Goal: Book appointment/travel/reservation

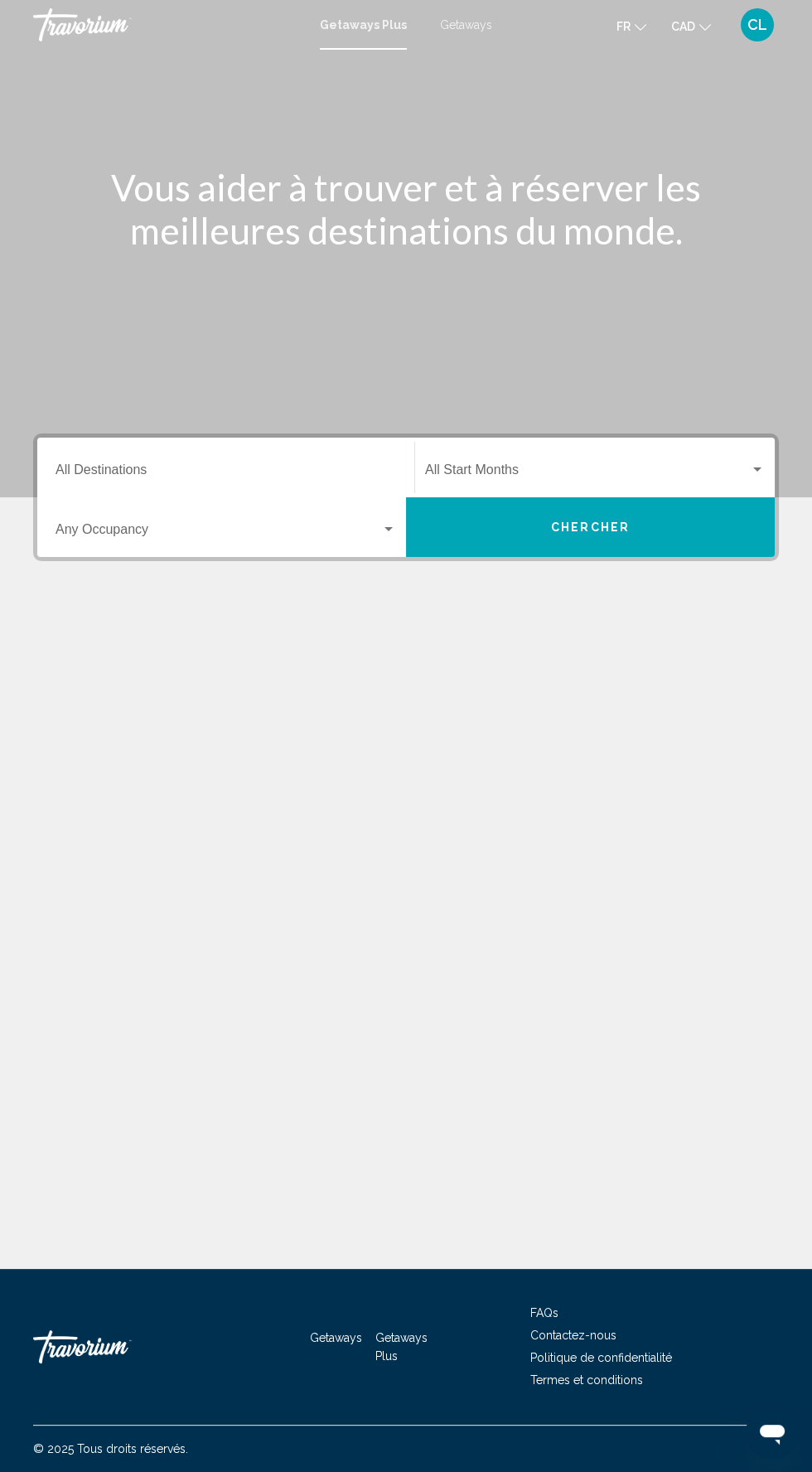
click at [174, 467] on input "Destination All Destinations" at bounding box center [225, 473] width 340 height 15
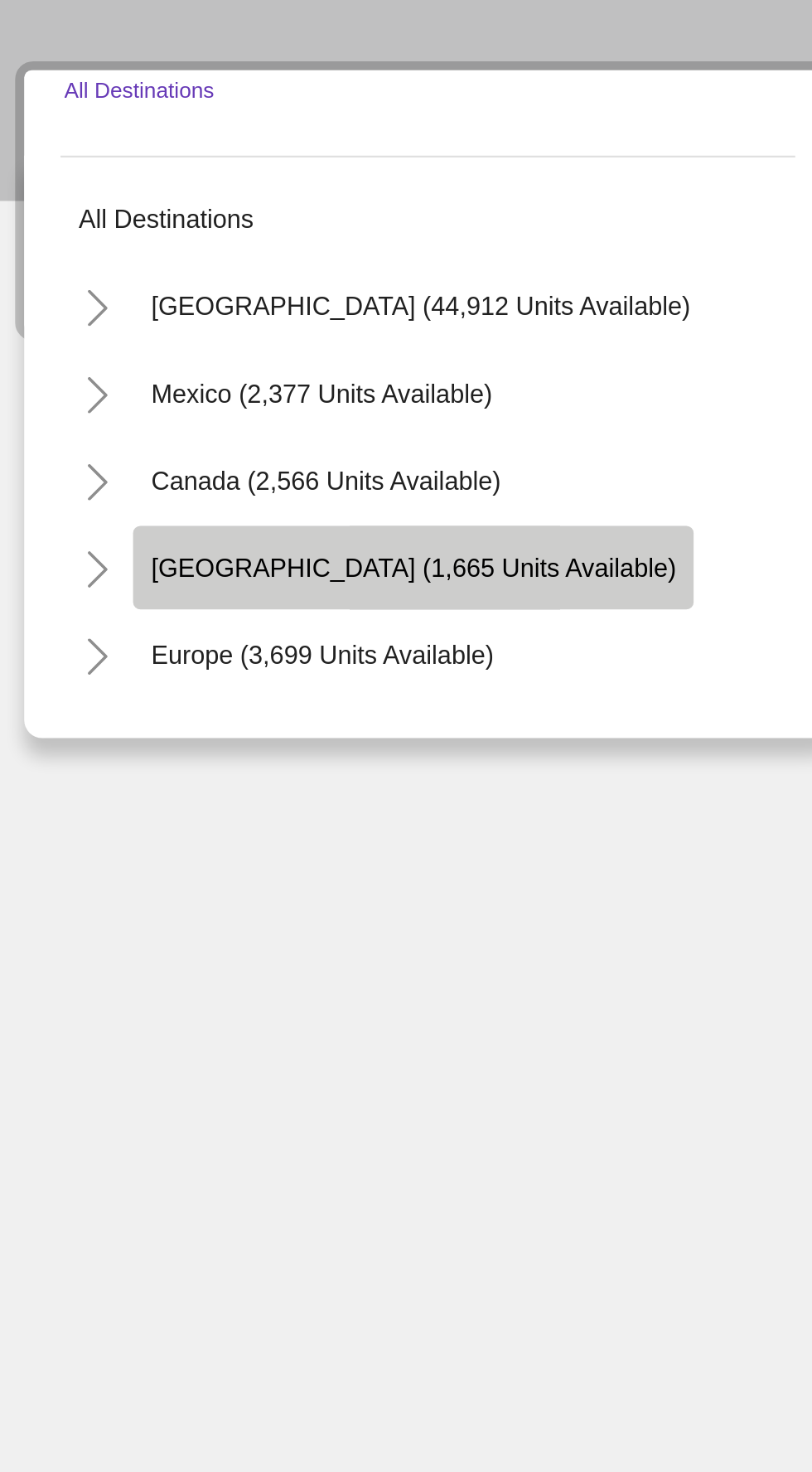
click at [131, 664] on span "[GEOGRAPHIC_DATA] (1,665 units available)" at bounding box center [216, 665] width 240 height 14
type input "**********"
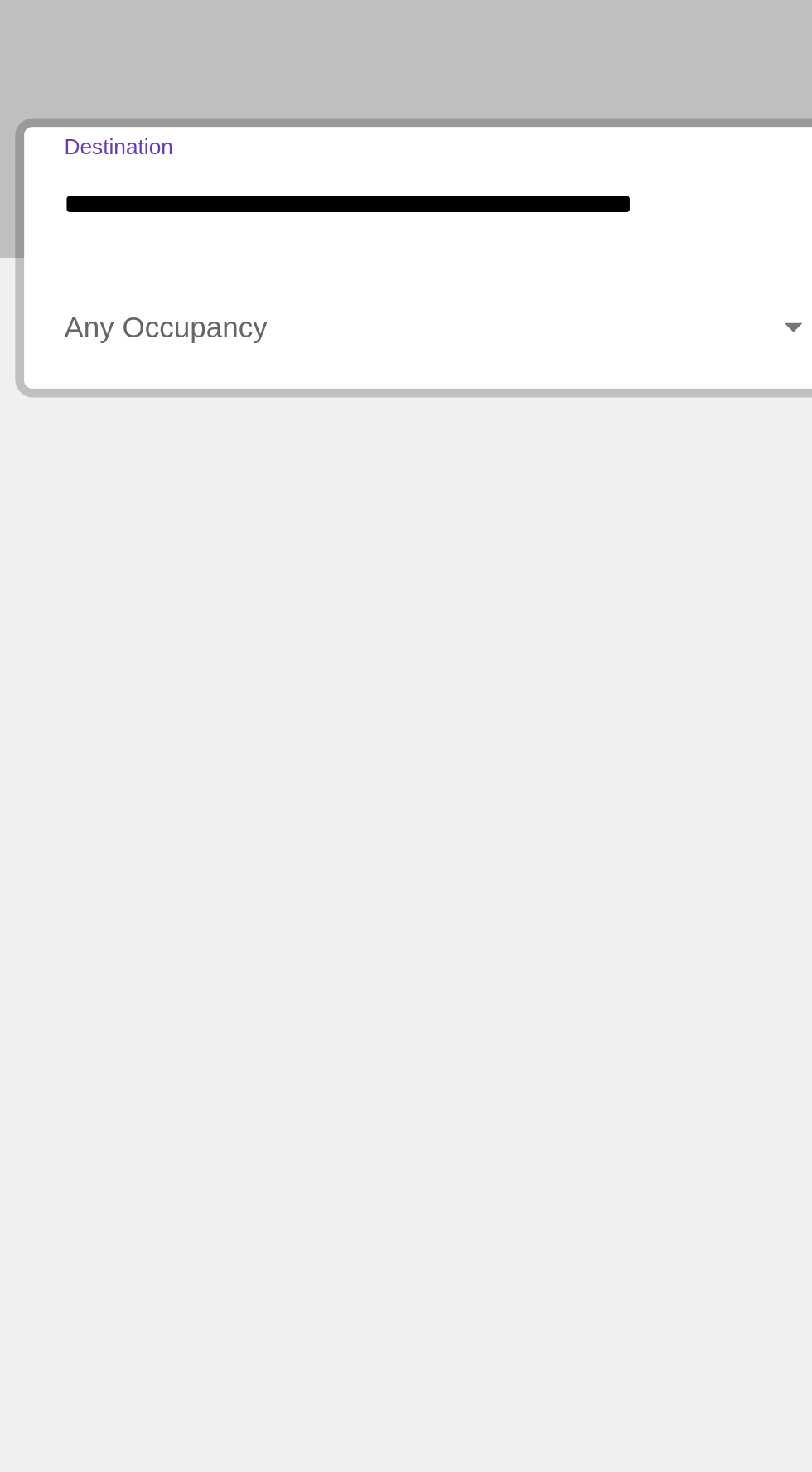
click at [346, 515] on div "Occupancy Any Occupancy" at bounding box center [225, 528] width 340 height 52
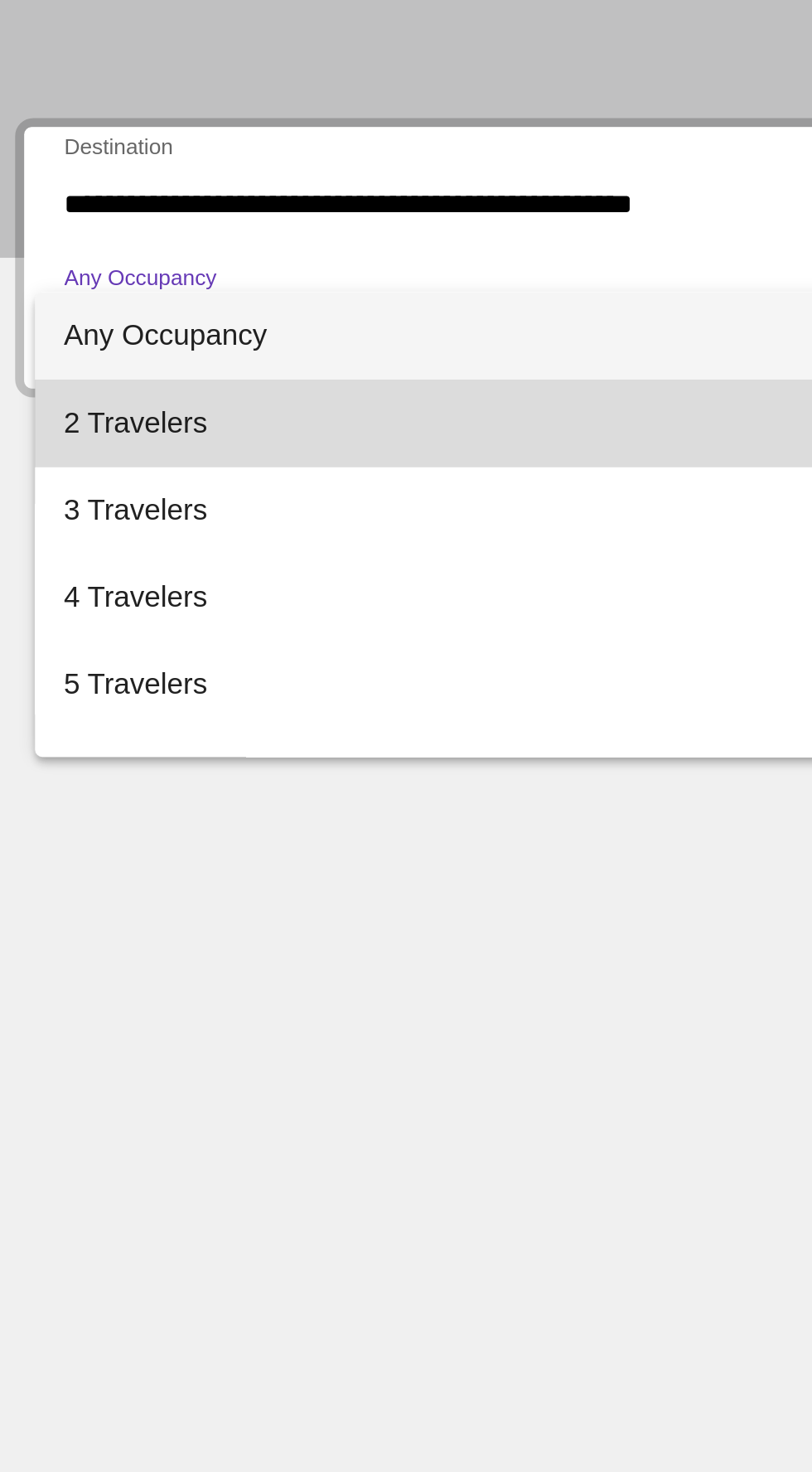
click at [79, 576] on span "2 Travelers" at bounding box center [225, 573] width 340 height 40
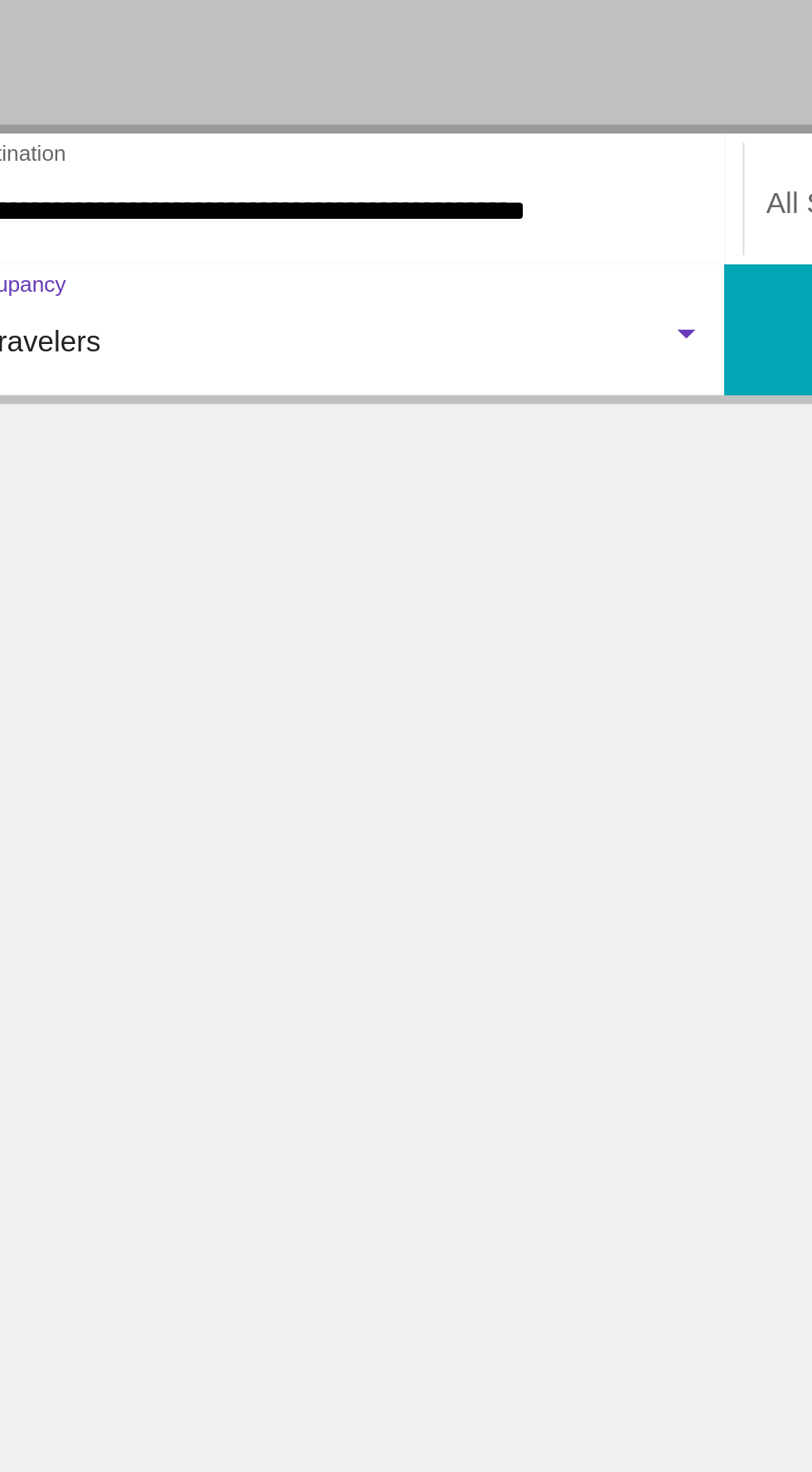
click at [367, 528] on div "2 Travelers" at bounding box center [218, 532] width 326 height 15
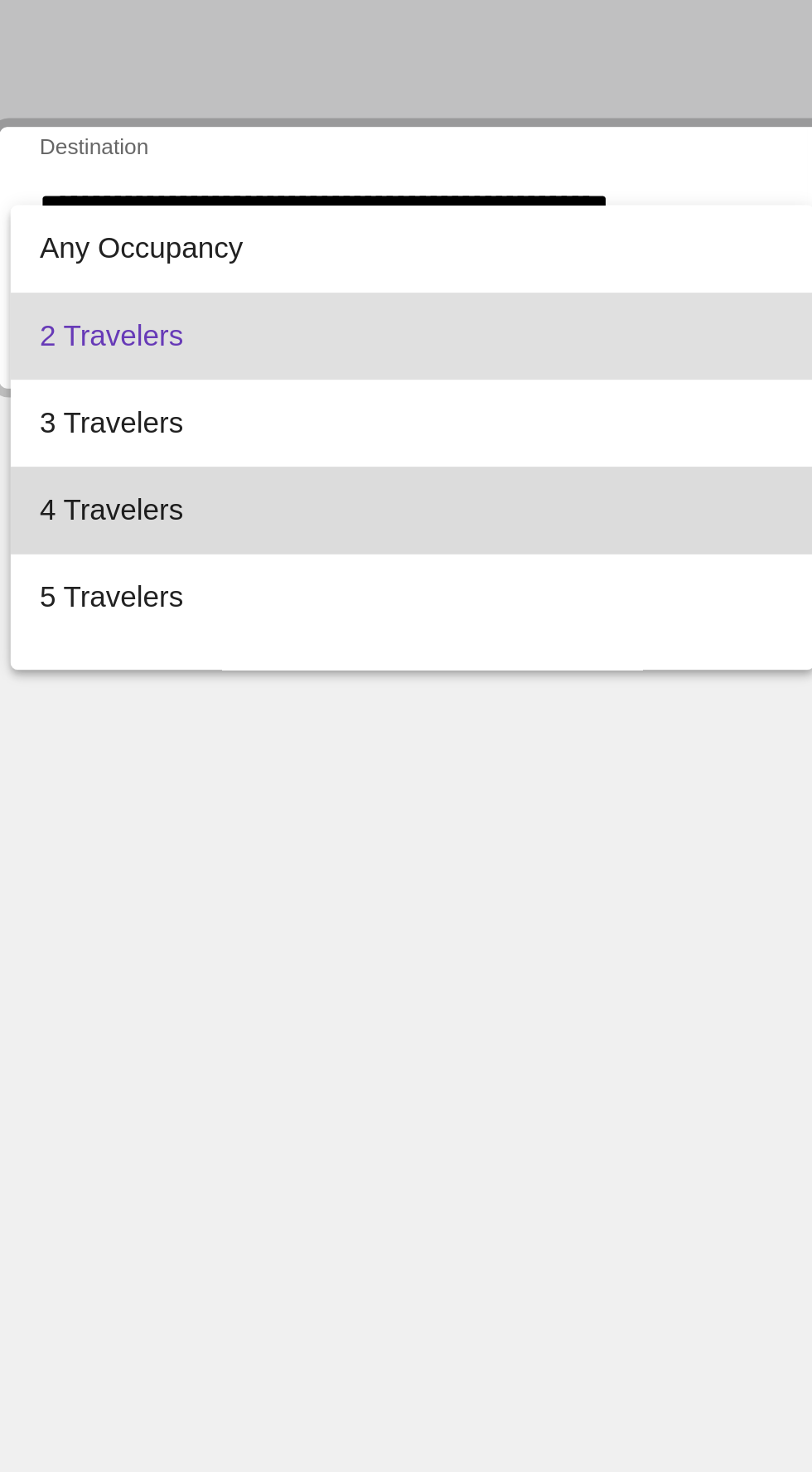
click at [125, 614] on span "4 Travelers" at bounding box center [225, 612] width 340 height 40
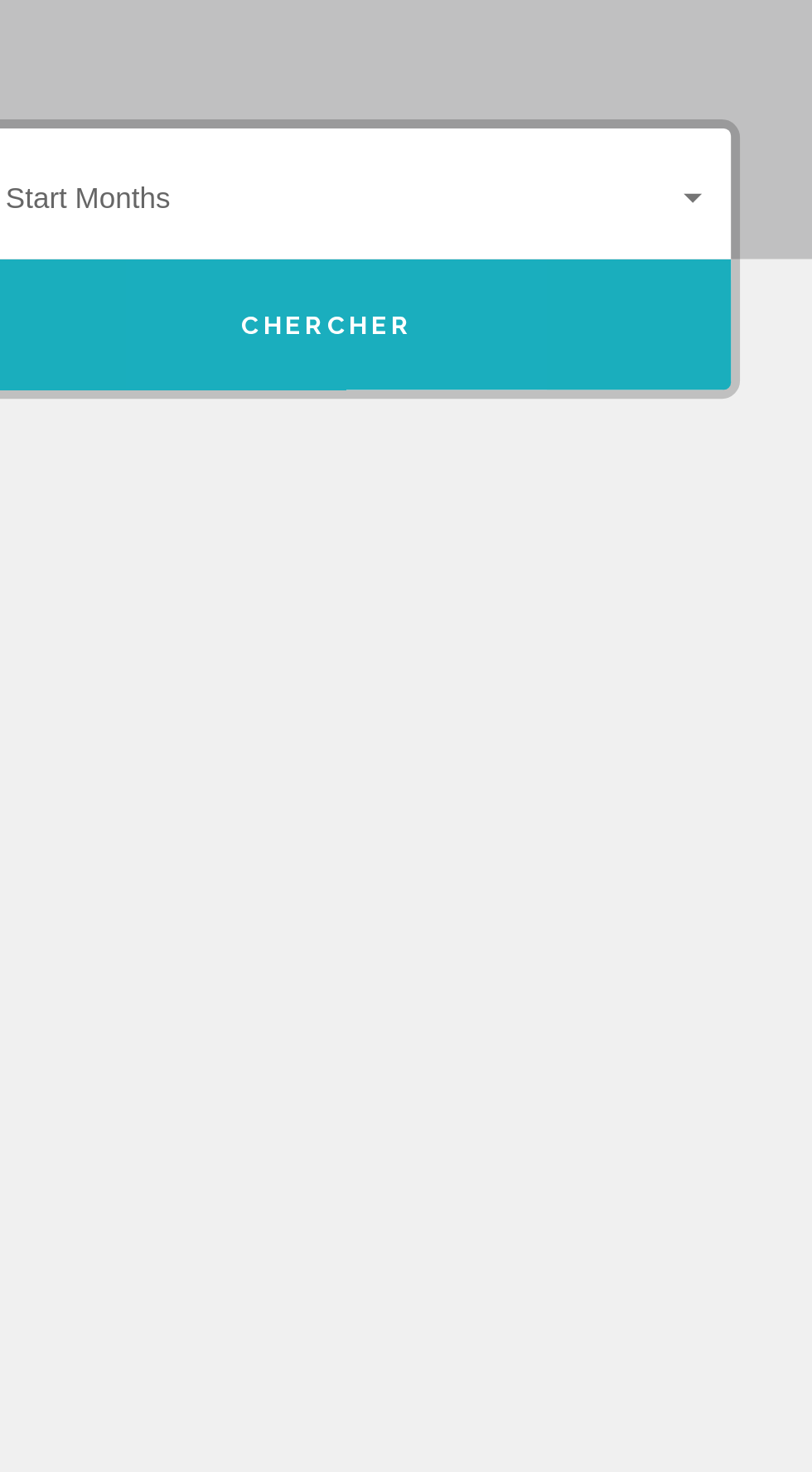
click at [604, 516] on button "Chercher" at bounding box center [590, 527] width 368 height 60
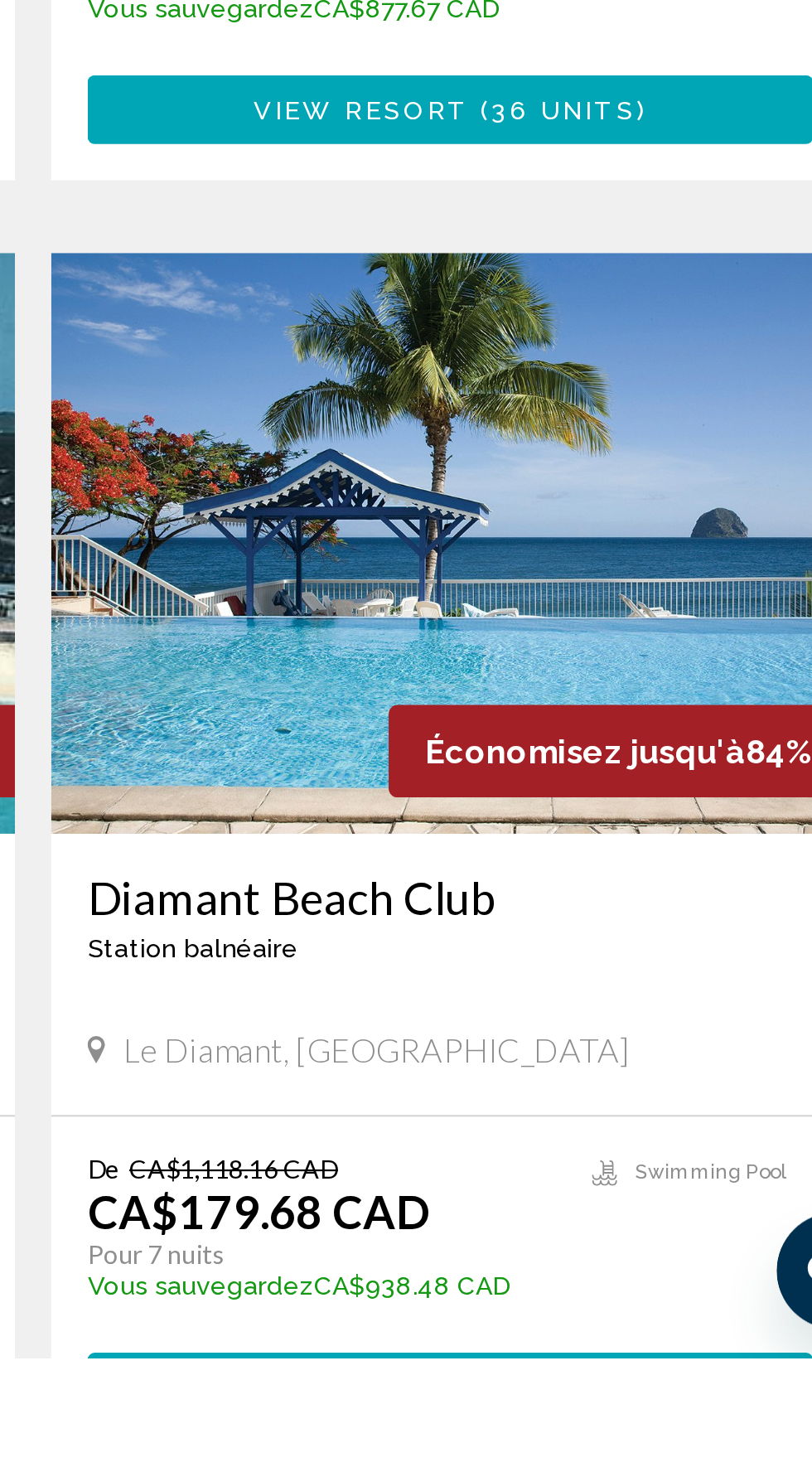
scroll to position [2484, 0]
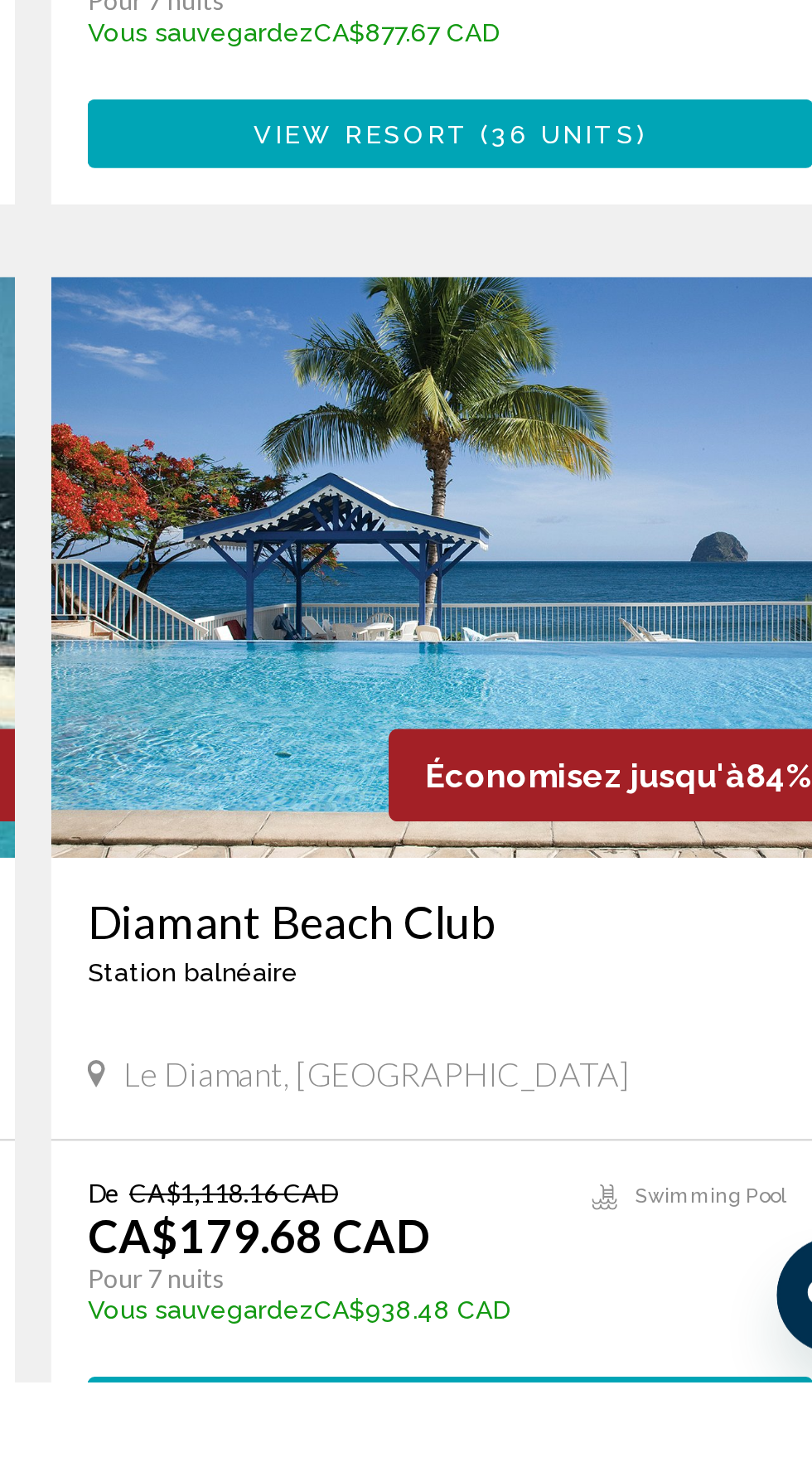
click at [604, 1472] on span "View Resort" at bounding box center [557, 1486] width 99 height 14
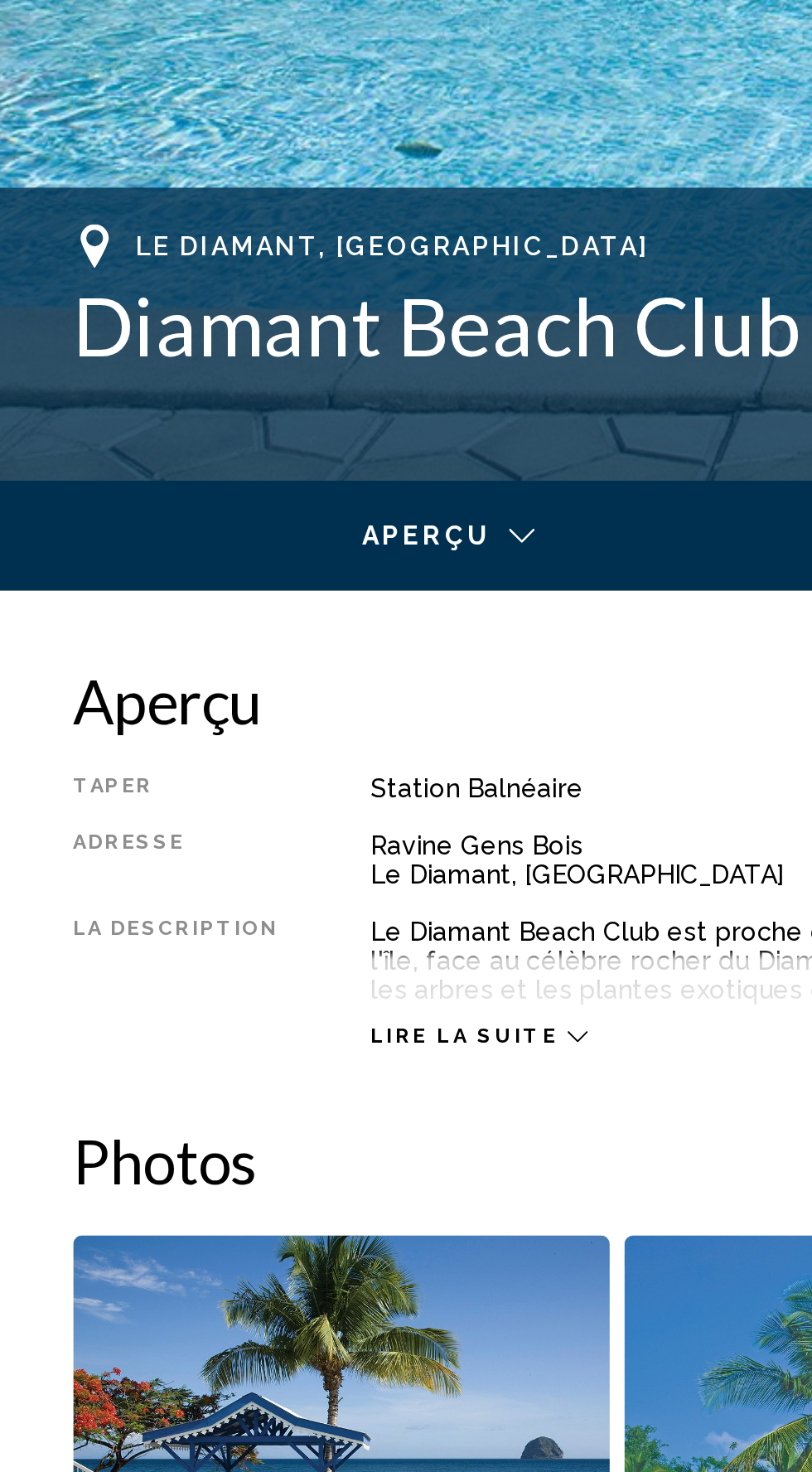
click at [241, 1089] on div "Lire la suite" at bounding box center [216, 1088] width 98 height 11
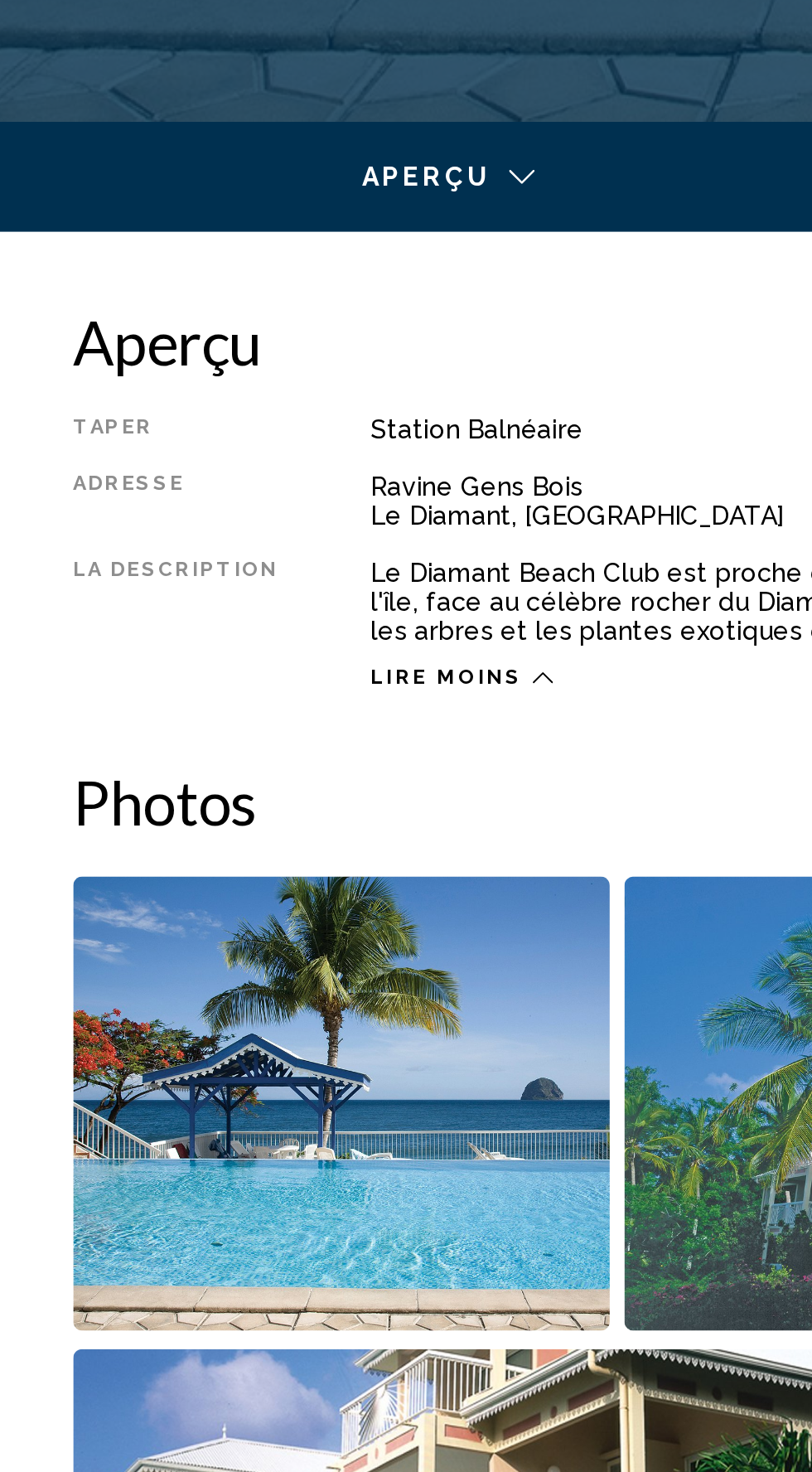
click at [152, 1271] on img "Open full-screen image slider" at bounding box center [154, 1281] width 243 height 206
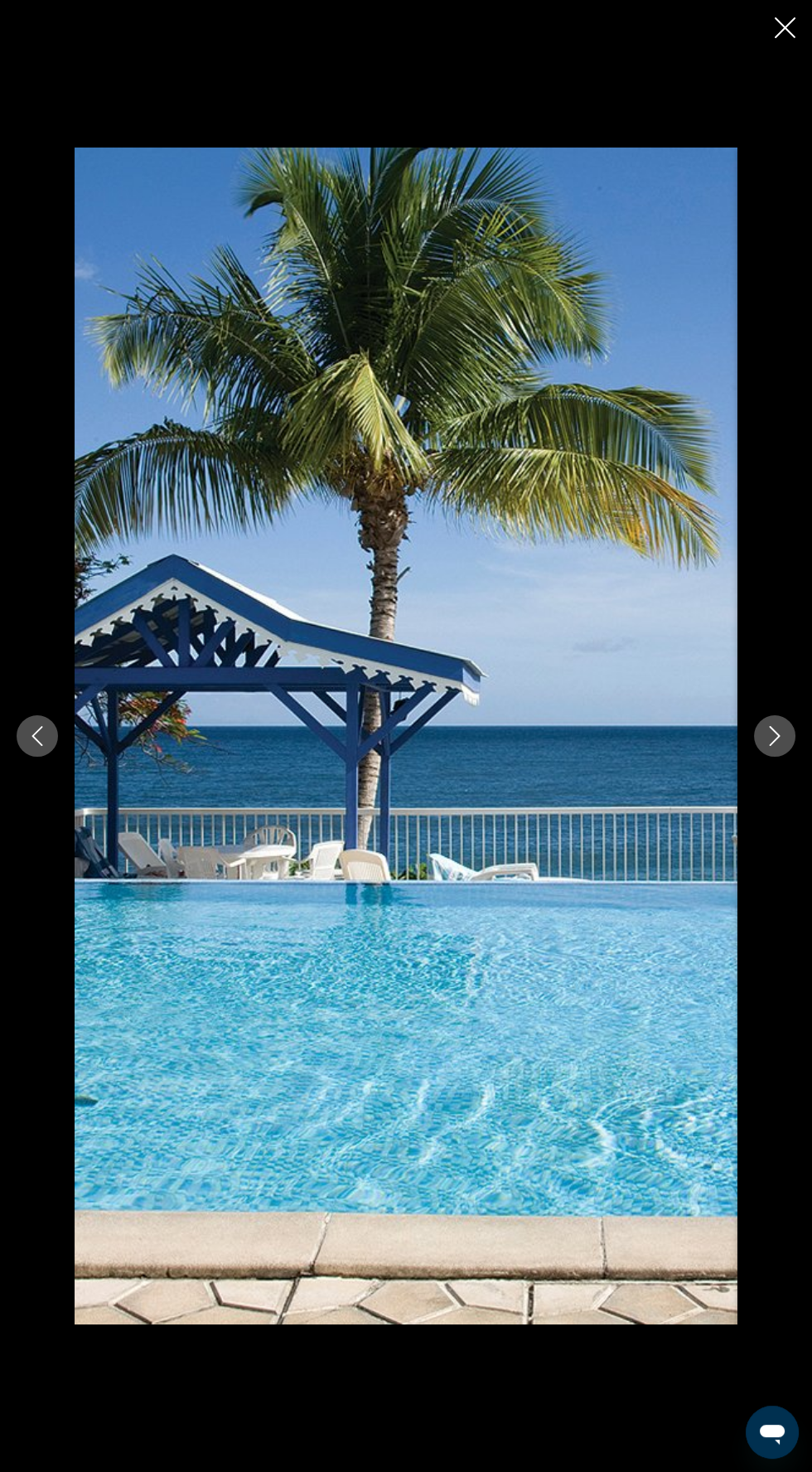
click at [776, 757] on button "Next image" at bounding box center [774, 736] width 42 height 42
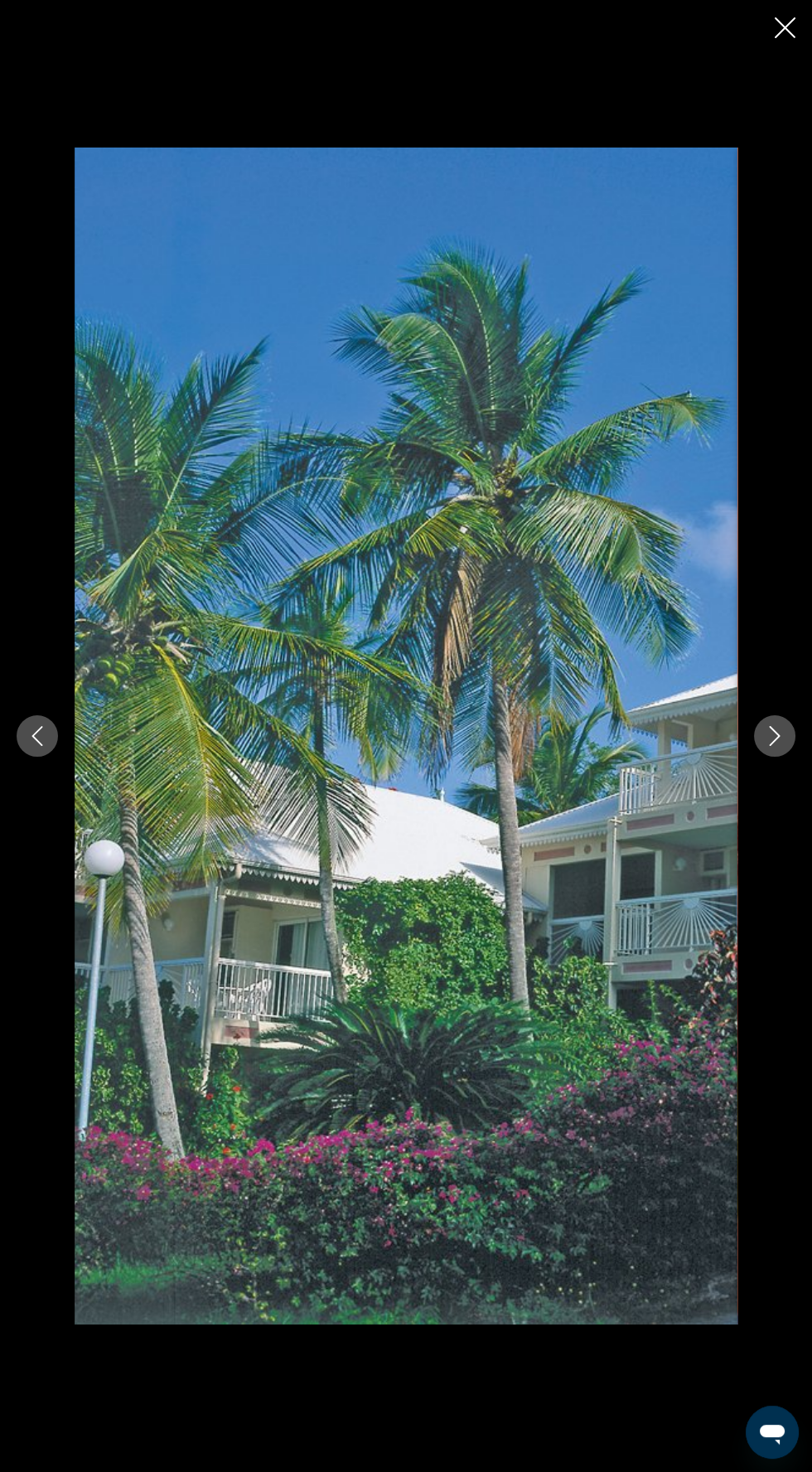
click at [774, 747] on icon "Next image" at bounding box center [774, 736] width 20 height 20
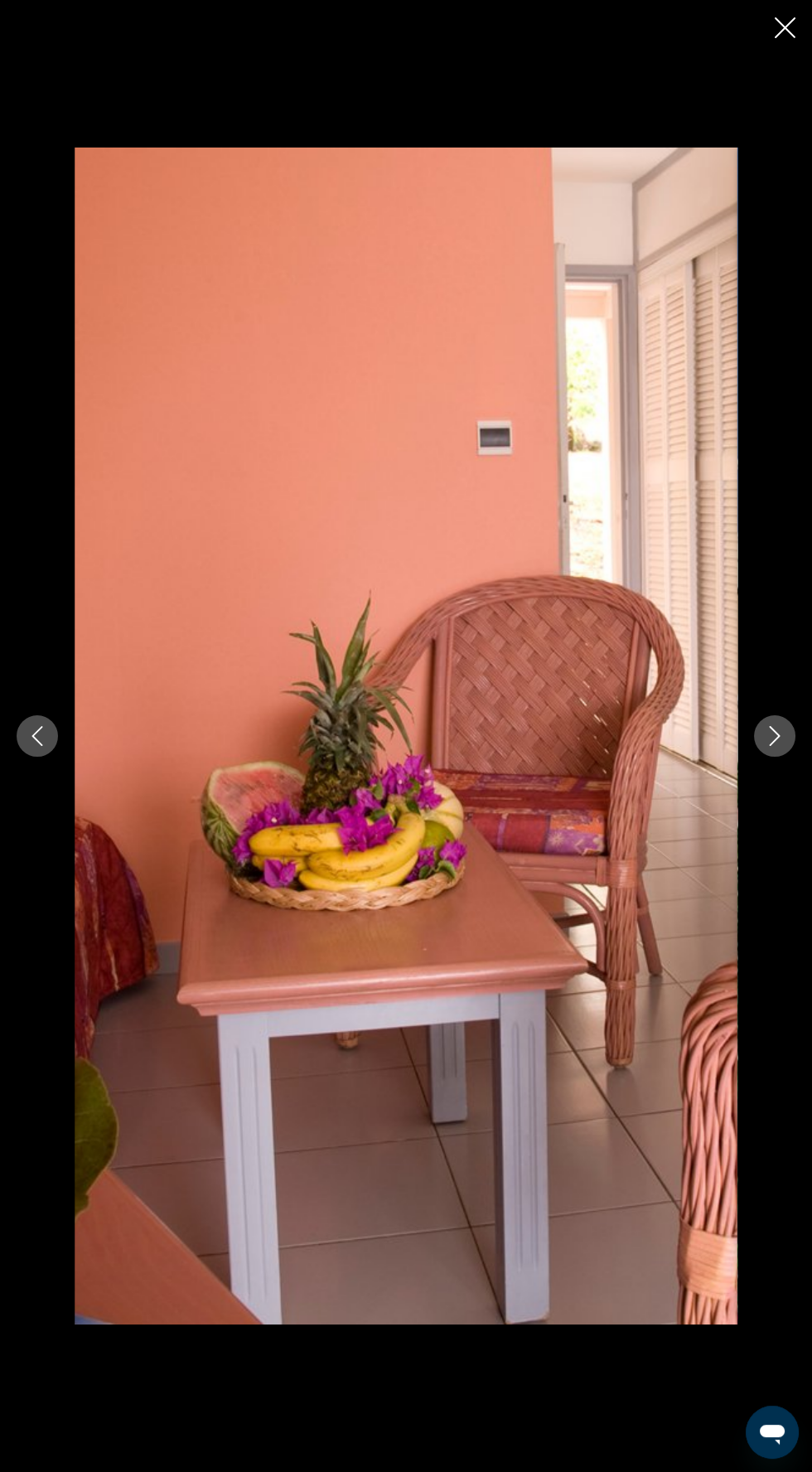
click at [774, 747] on icon "Next image" at bounding box center [774, 736] width 20 height 20
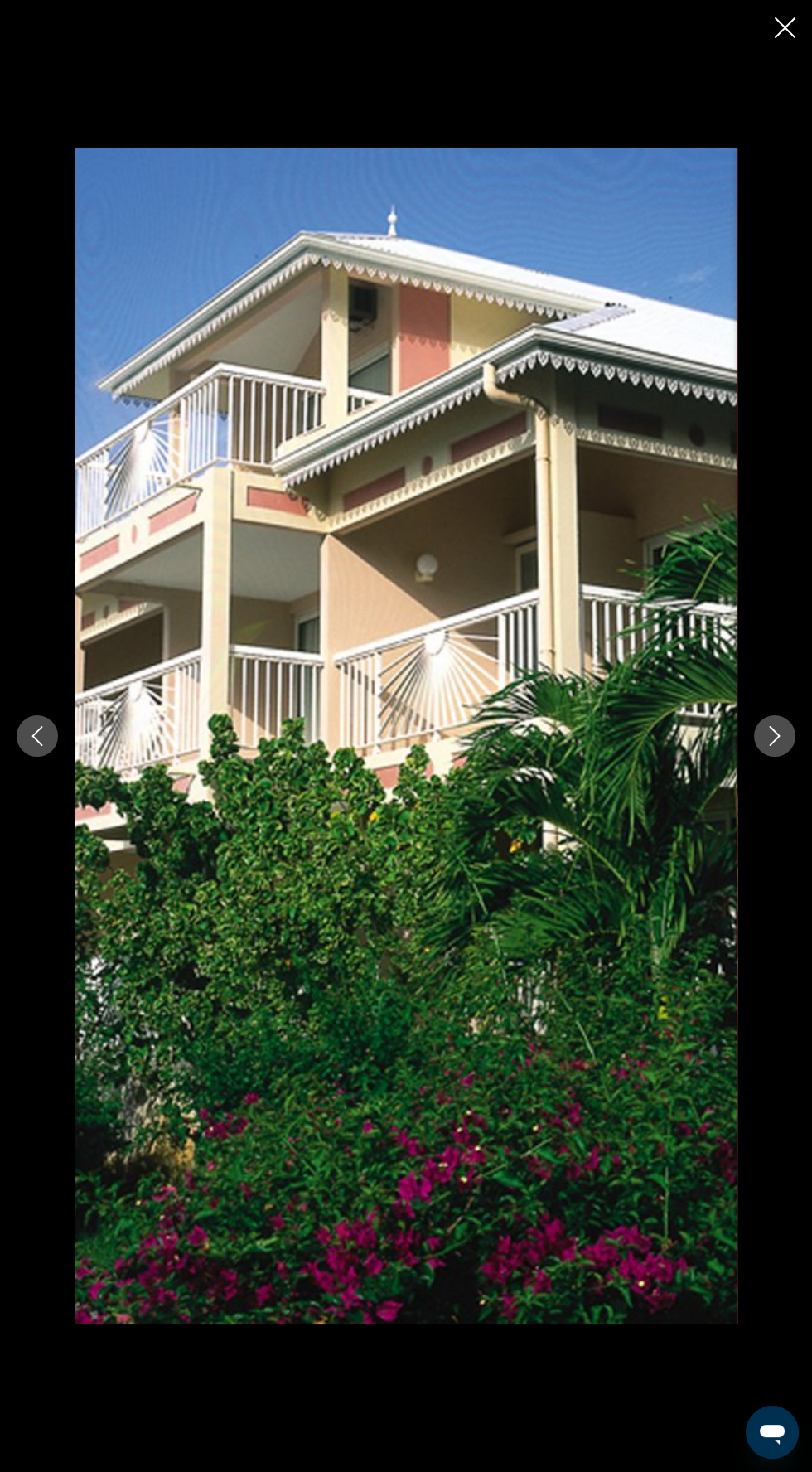
click at [756, 815] on div "Main content" at bounding box center [406, 737] width 812 height 1178
click at [778, 747] on icon "Next image" at bounding box center [774, 736] width 20 height 20
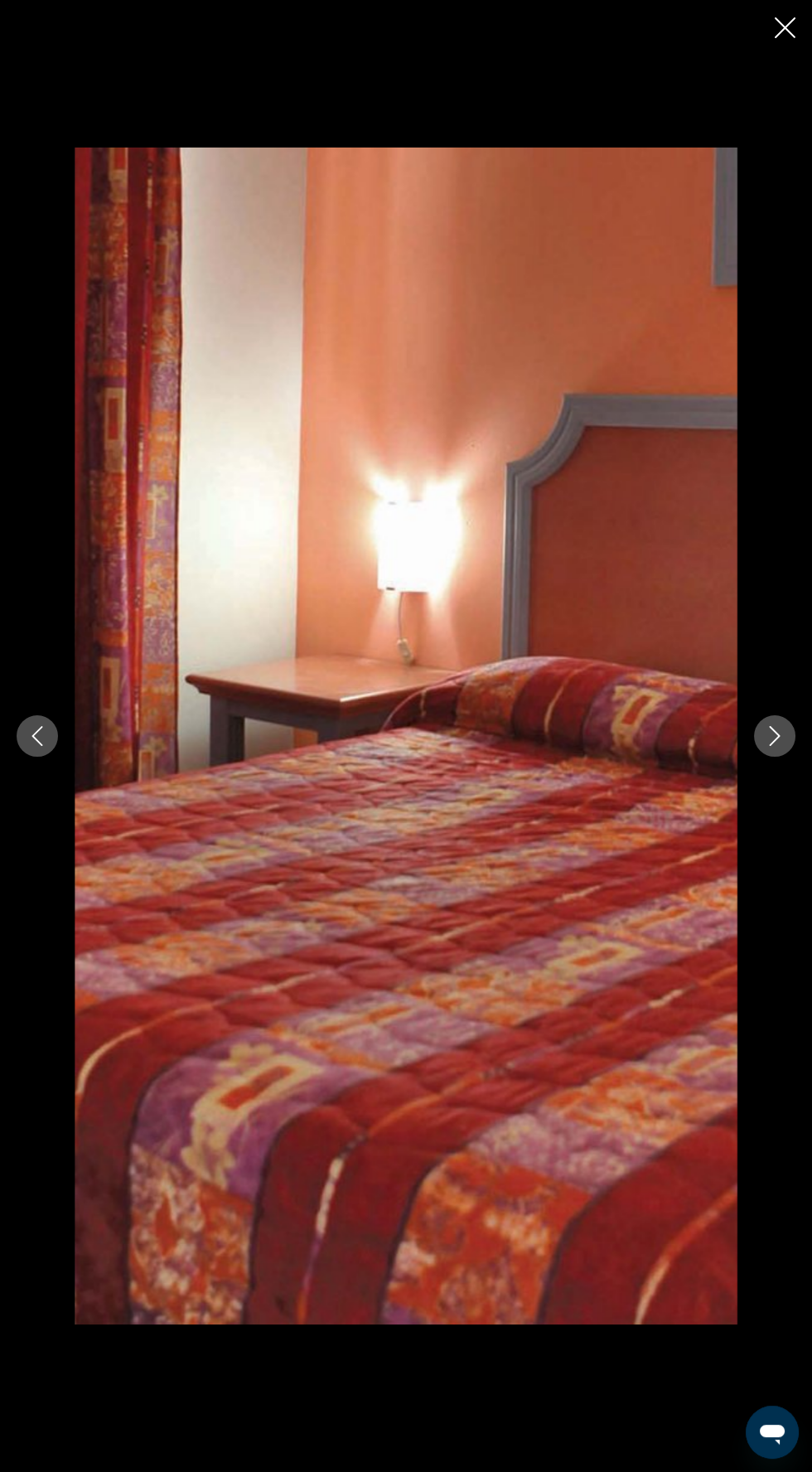
click at [770, 747] on icon "Next image" at bounding box center [774, 736] width 20 height 20
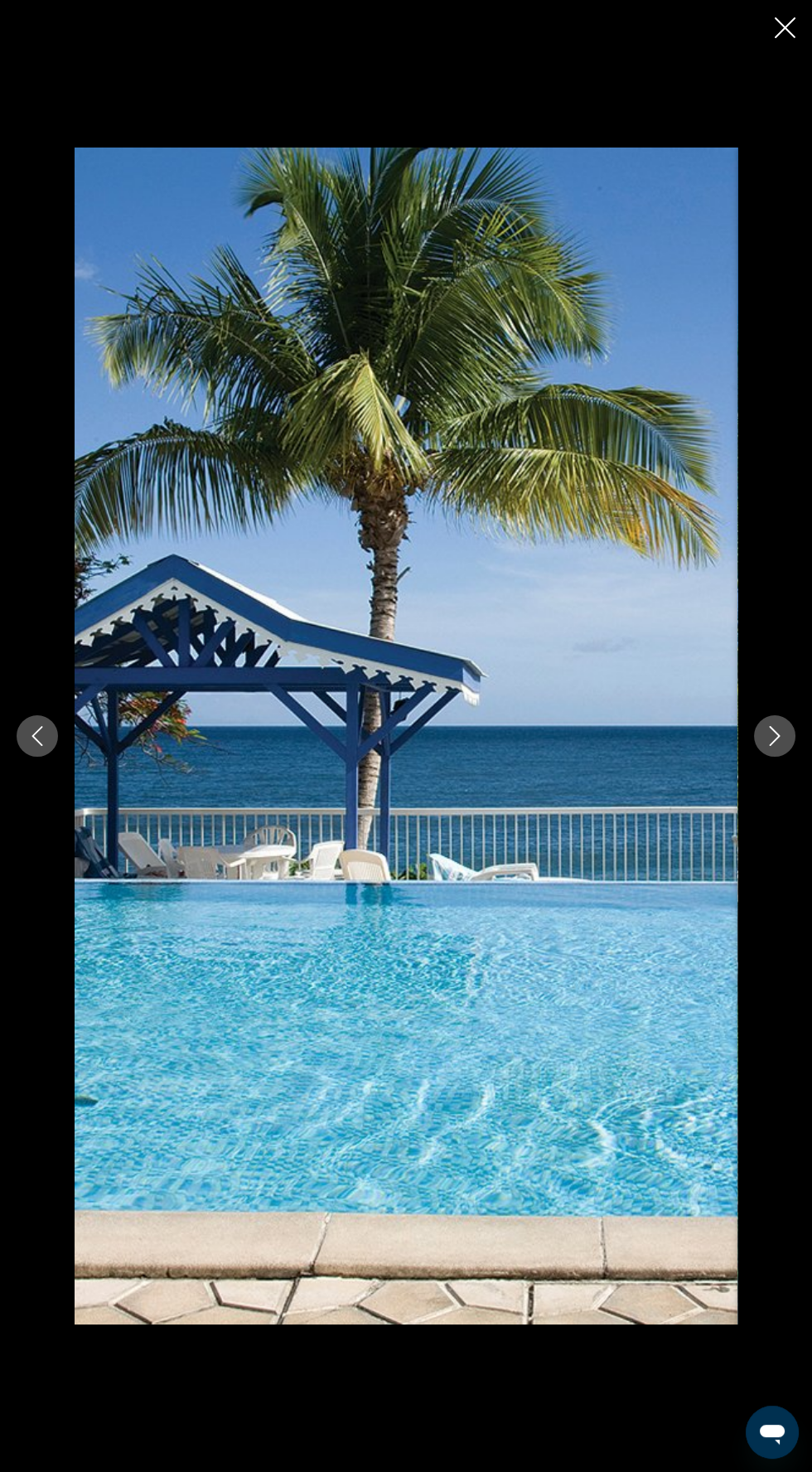
click at [774, 747] on icon "Next image" at bounding box center [774, 736] width 20 height 20
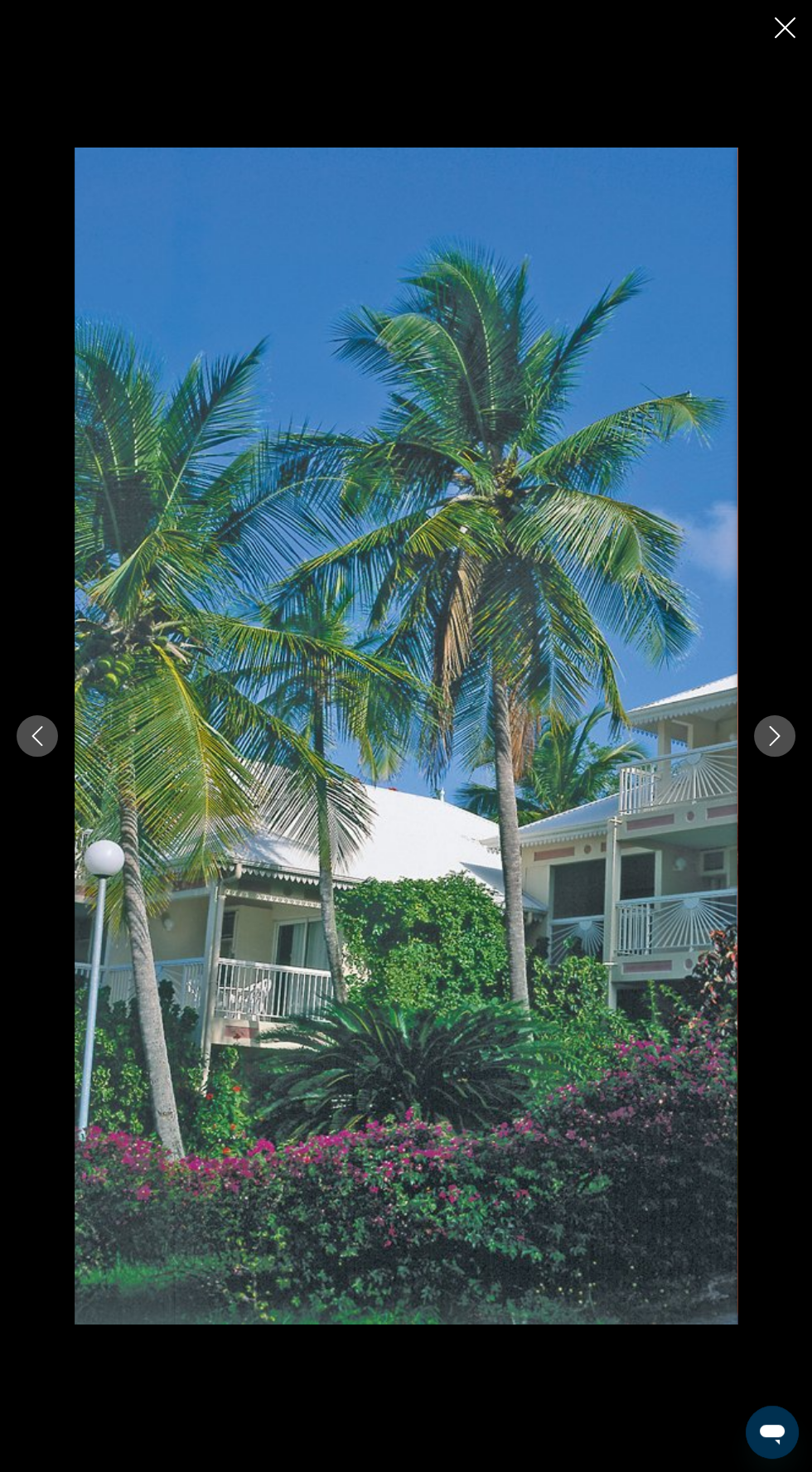
click at [785, 27] on icon "Close slideshow" at bounding box center [785, 27] width 20 height 20
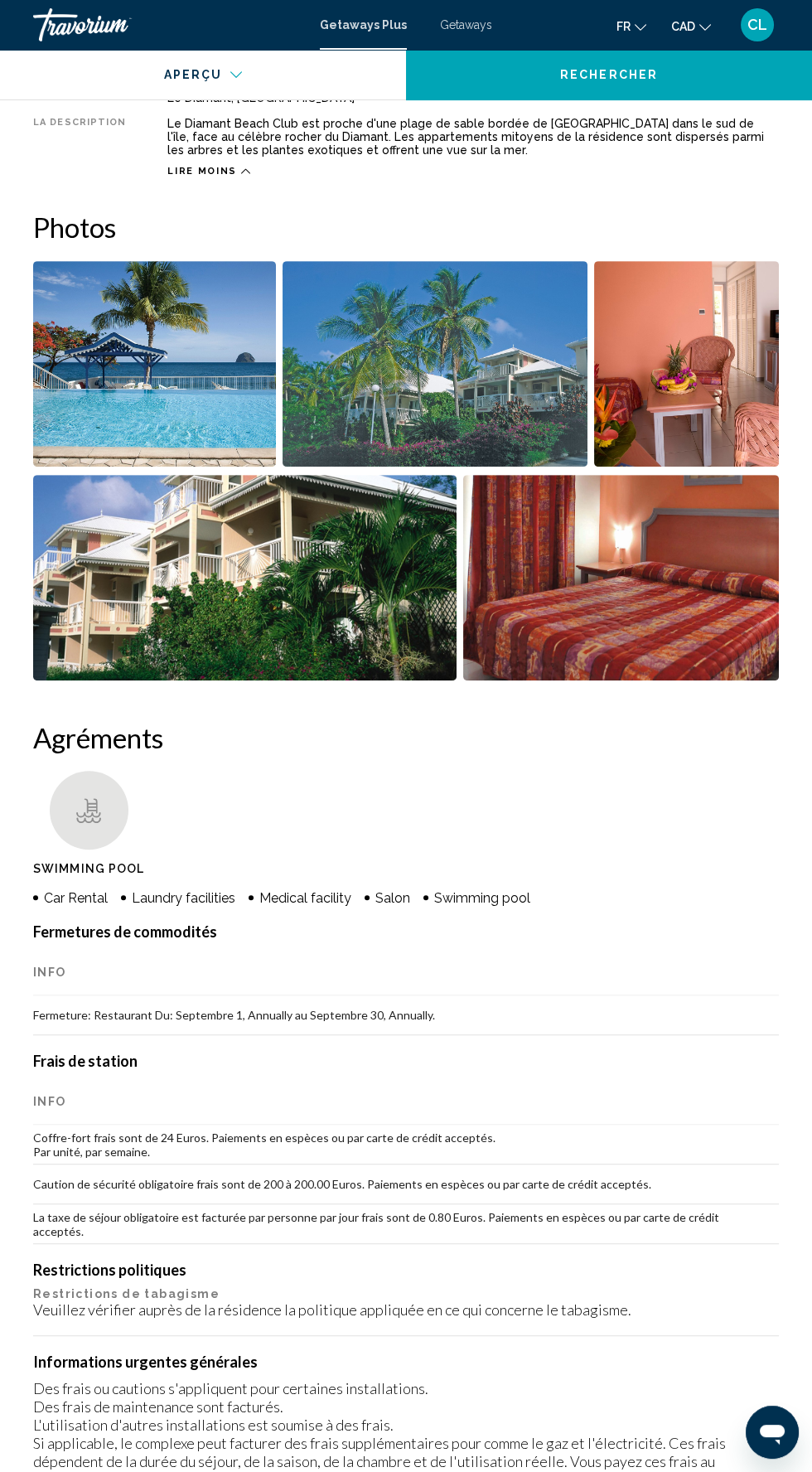
scroll to position [921, 0]
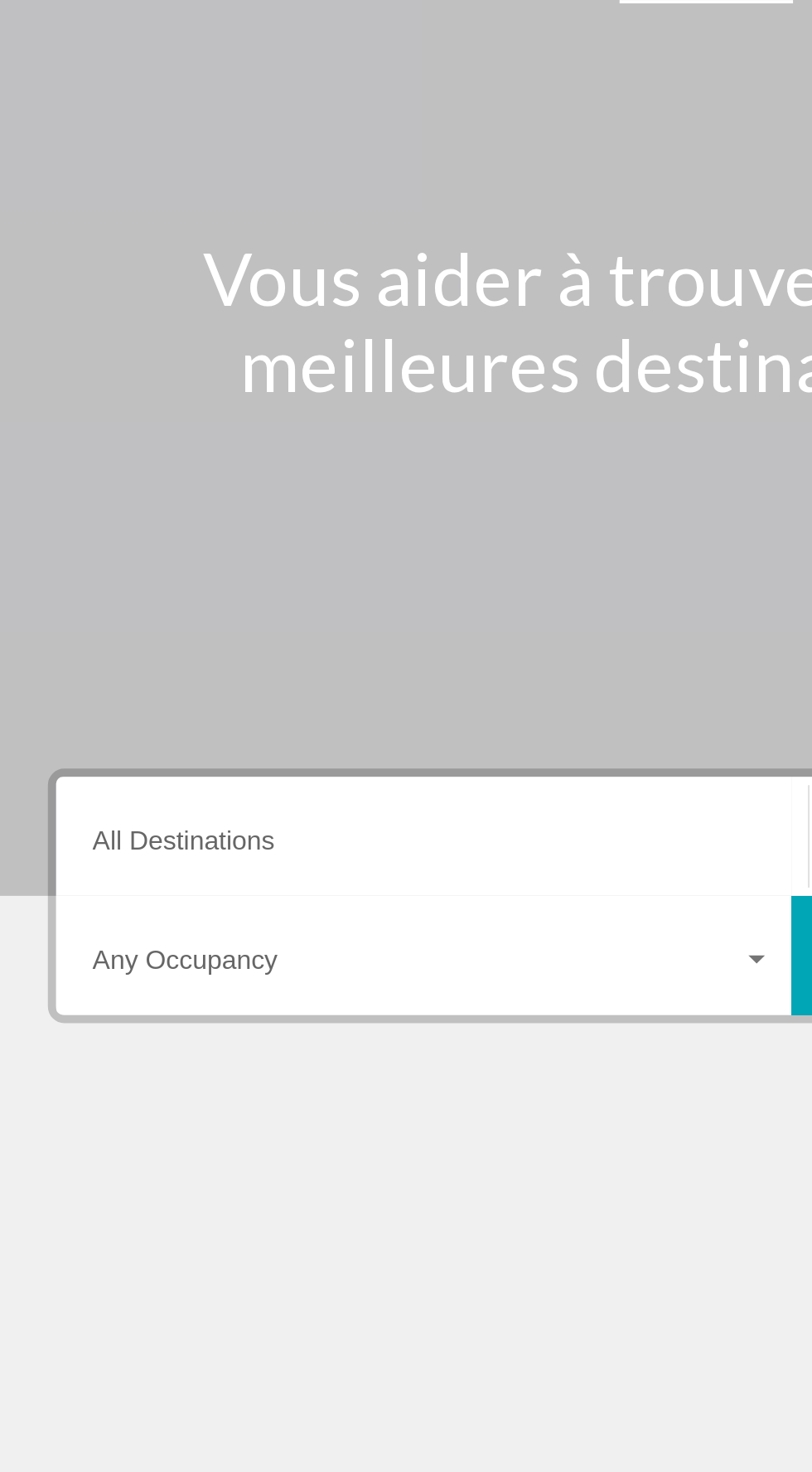
click at [100, 473] on input "Destination All Destinations" at bounding box center [225, 473] width 340 height 15
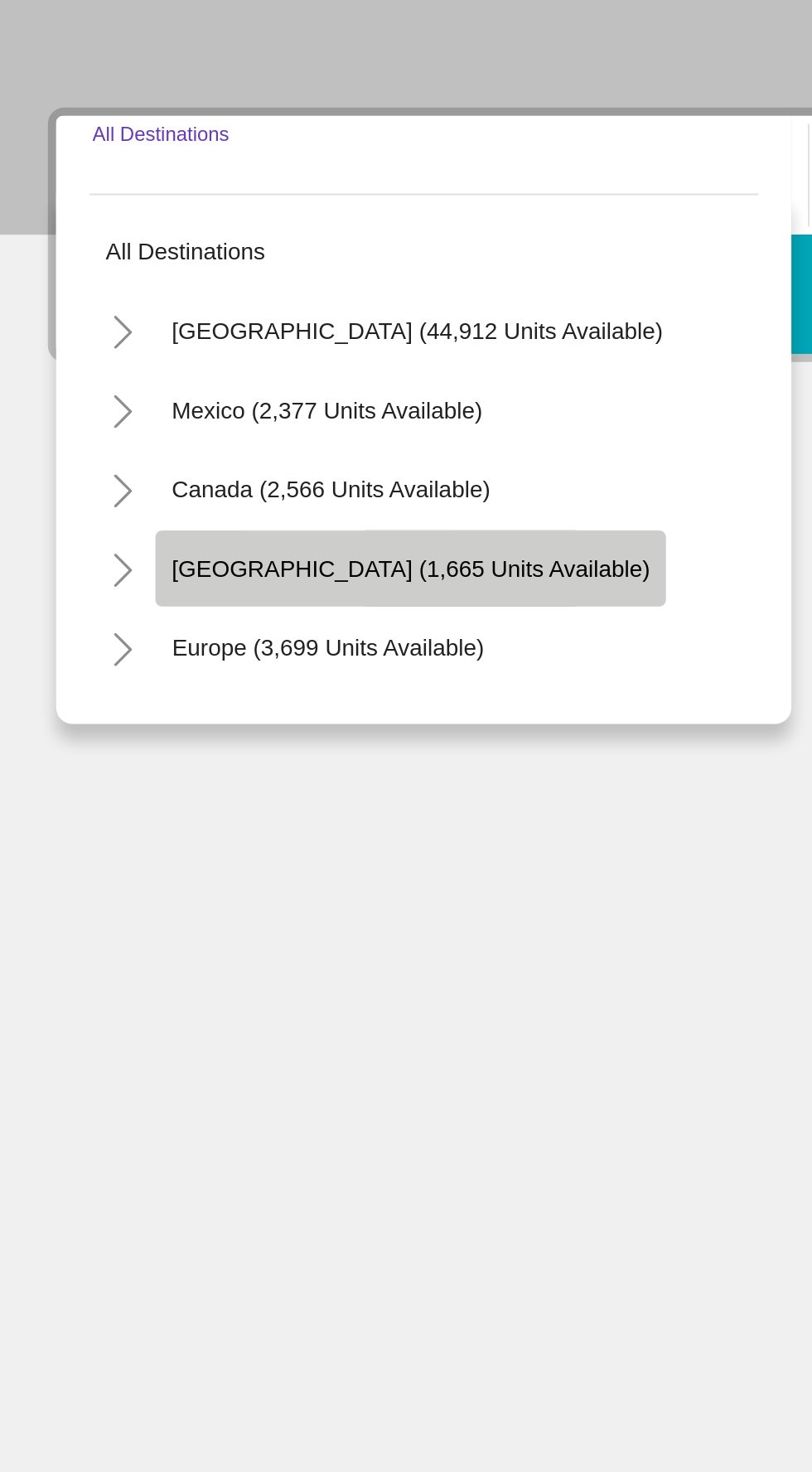
click at [302, 665] on span "[GEOGRAPHIC_DATA] (1,665 units available)" at bounding box center [216, 665] width 240 height 14
type input "**********"
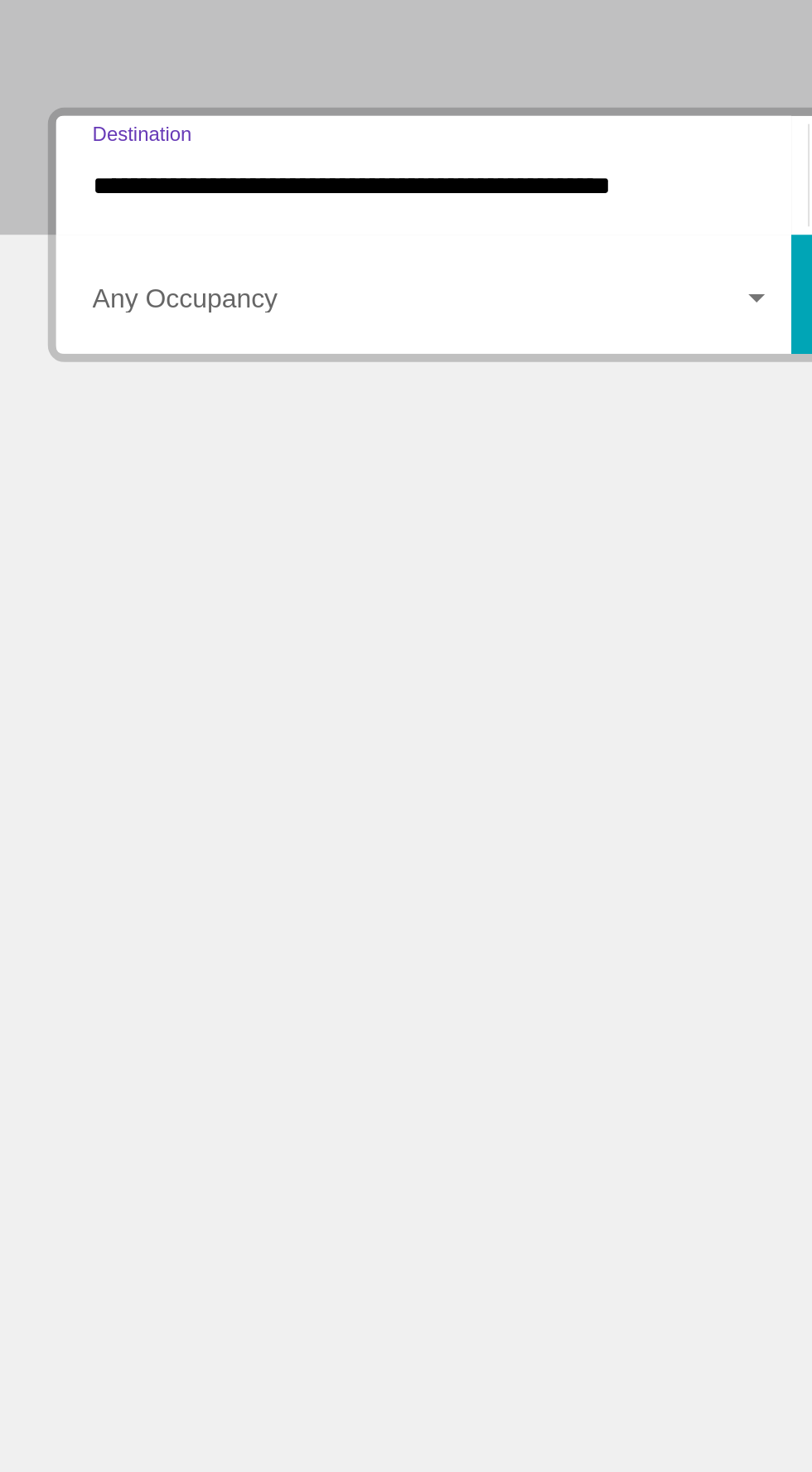
click at [275, 530] on span "Search widget" at bounding box center [218, 532] width 326 height 15
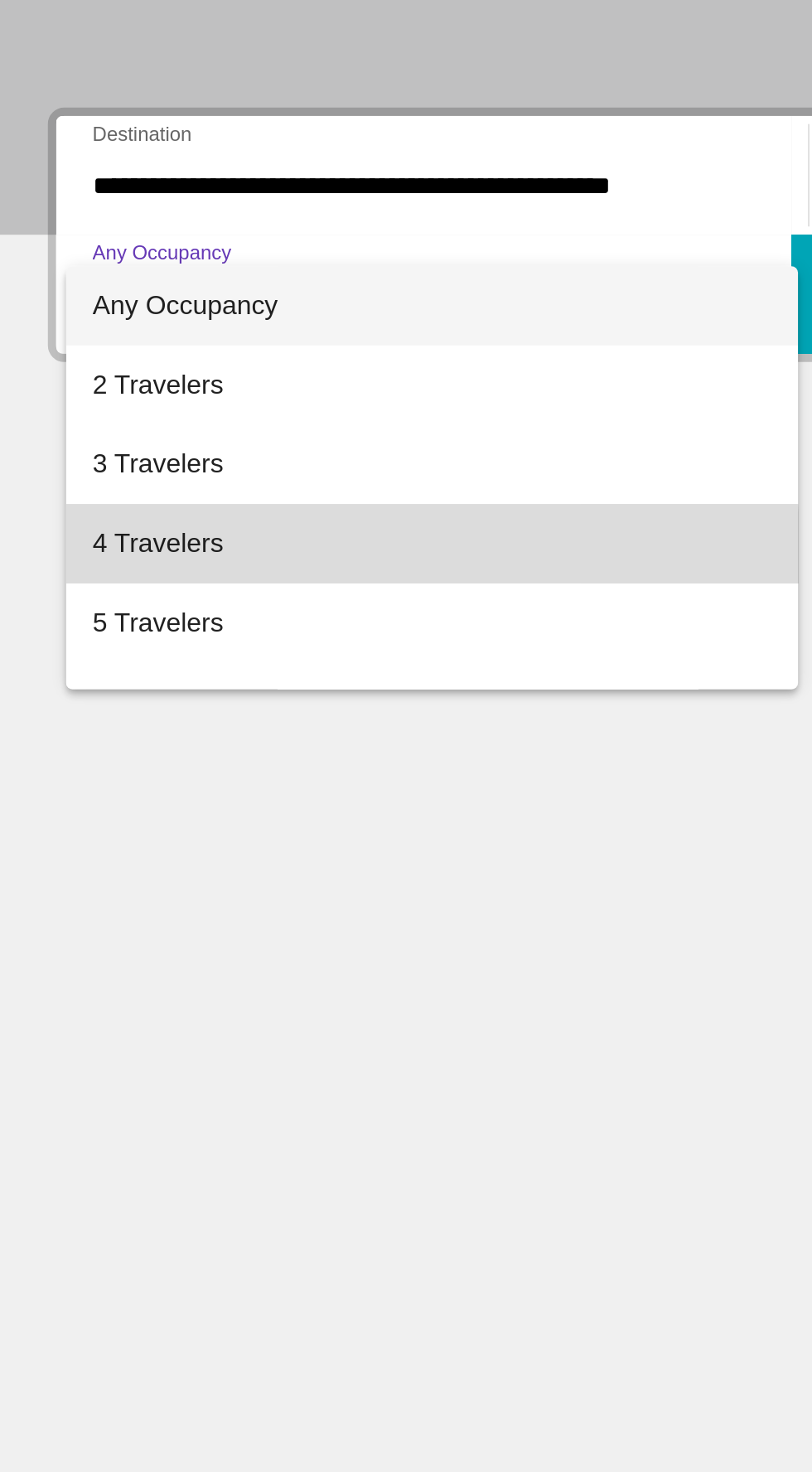
click at [90, 654] on span "4 Travelers" at bounding box center [225, 652] width 340 height 40
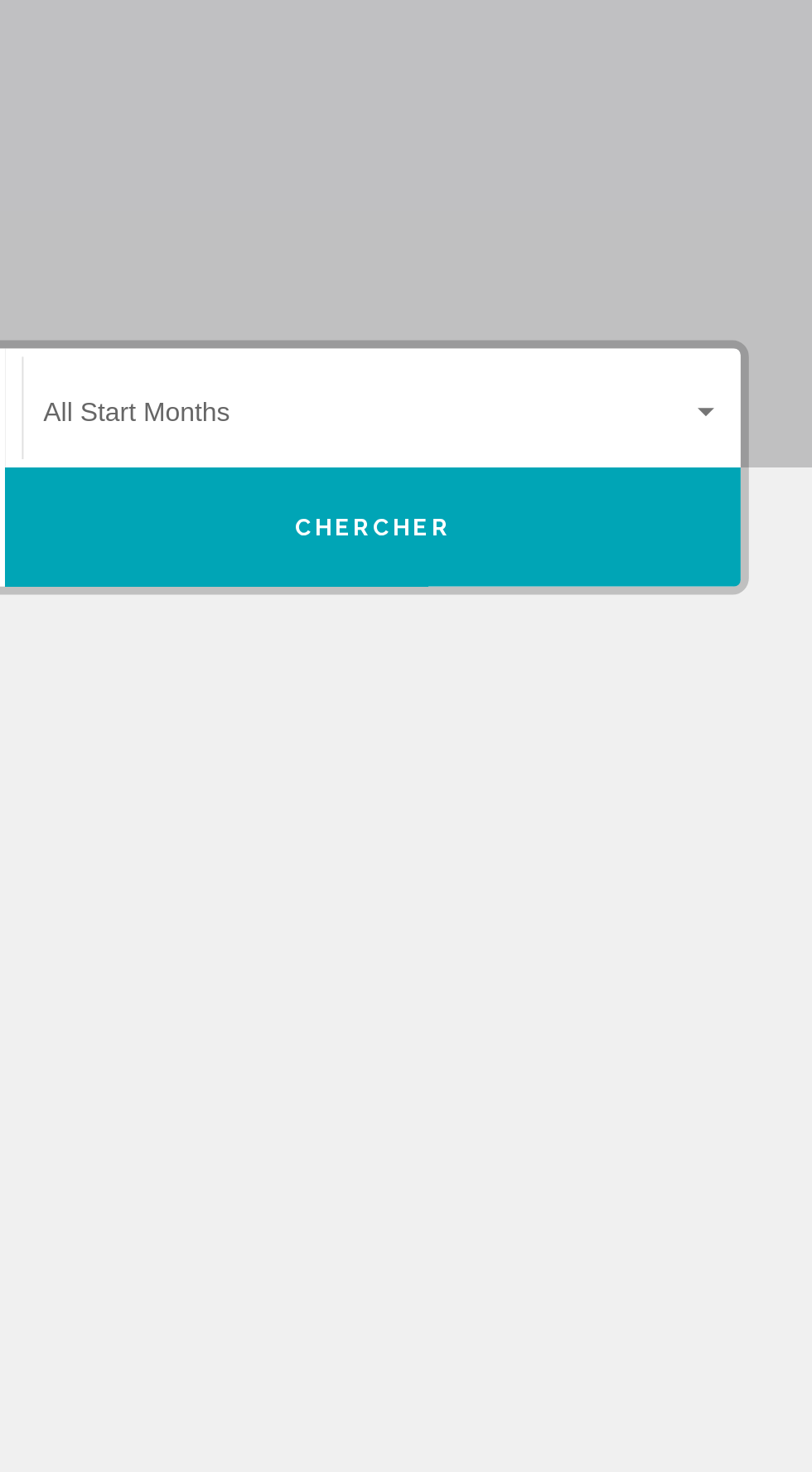
click at [753, 465] on div "Search widget" at bounding box center [757, 470] width 14 height 14
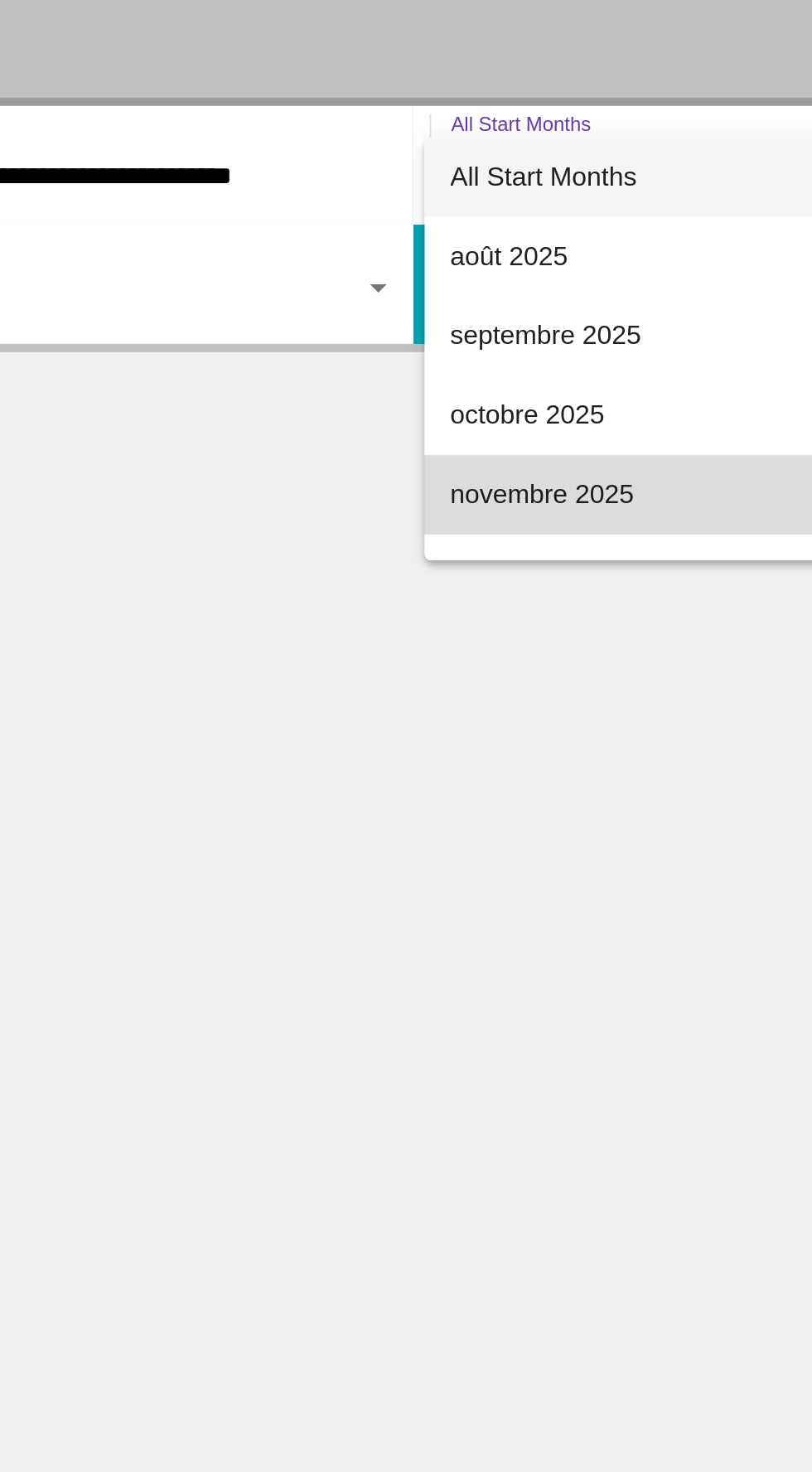
click at [504, 629] on span "novembre 2025" at bounding box center [594, 632] width 339 height 40
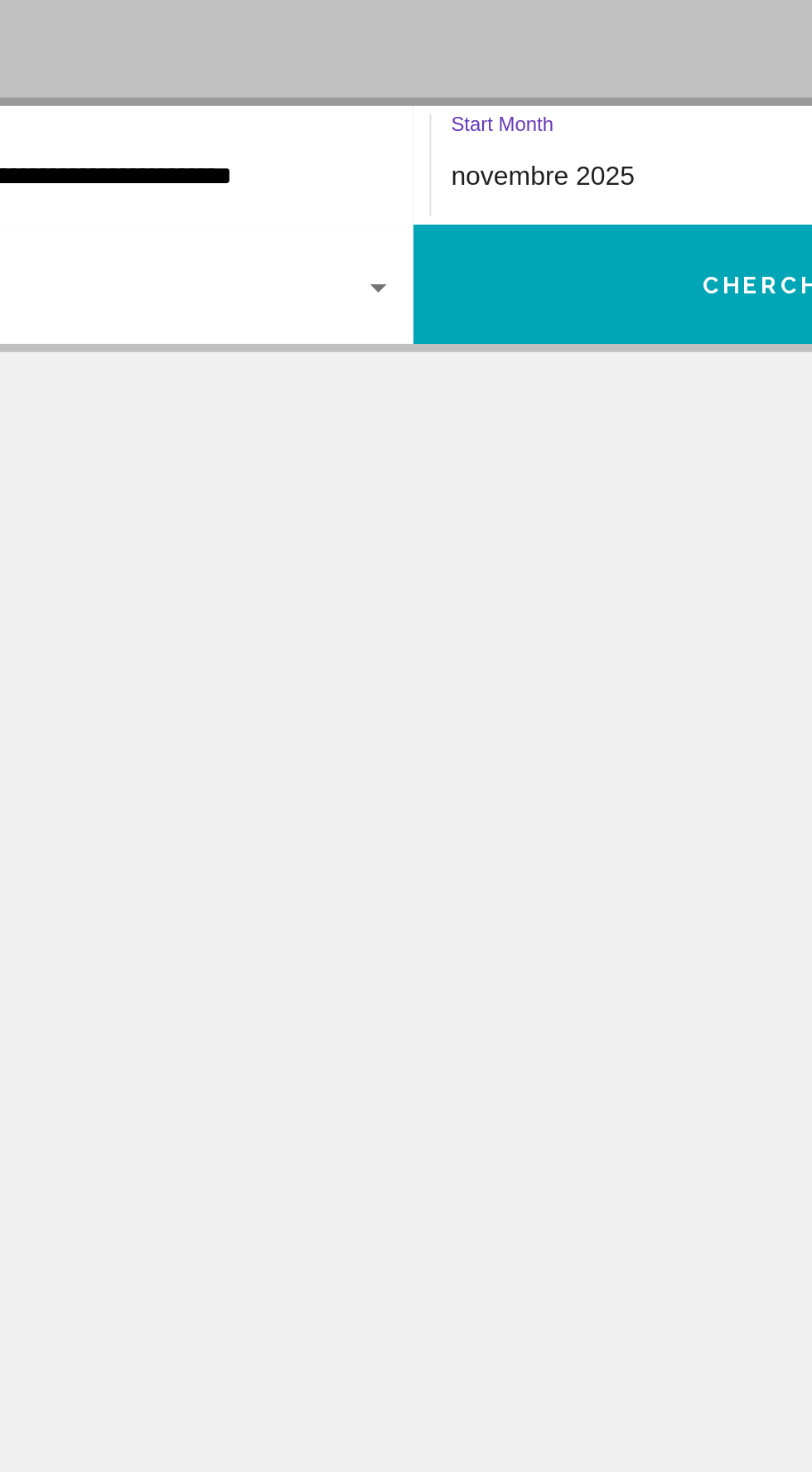
click at [560, 523] on span "Chercher" at bounding box center [590, 528] width 78 height 14
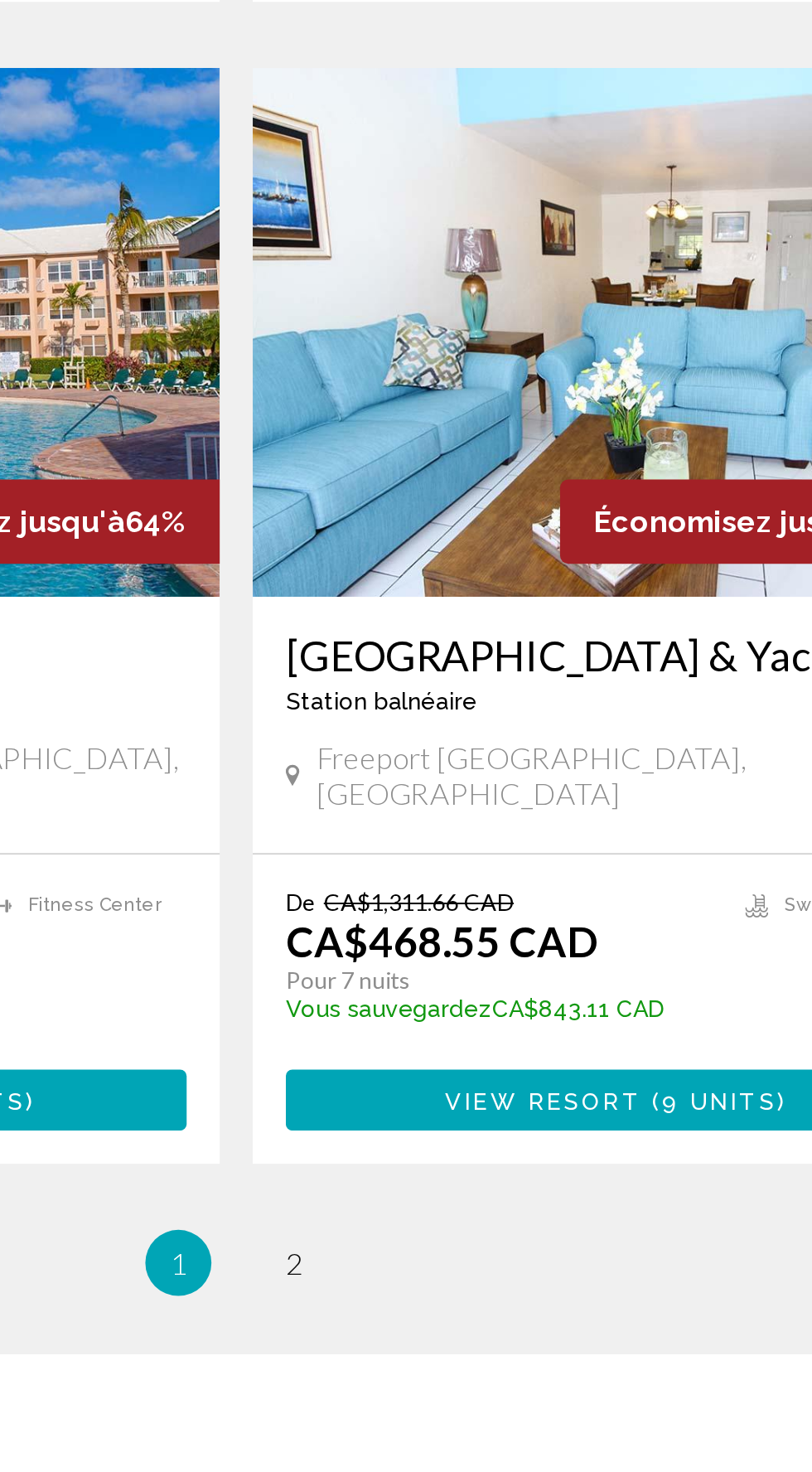
scroll to position [2655, 0]
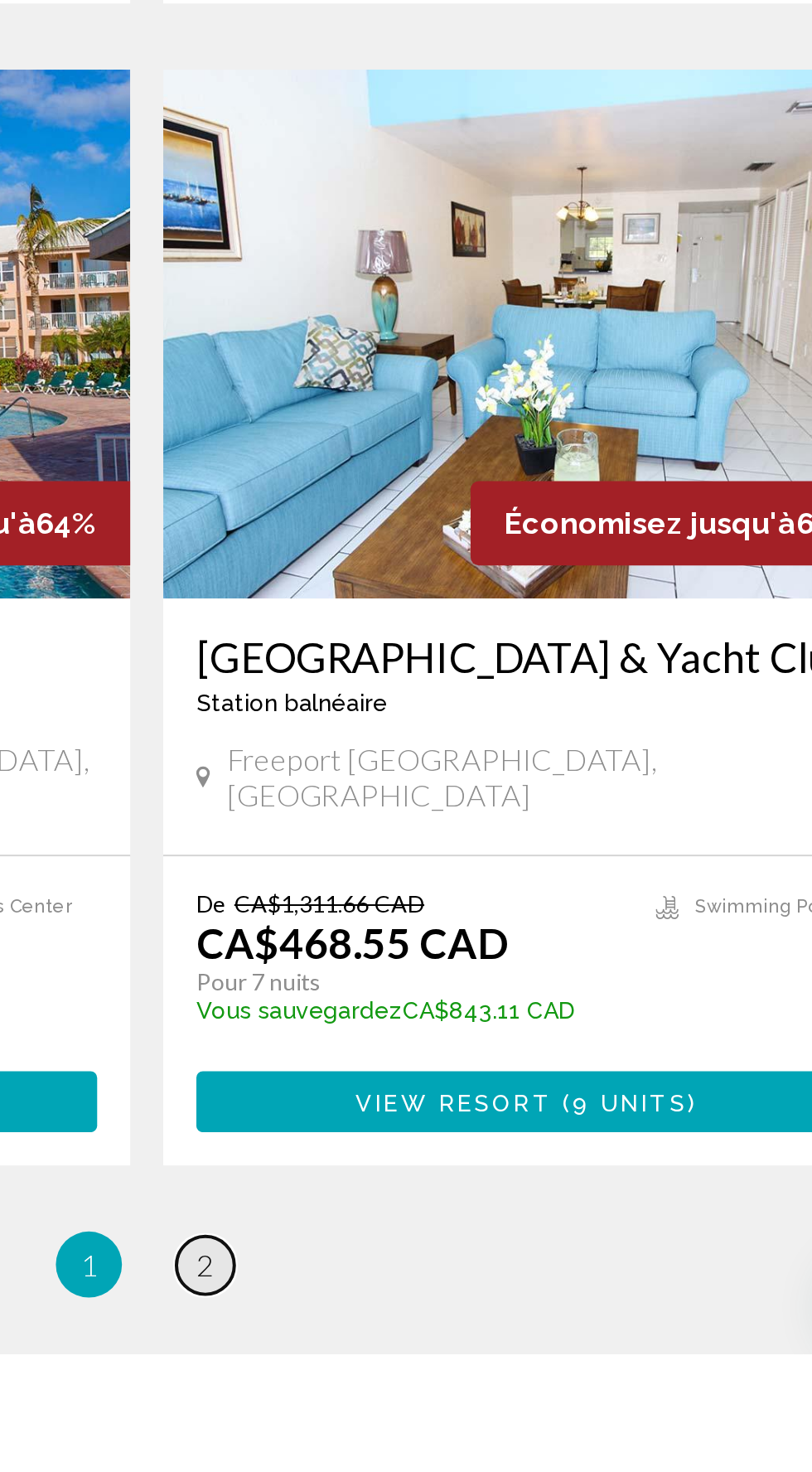
click at [443, 1414] on link "page 2" at bounding box center [435, 1428] width 29 height 29
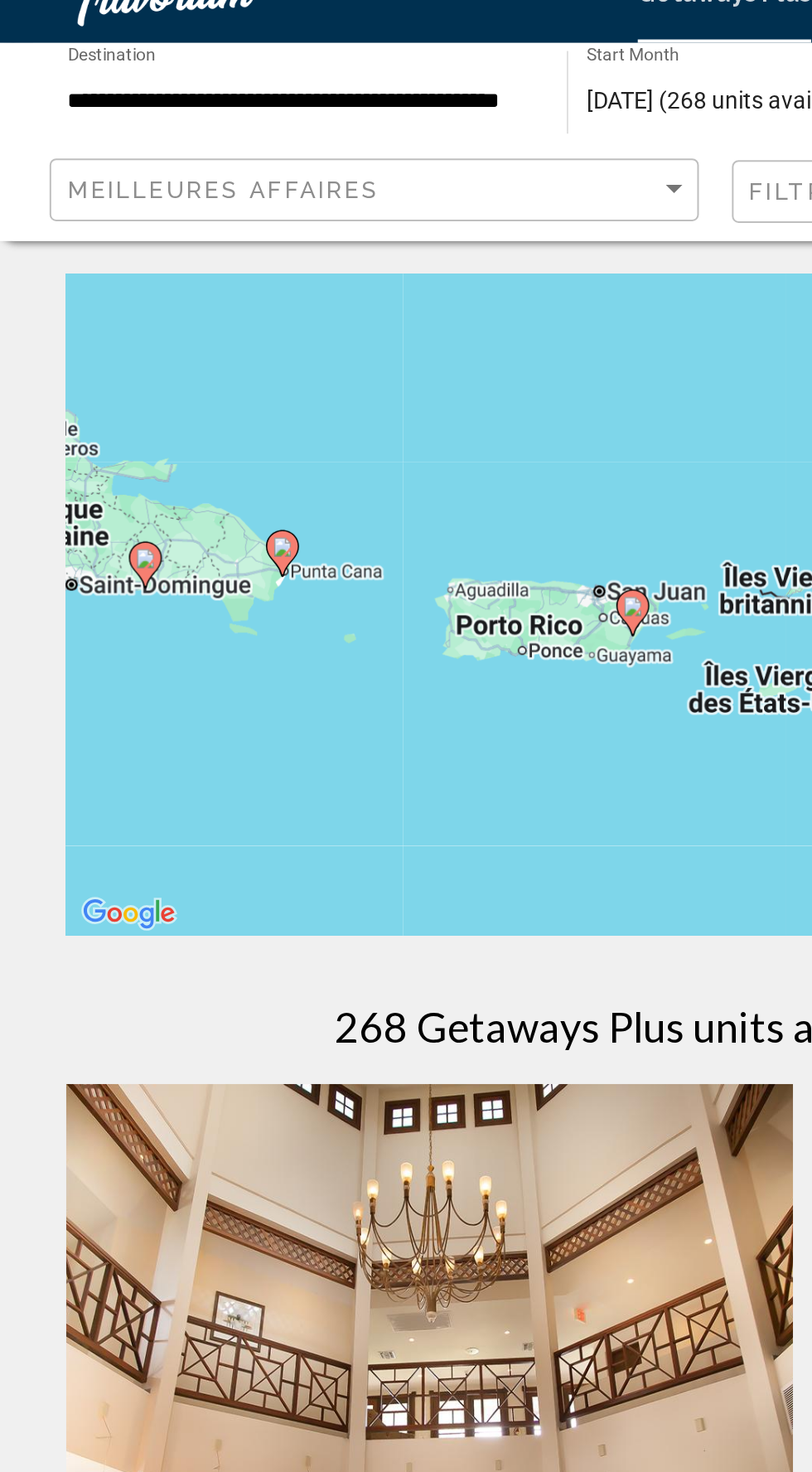
click at [304, 334] on div "Pour activer le glissement avec le clavier, appuyez sur Alt+Entrée. Une fois ce…" at bounding box center [406, 331] width 746 height 332
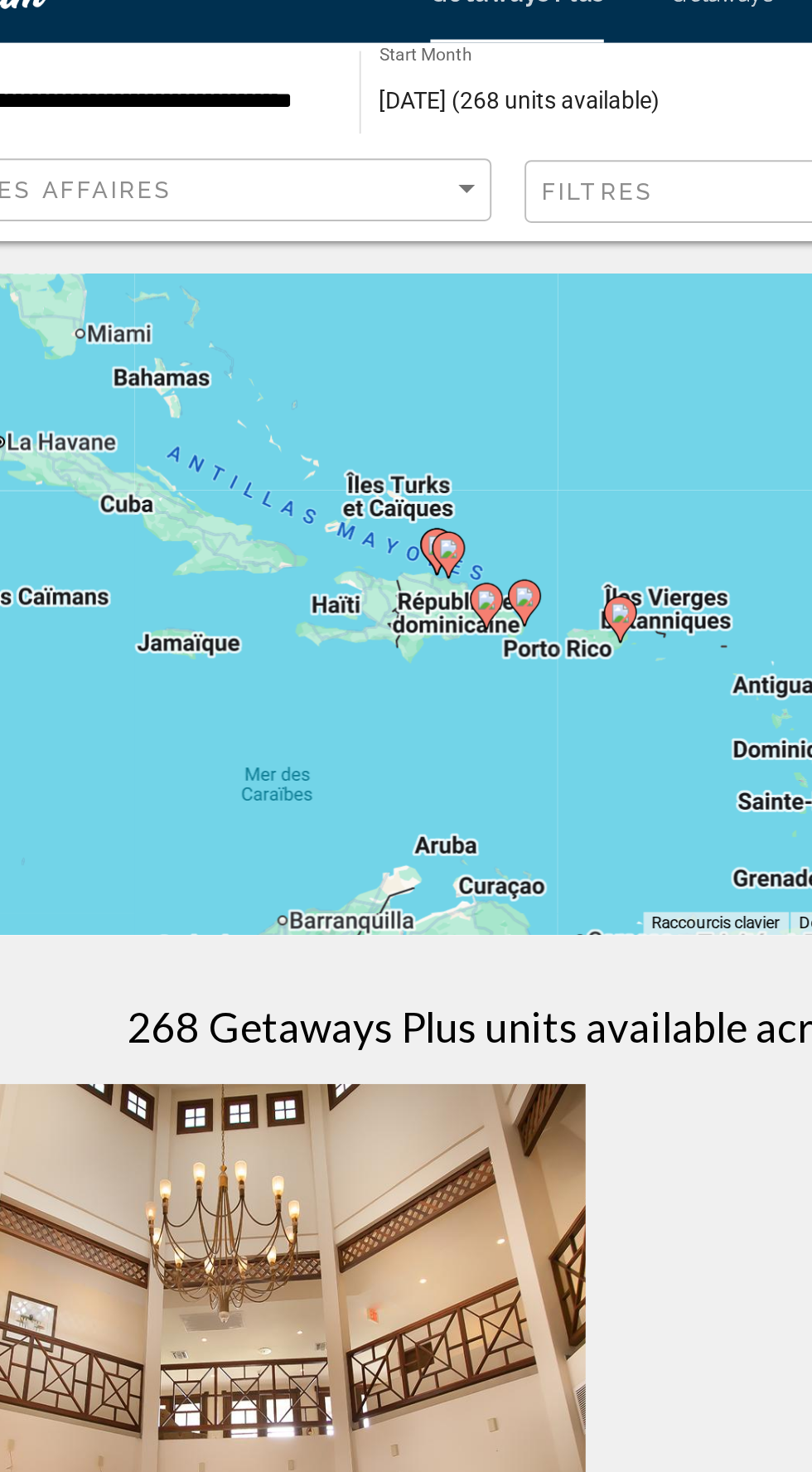
type input "**********"
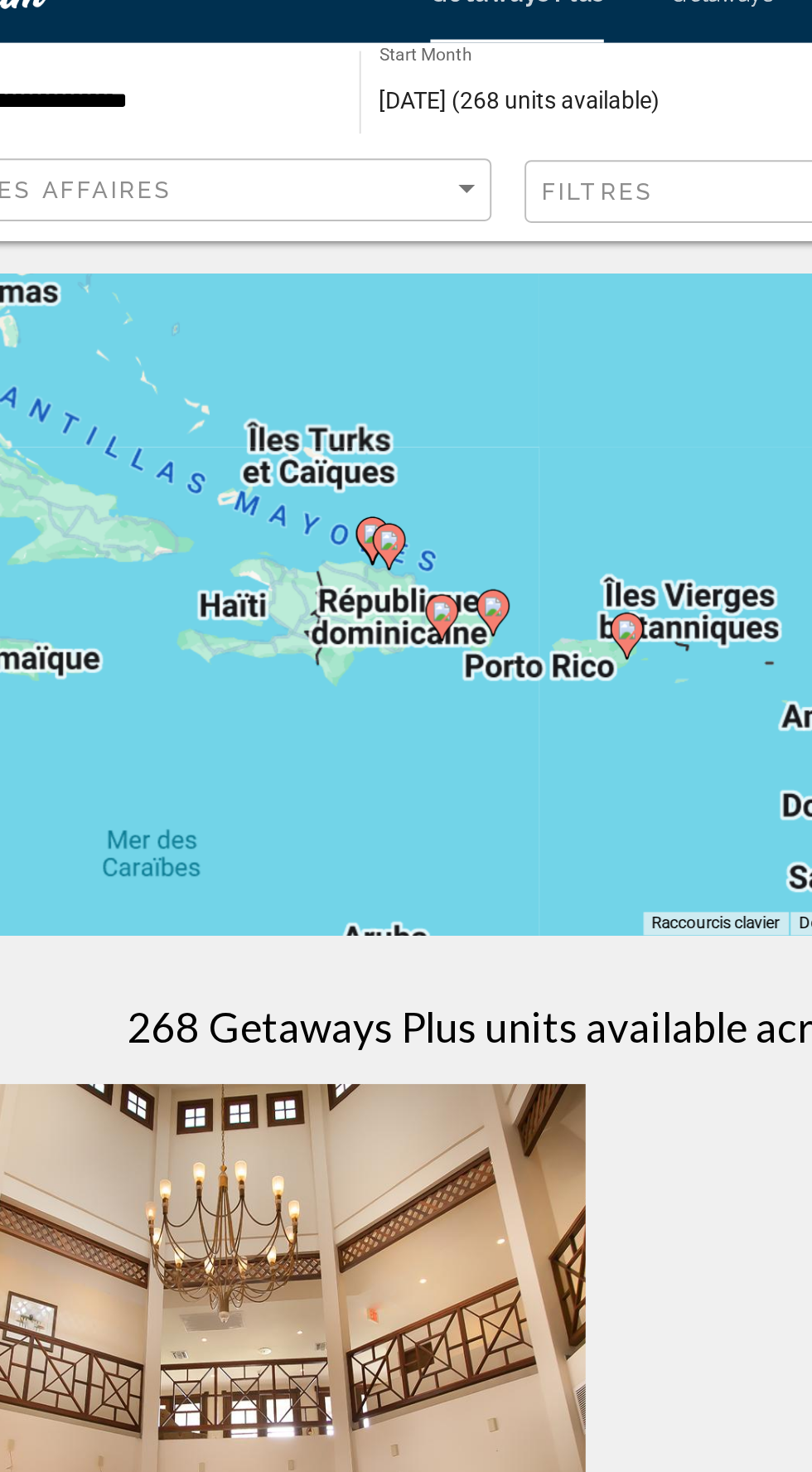
click at [415, 335] on div "Pour activer le glissement avec le clavier, appuyez sur Alt+Entrée. Une fois ce…" at bounding box center [406, 331] width 746 height 332
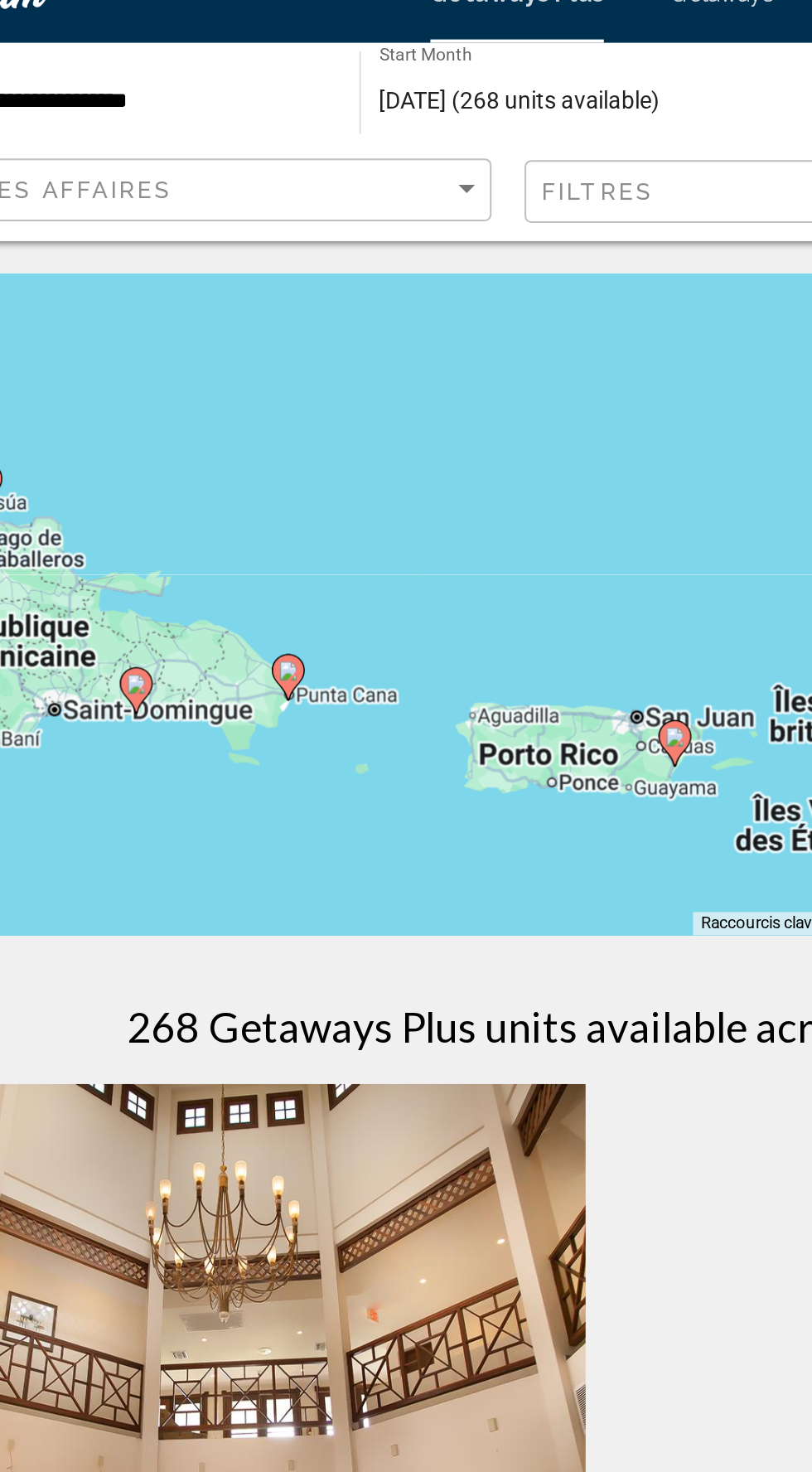
click at [442, 397] on div "Pour activer le glissement avec le clavier, appuyez sur Alt+Entrée. Une fois ce…" at bounding box center [406, 331] width 746 height 332
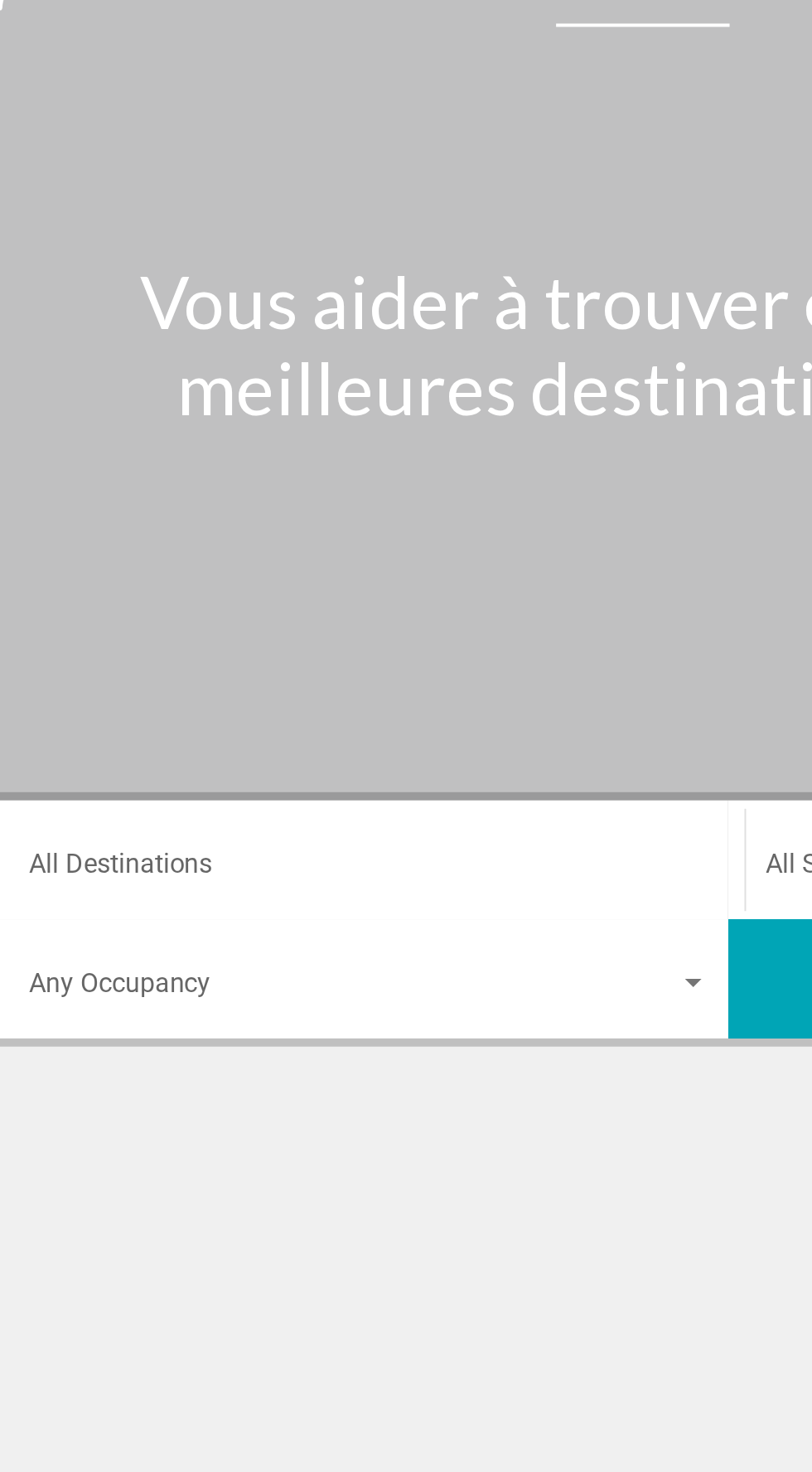
click at [319, 467] on input "Destination All Destinations" at bounding box center [225, 473] width 340 height 15
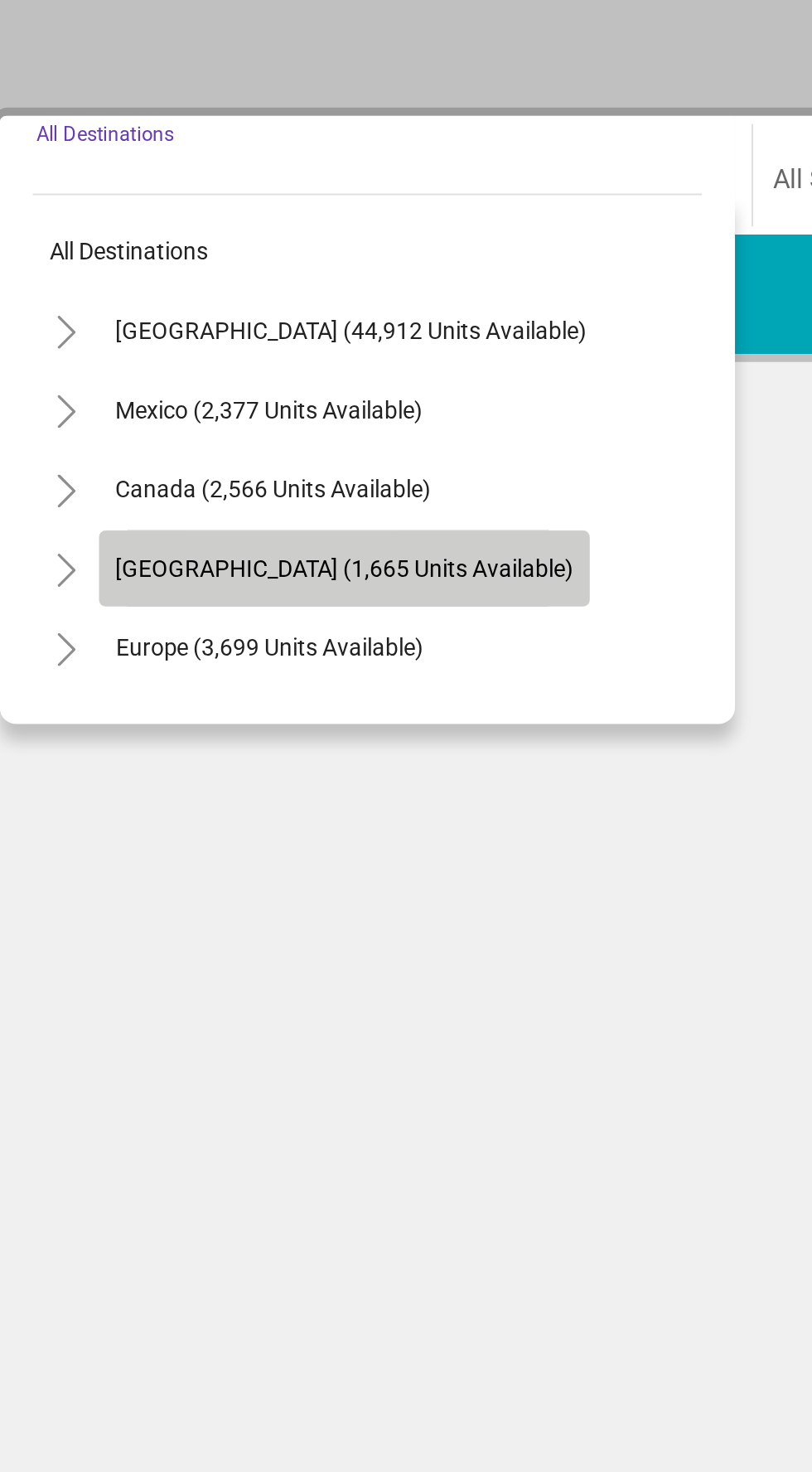
click at [129, 662] on span "[GEOGRAPHIC_DATA] (1,665 units available)" at bounding box center [210, 665] width 229 height 14
type input "**********"
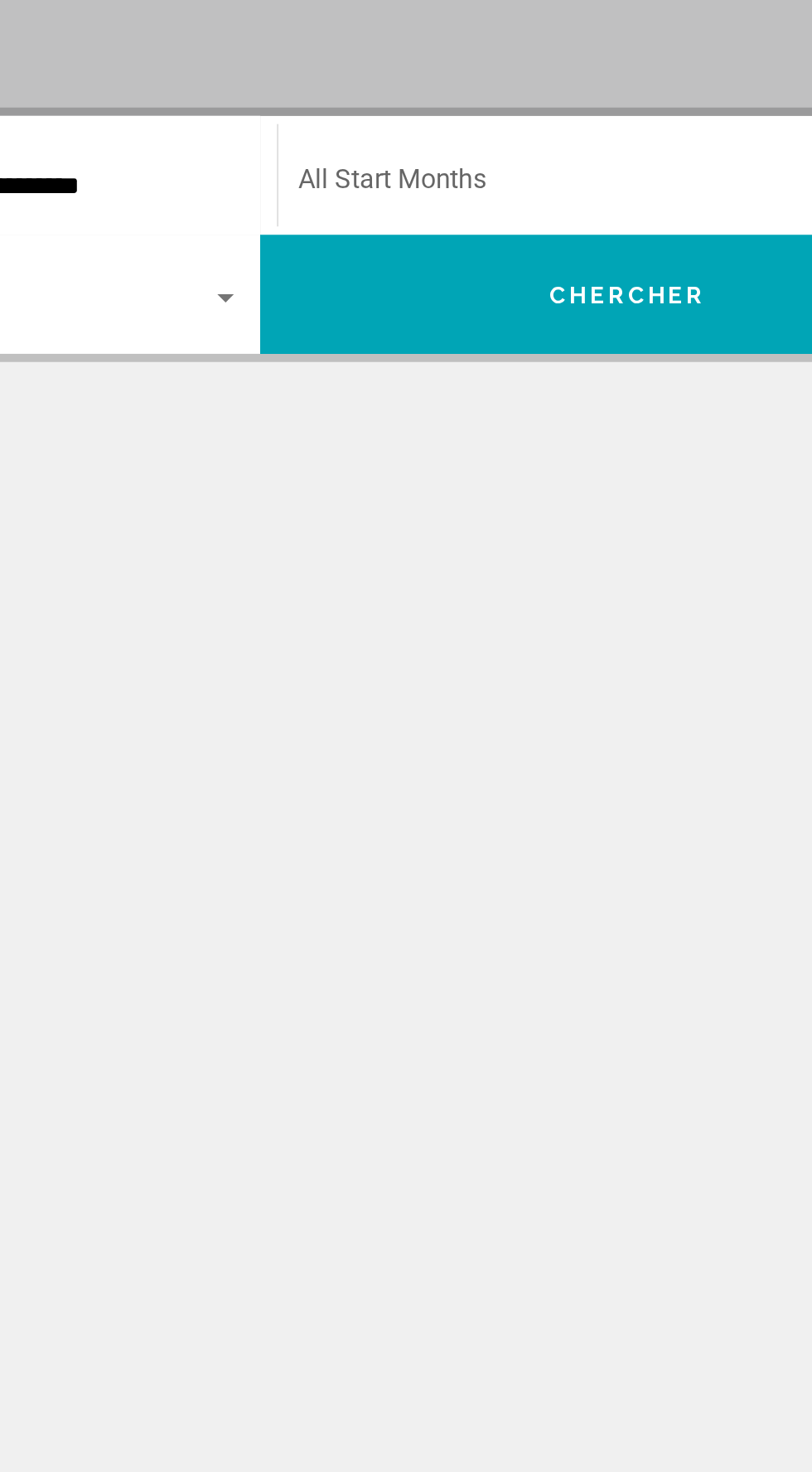
click at [553, 451] on div "Start Month All Start Months" at bounding box center [594, 468] width 339 height 52
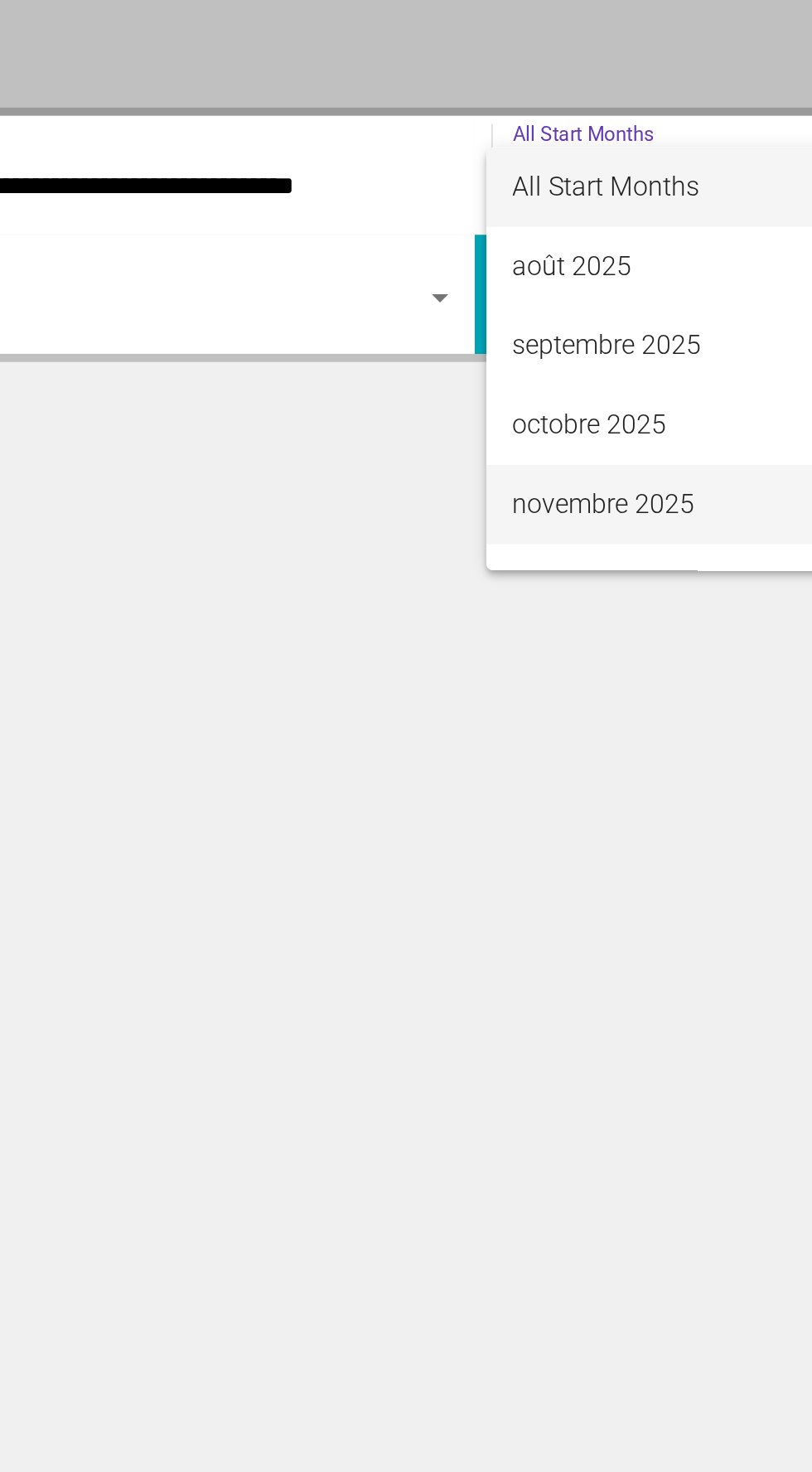
click at [473, 636] on span "novembre 2025" at bounding box center [594, 632] width 339 height 40
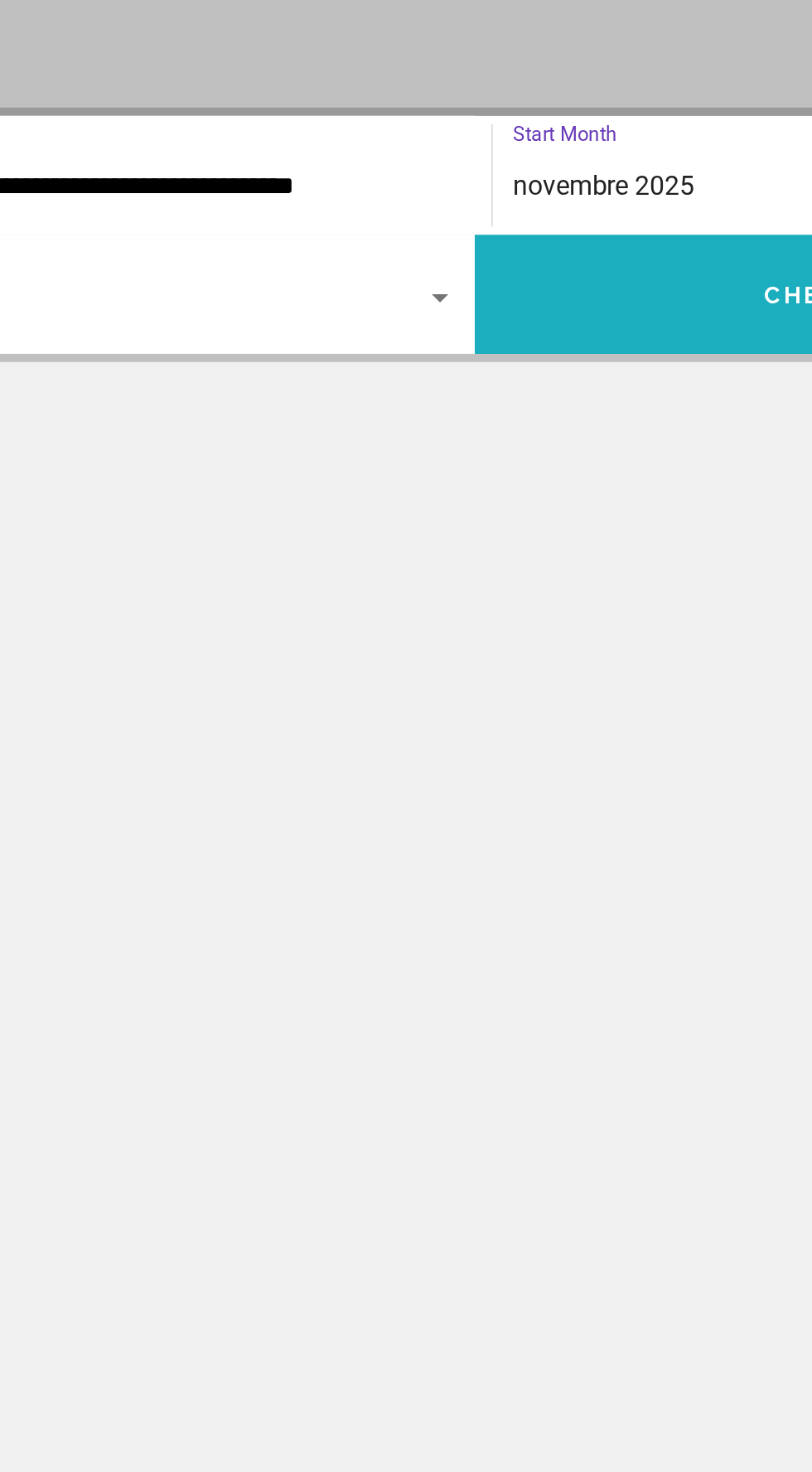
click at [519, 526] on button "Chercher" at bounding box center [590, 527] width 368 height 60
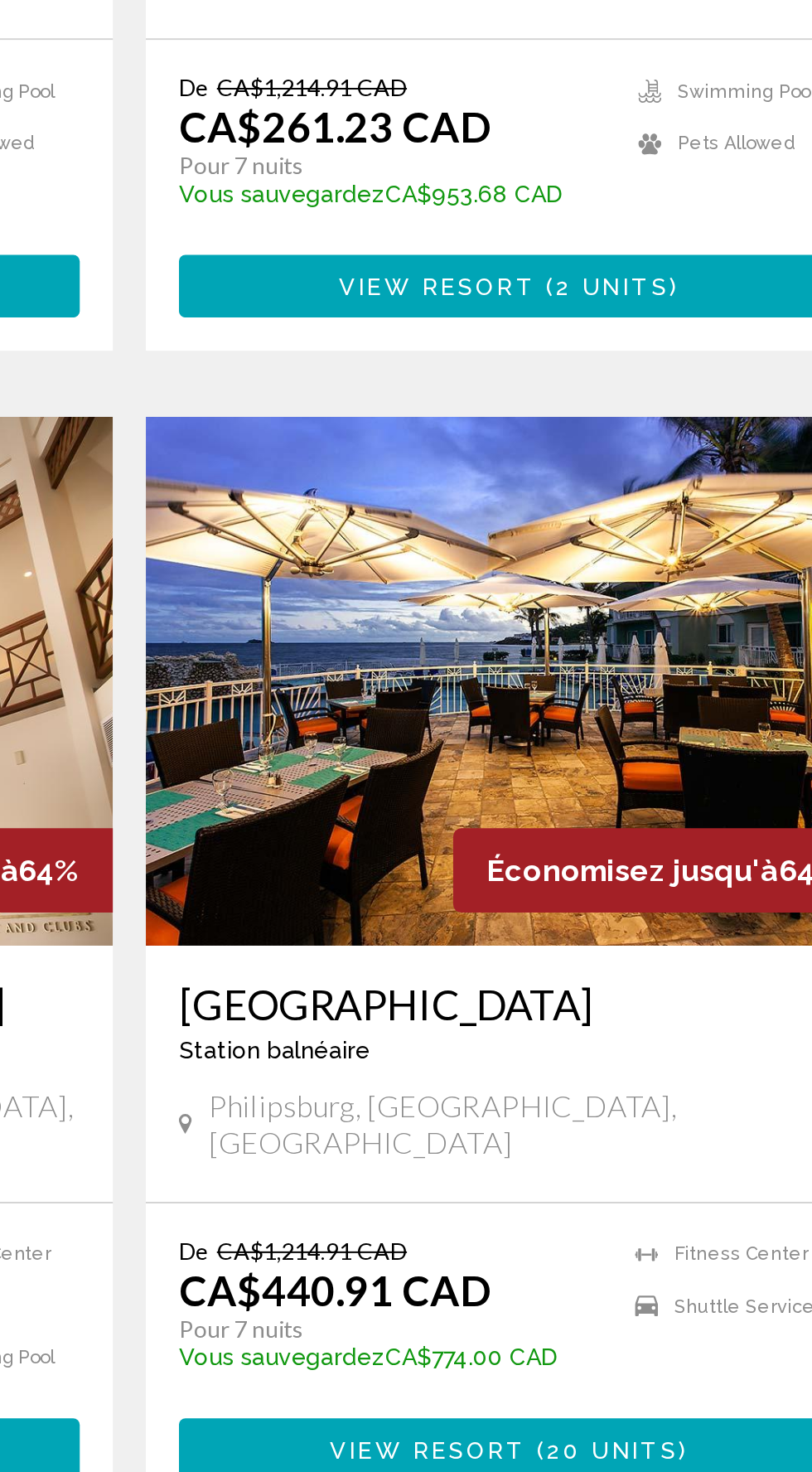
scroll to position [2768, 0]
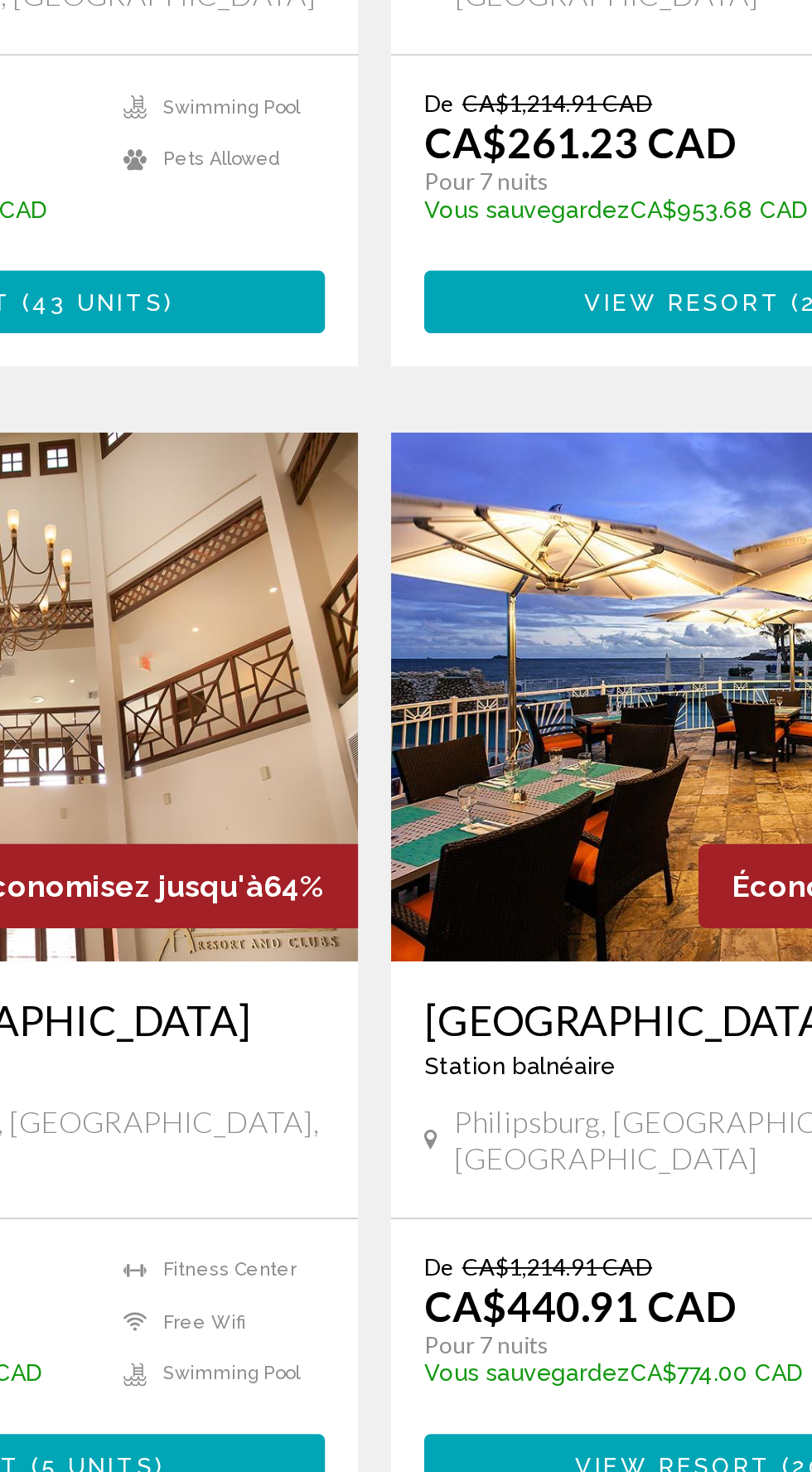
click at [436, 1330] on span "2" at bounding box center [435, 1339] width 9 height 18
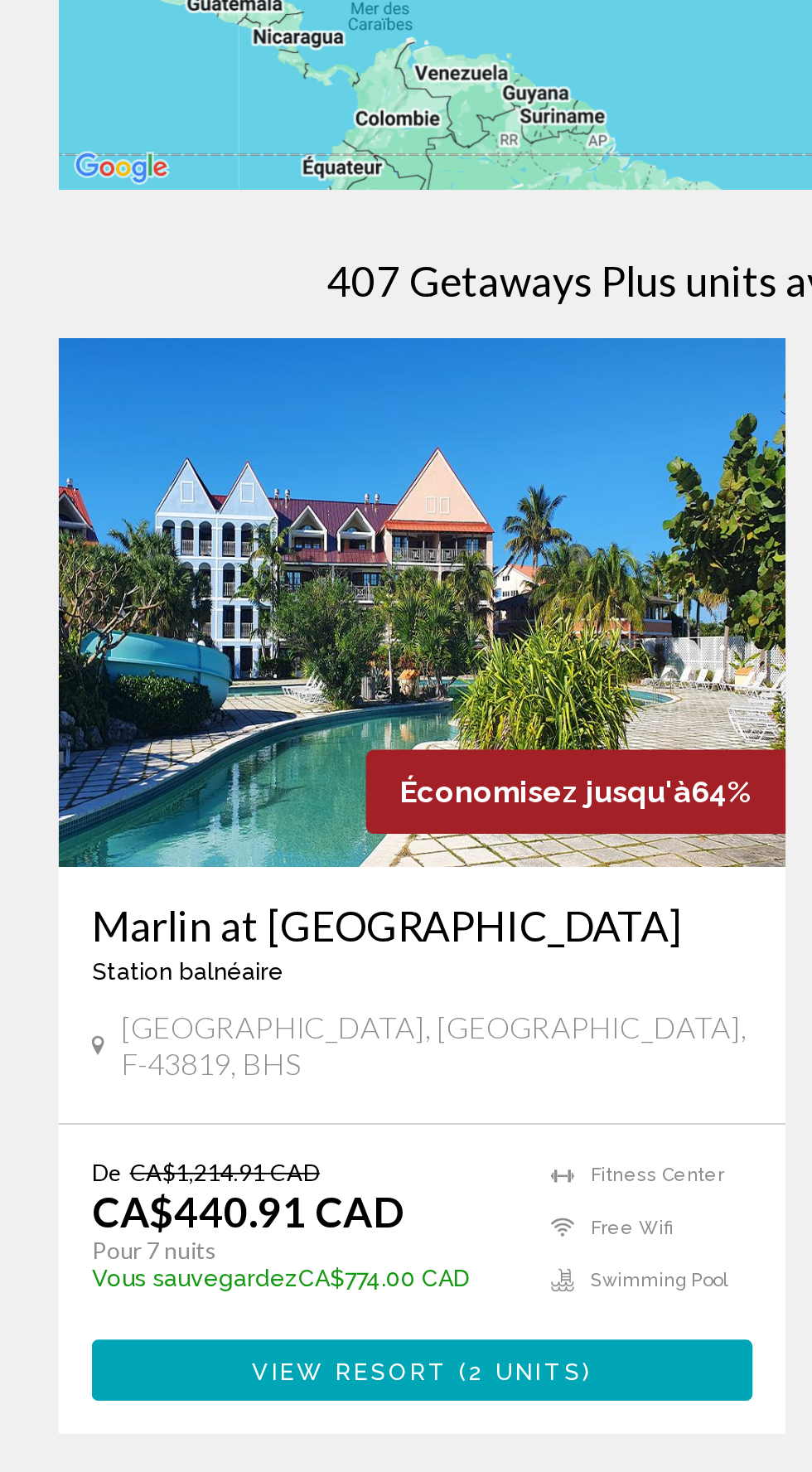
scroll to position [223, 0]
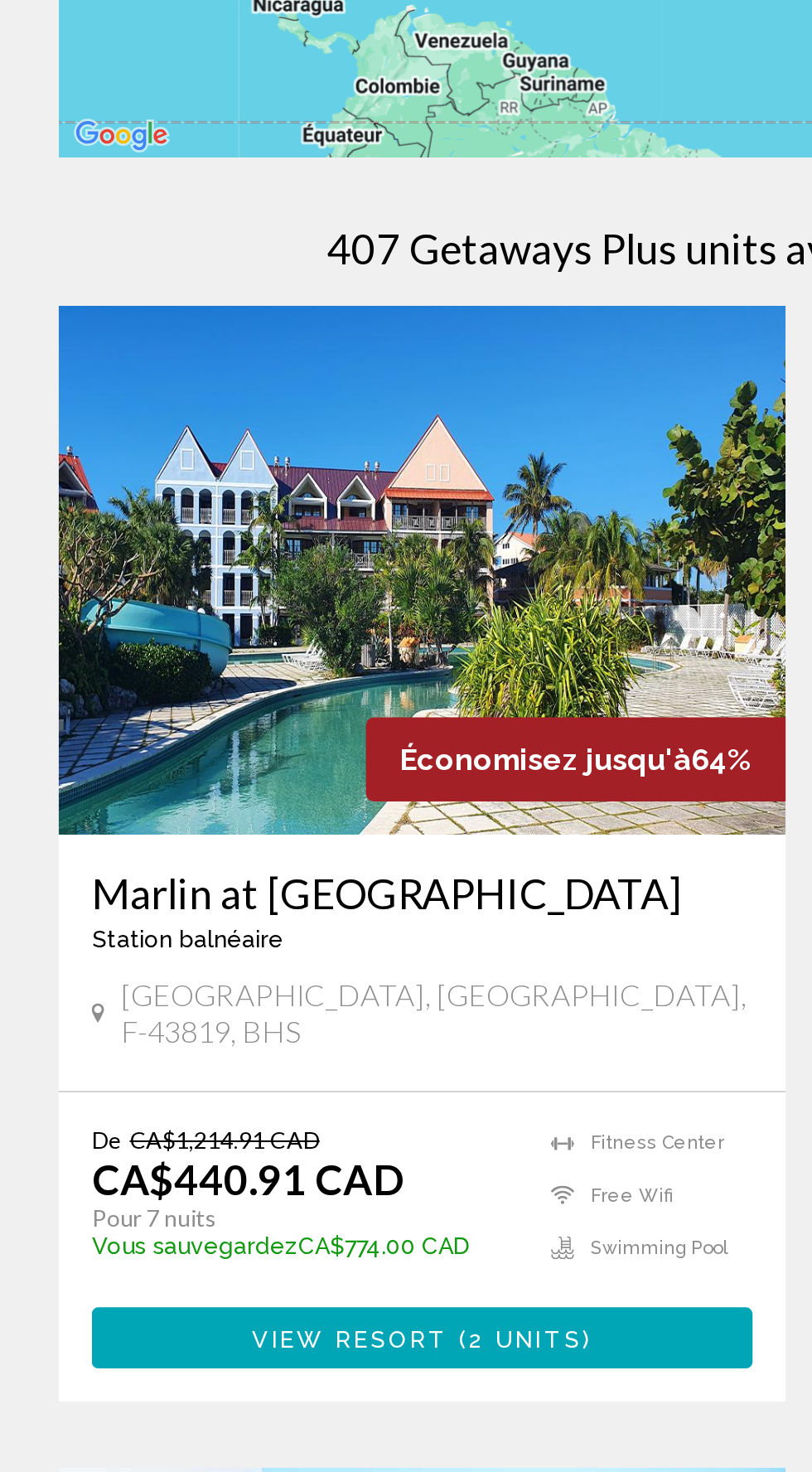
click at [247, 859] on span "View Resort ( 2 units )" at bounding box center [216, 866] width 171 height 14
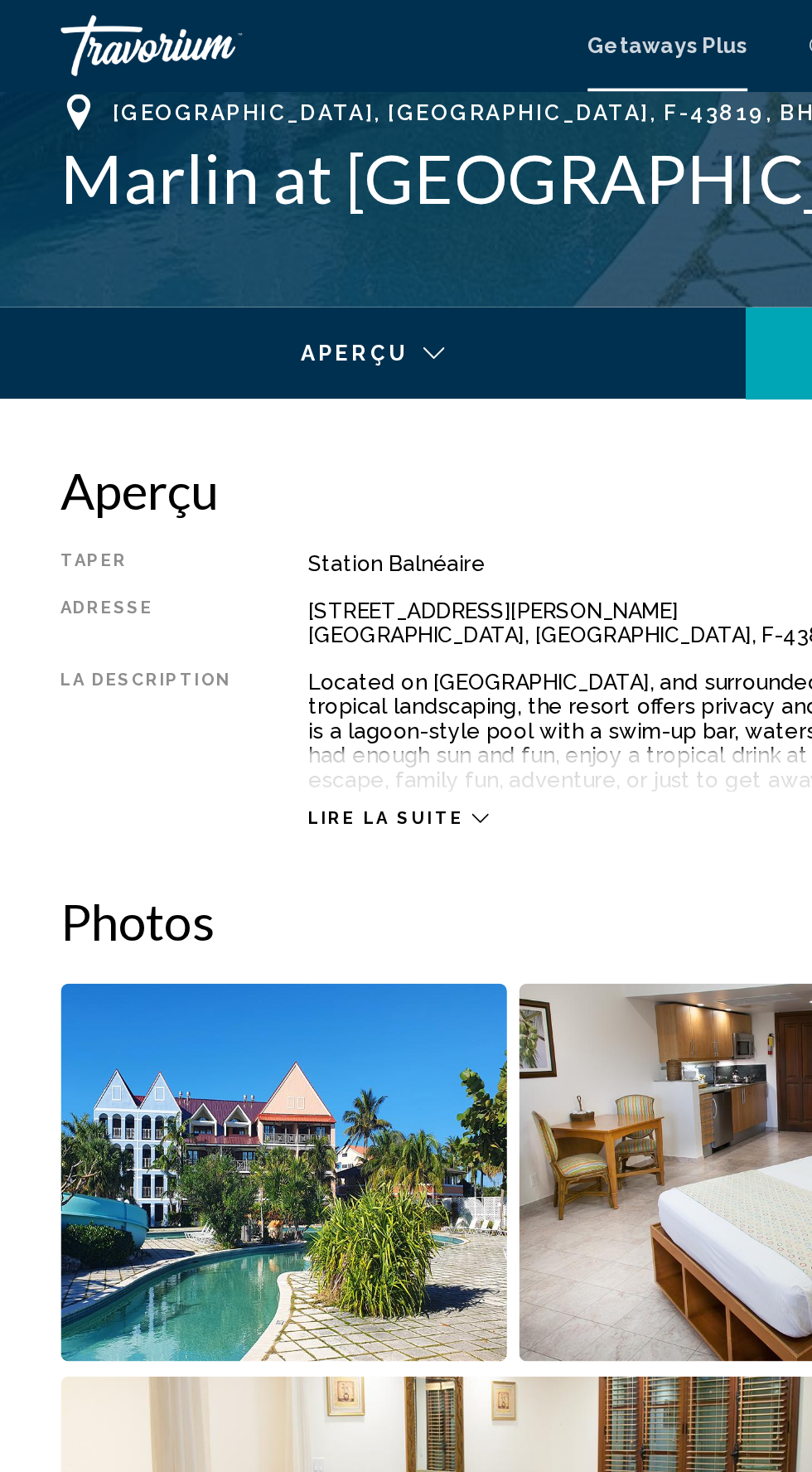
scroll to position [662, 0]
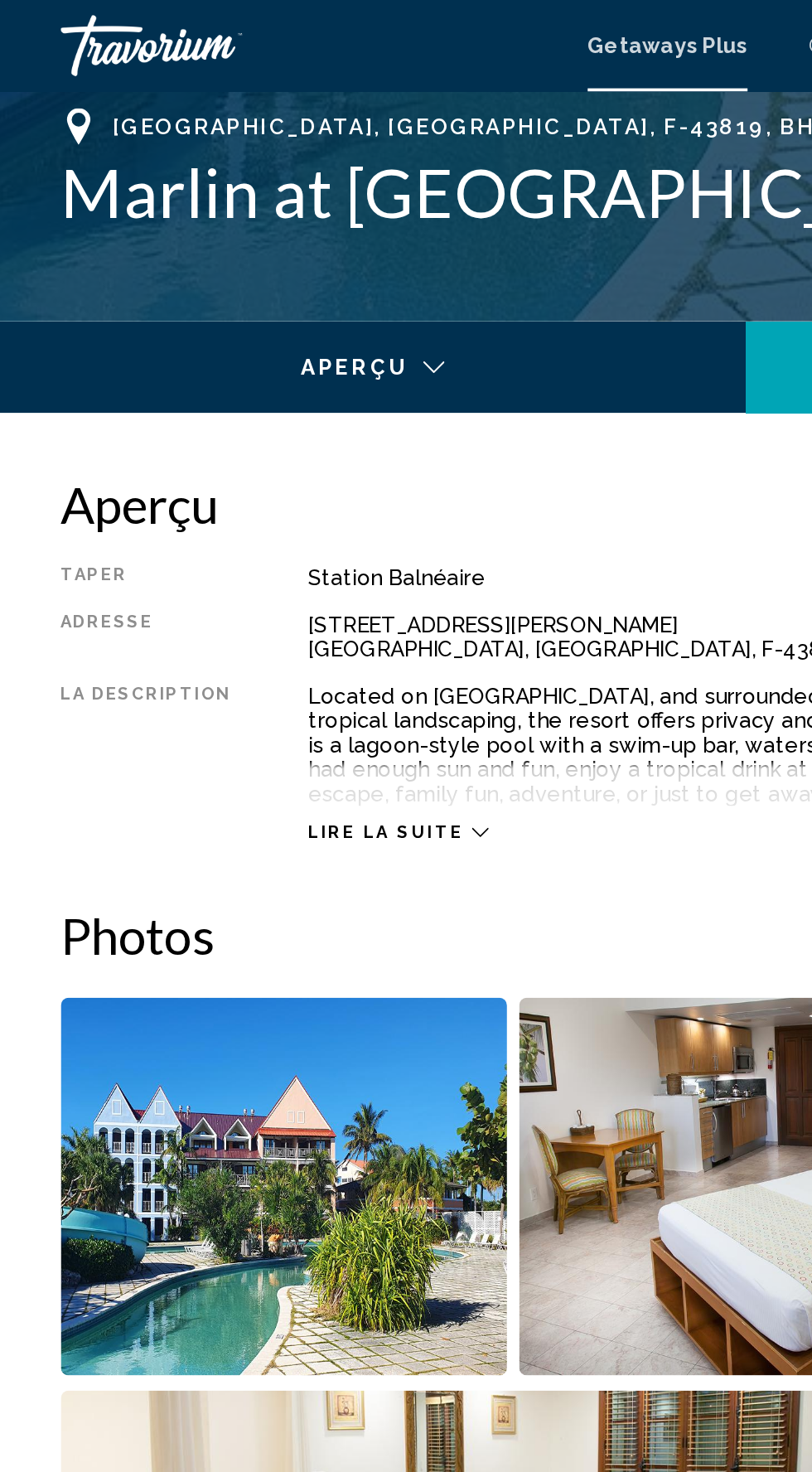
click at [257, 452] on icon "Main content" at bounding box center [261, 453] width 9 height 9
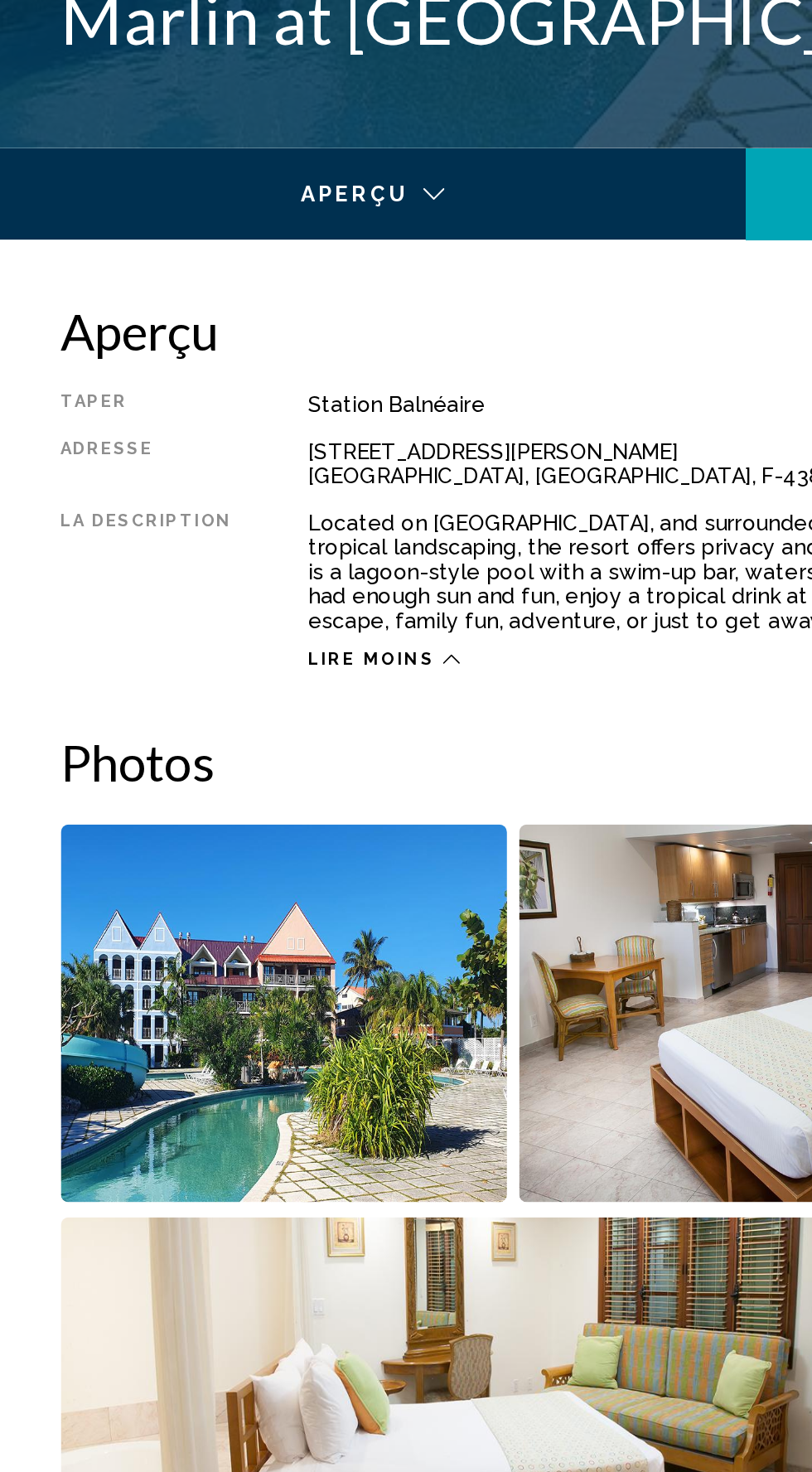
click at [162, 639] on img "Open full-screen image slider" at bounding box center [154, 645] width 243 height 206
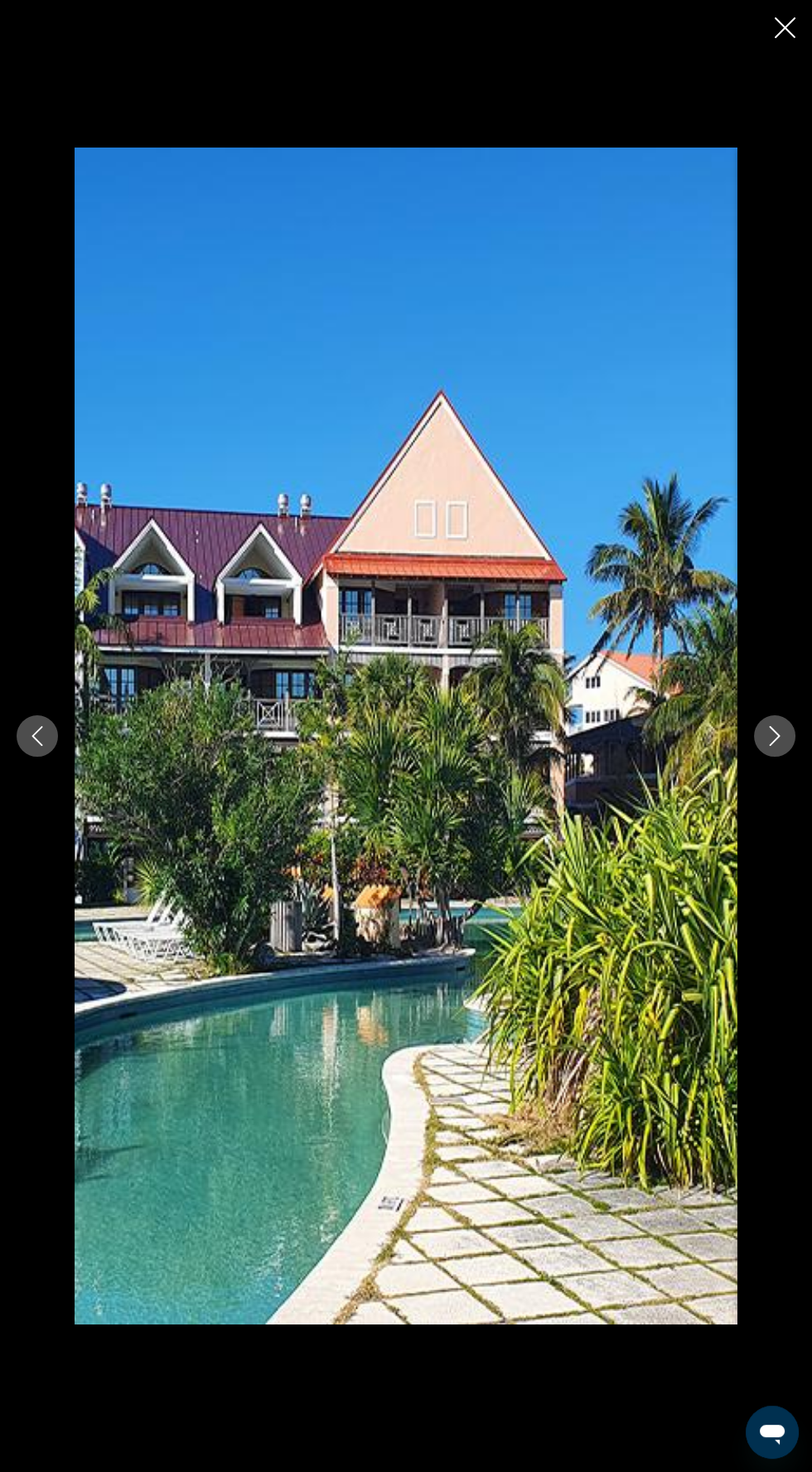
click at [774, 747] on icon "Next image" at bounding box center [774, 736] width 20 height 20
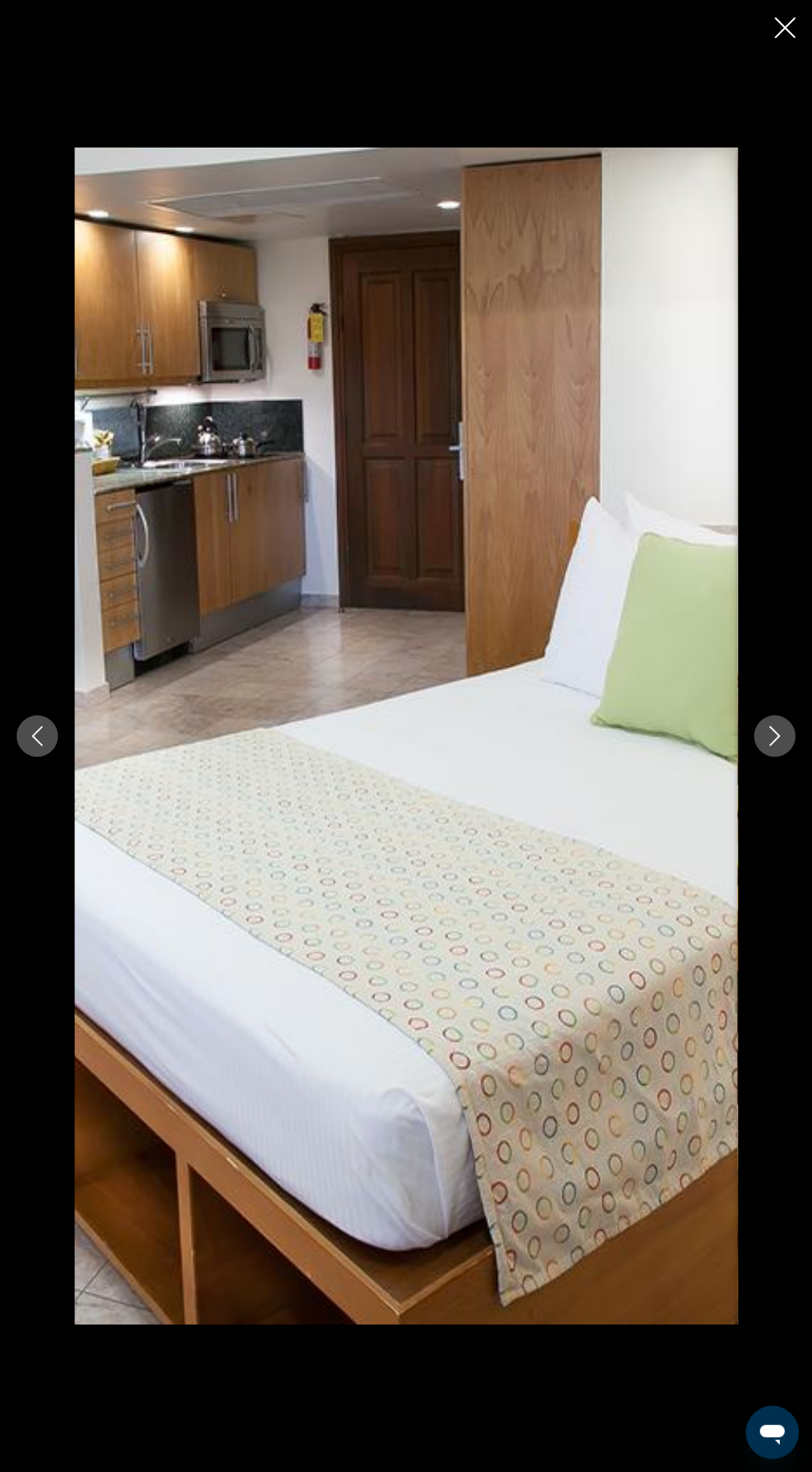
click at [779, 747] on icon "Next image" at bounding box center [774, 736] width 20 height 20
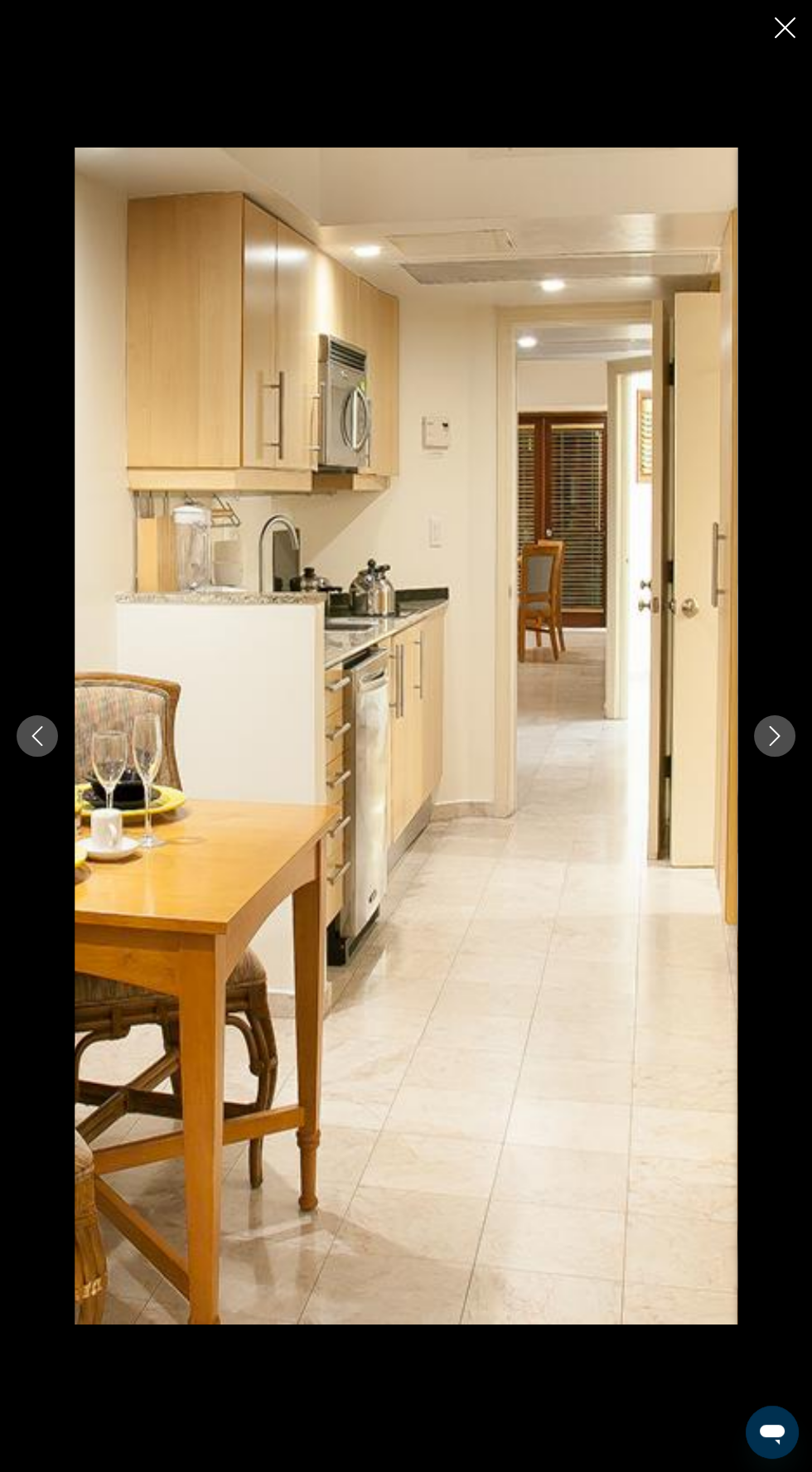
click at [774, 747] on icon "Next image" at bounding box center [774, 736] width 20 height 20
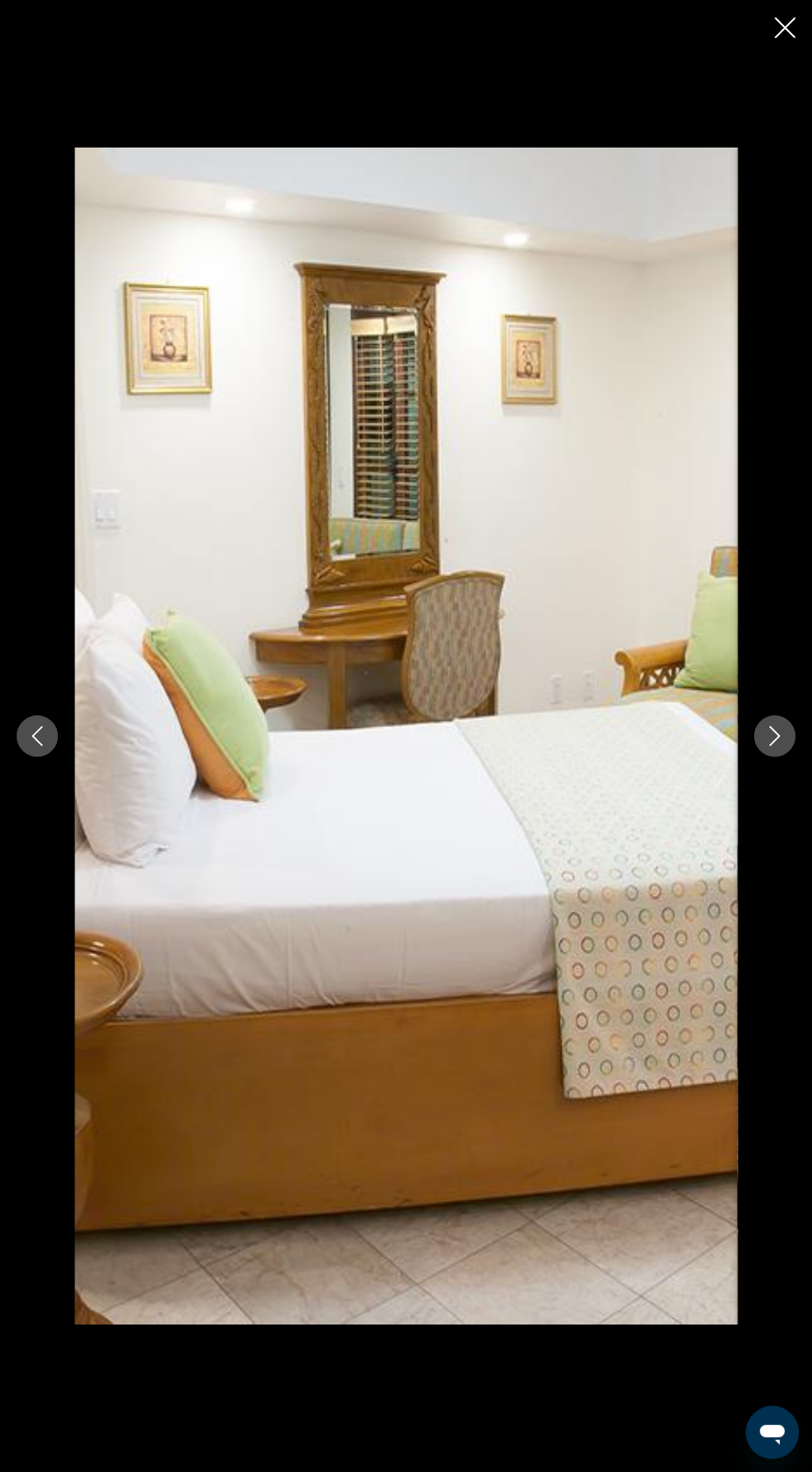
click at [775, 747] on icon "Next image" at bounding box center [774, 736] width 20 height 20
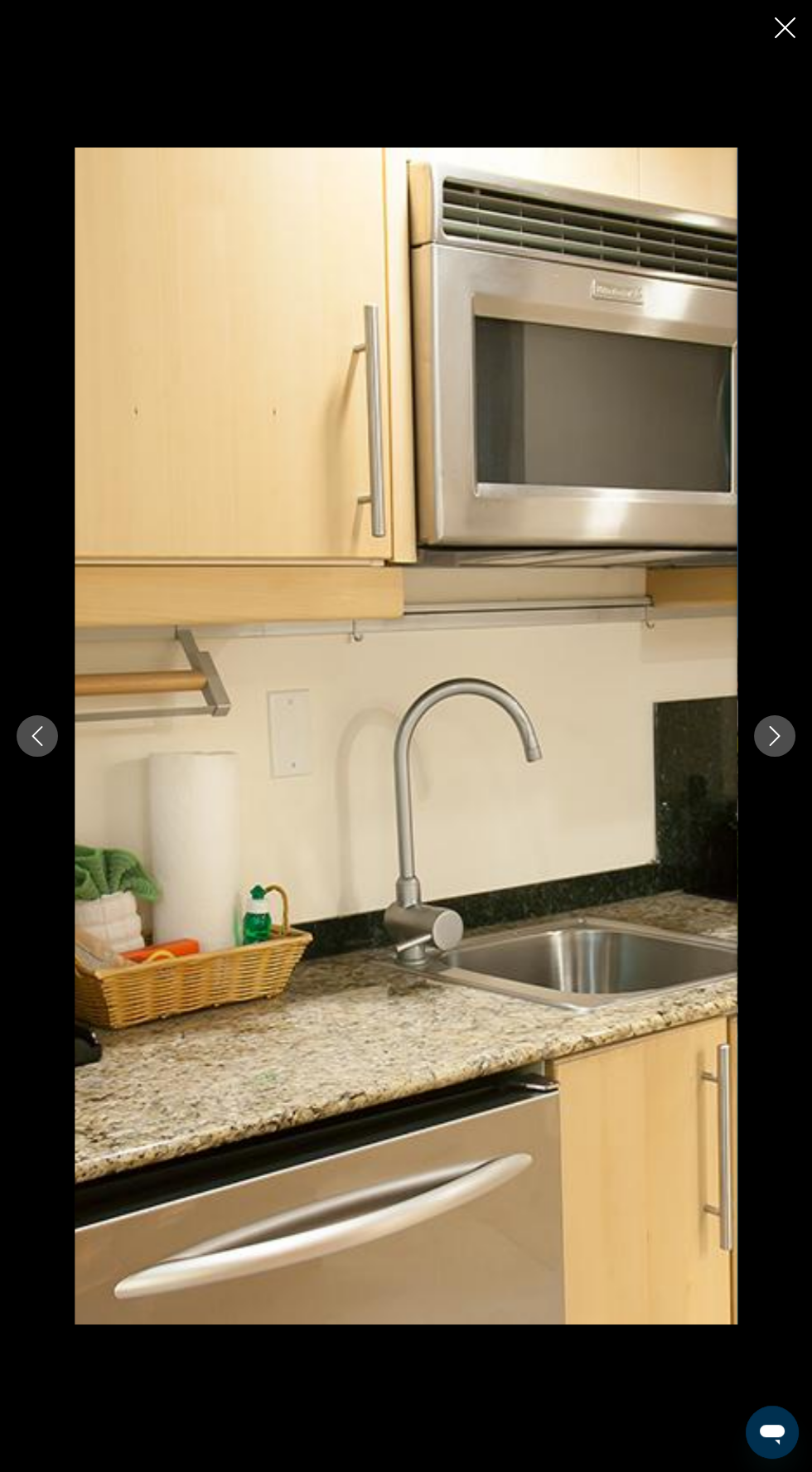
click at [782, 747] on icon "Next image" at bounding box center [774, 736] width 20 height 20
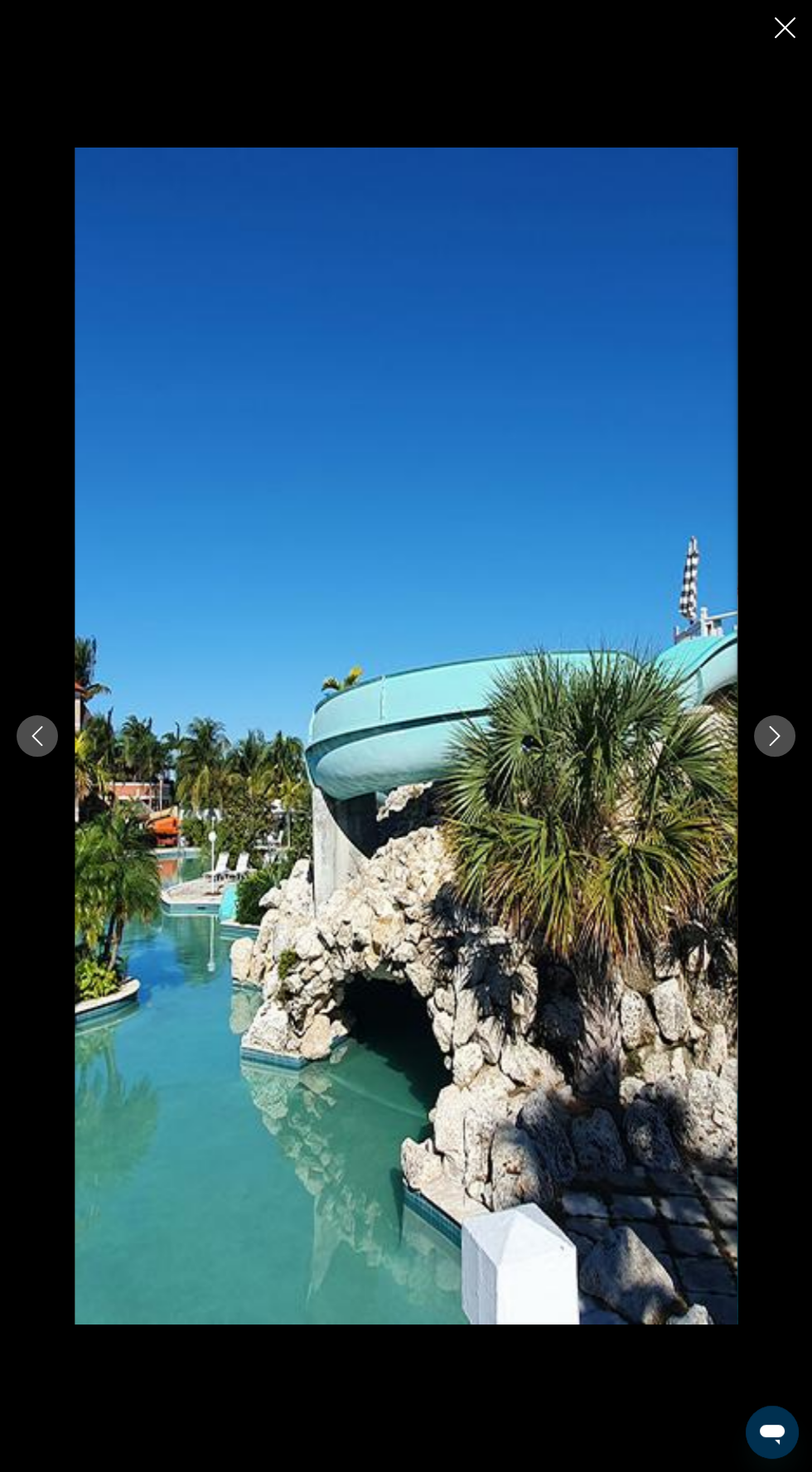
click at [756, 810] on div "Main content" at bounding box center [406, 737] width 812 height 1178
click at [774, 747] on icon "Next image" at bounding box center [774, 736] width 20 height 20
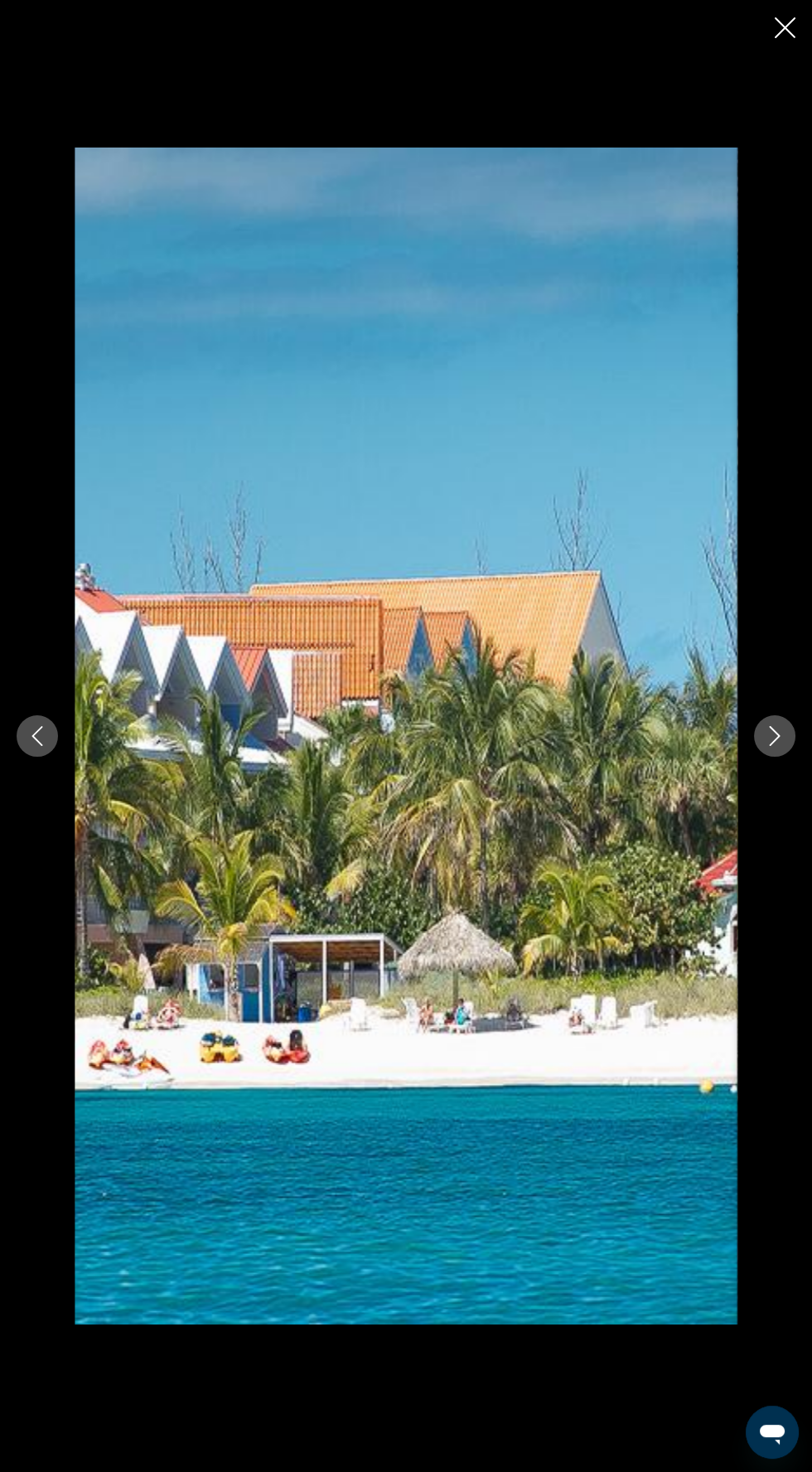
click at [780, 747] on icon "Next image" at bounding box center [774, 736] width 20 height 20
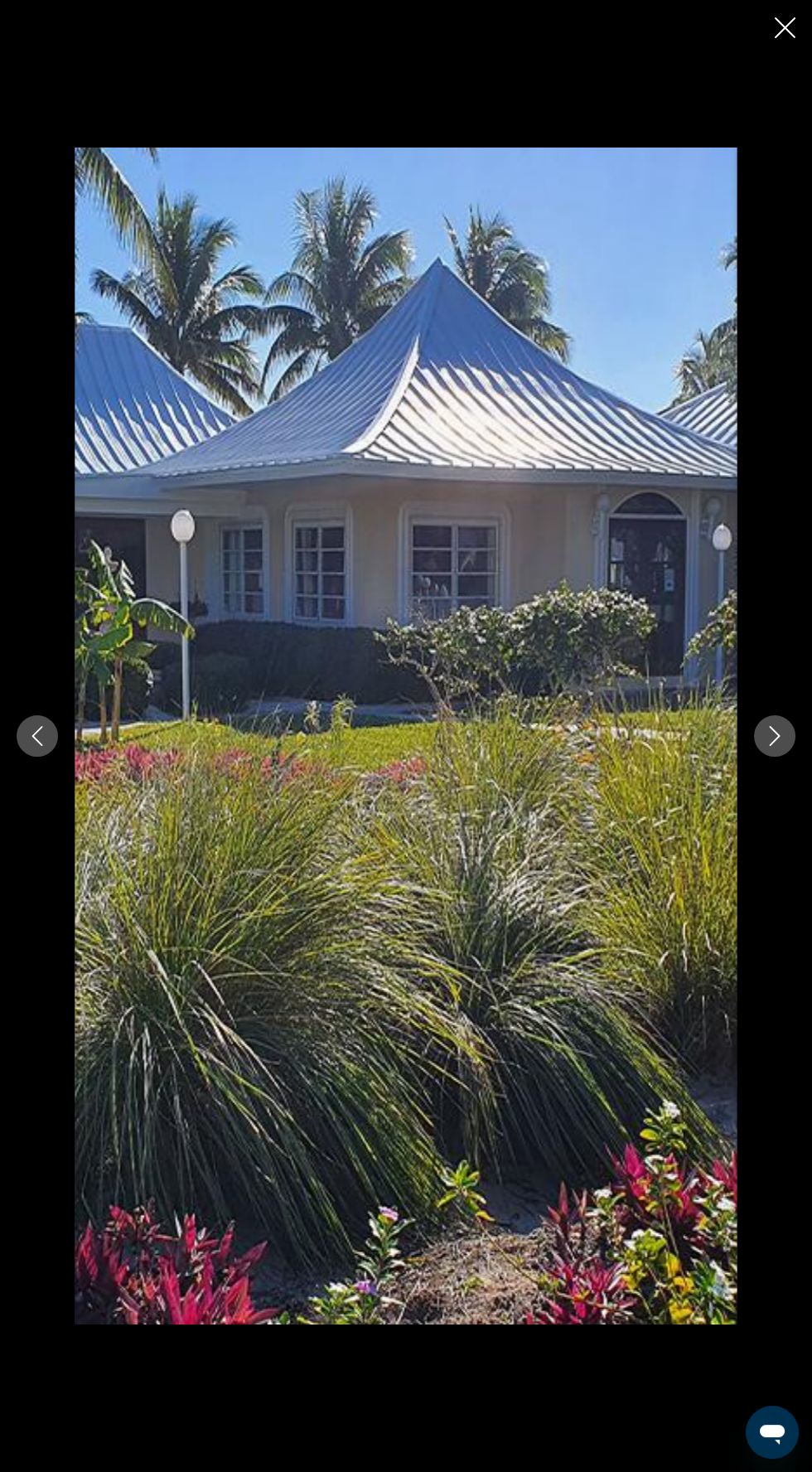
click at [774, 747] on icon "Next image" at bounding box center [774, 736] width 20 height 20
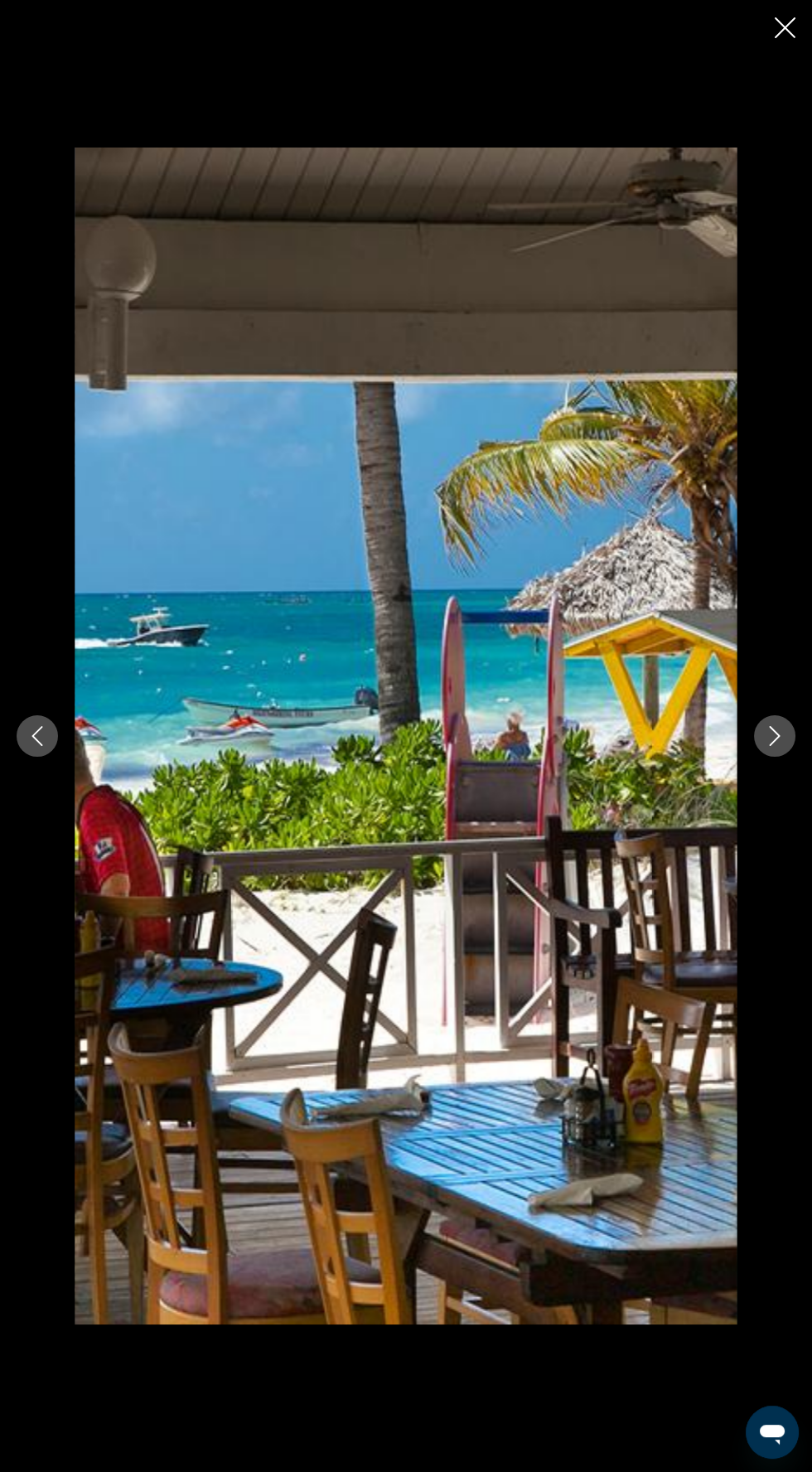
click at [779, 747] on icon "Next image" at bounding box center [774, 736] width 11 height 20
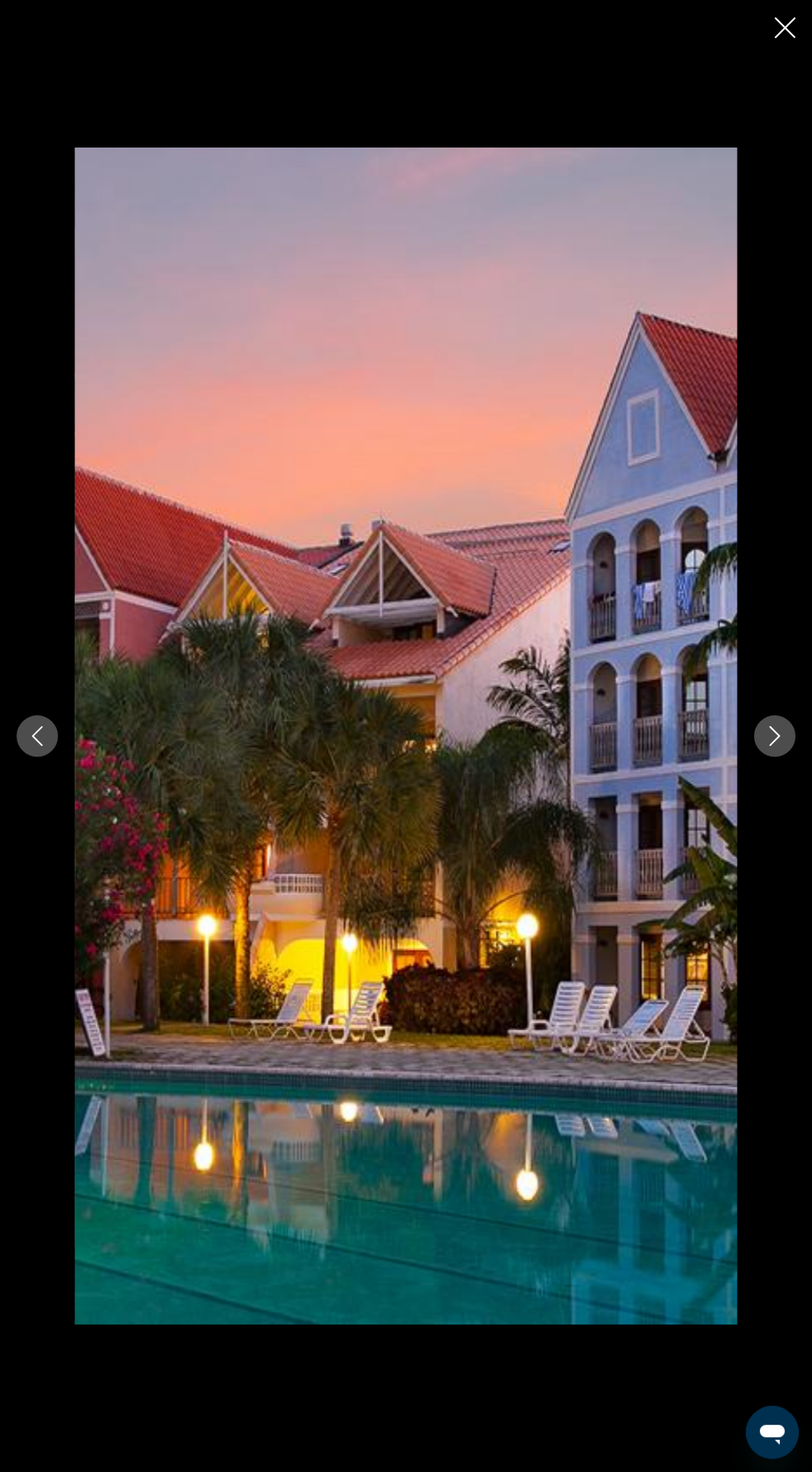
click at [786, 23] on icon "Close slideshow" at bounding box center [785, 27] width 20 height 20
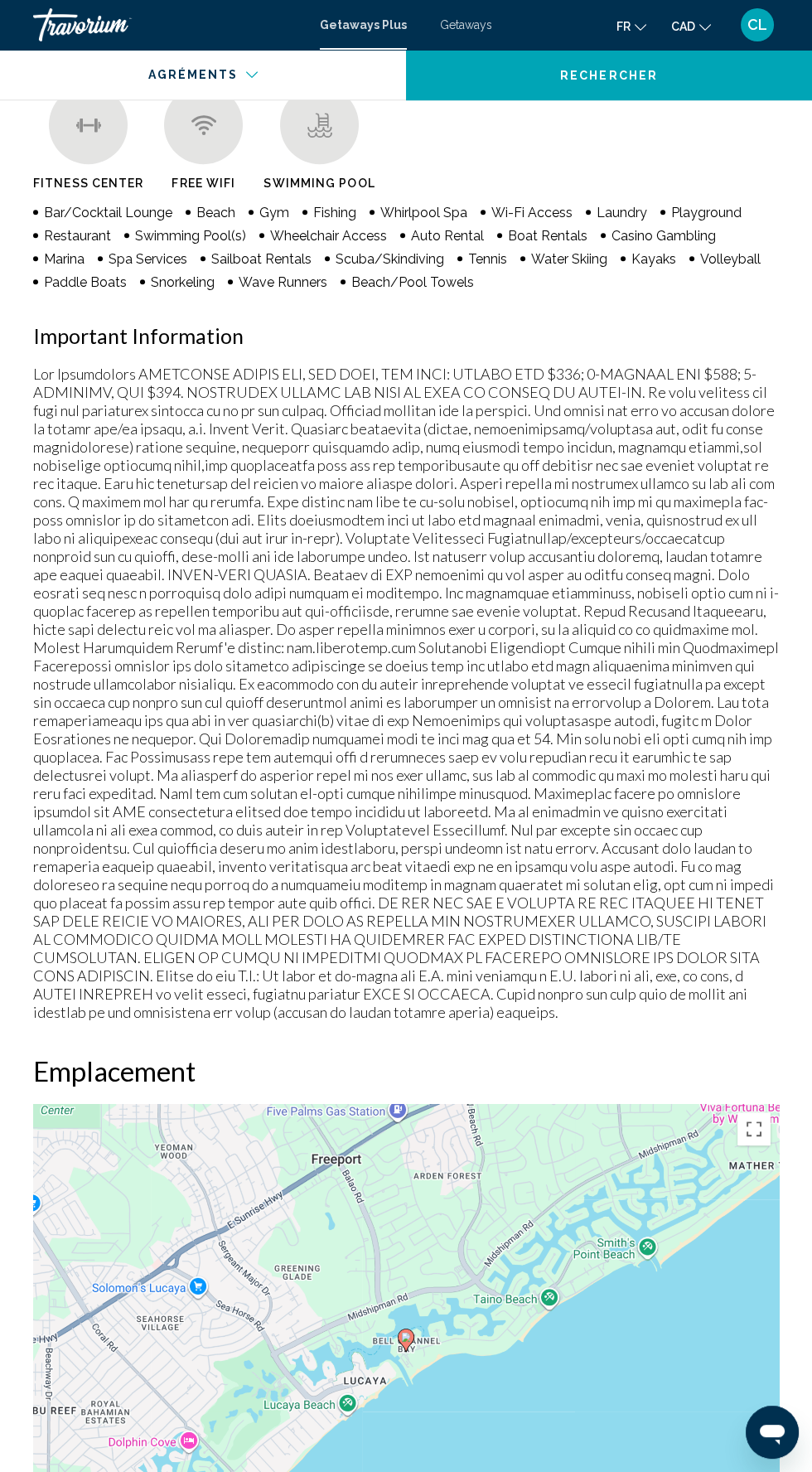
scroll to position [0, 0]
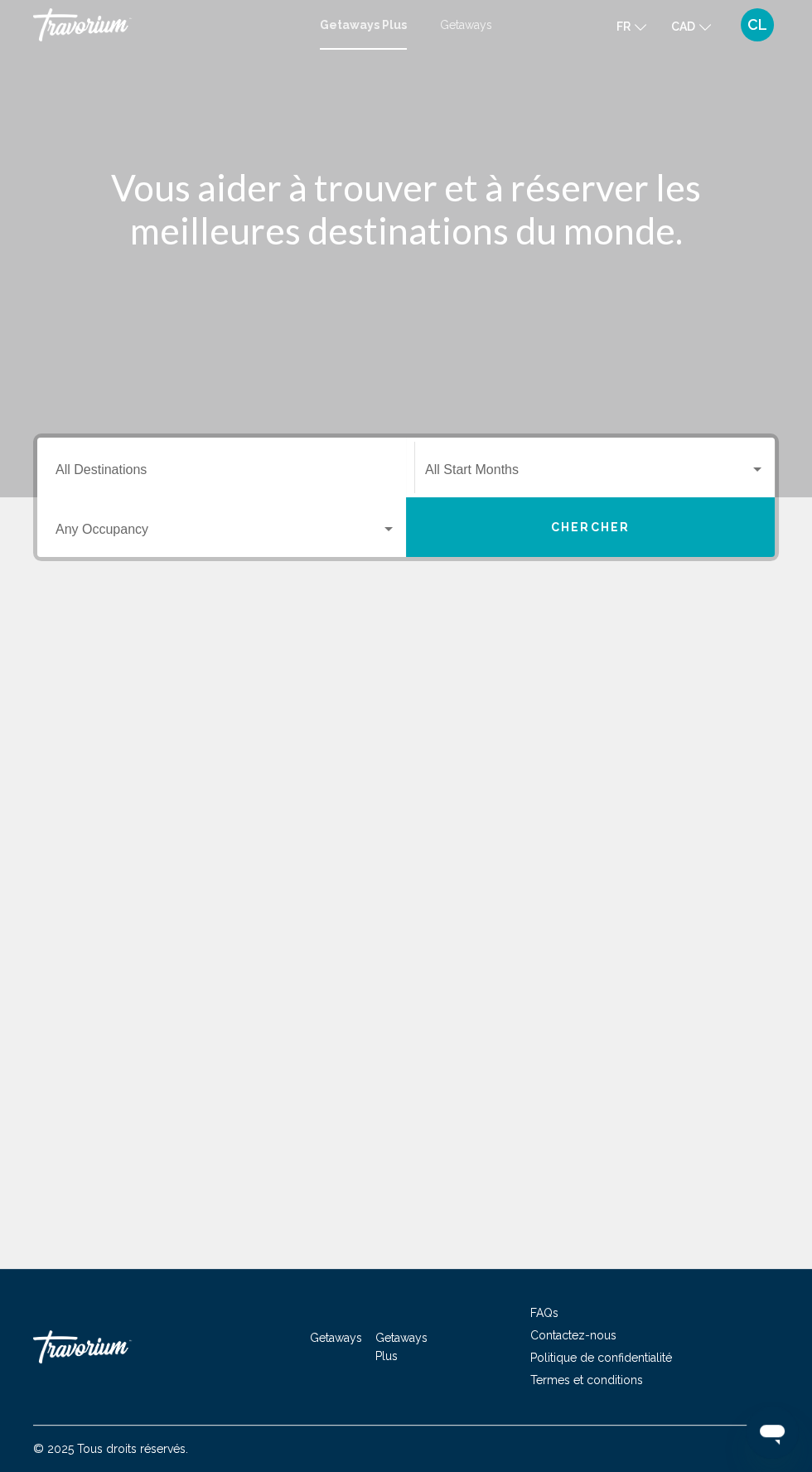
click at [133, 470] on input "Destination All Destinations" at bounding box center [225, 473] width 340 height 15
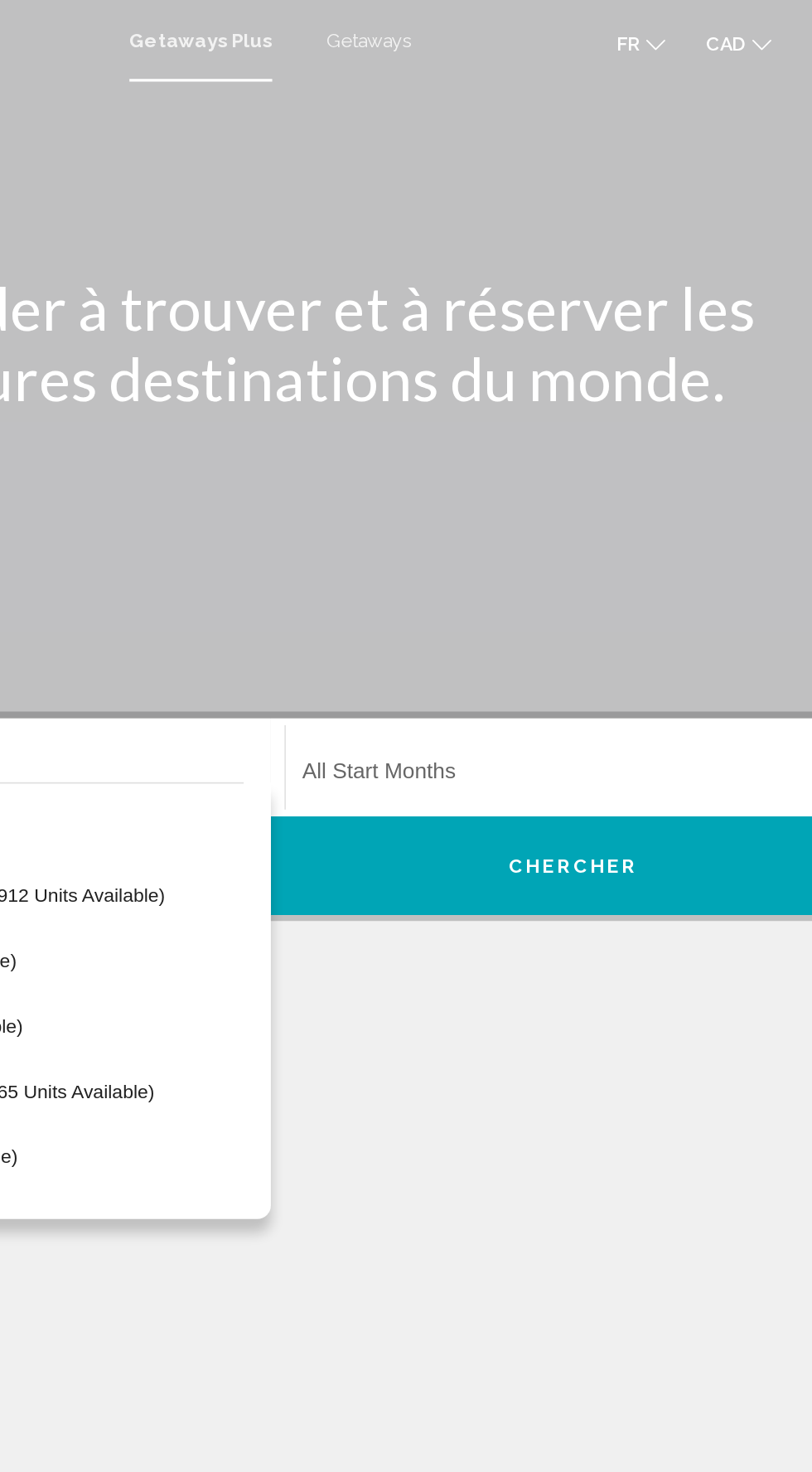
click at [448, 24] on span "Getaways" at bounding box center [466, 25] width 52 height 14
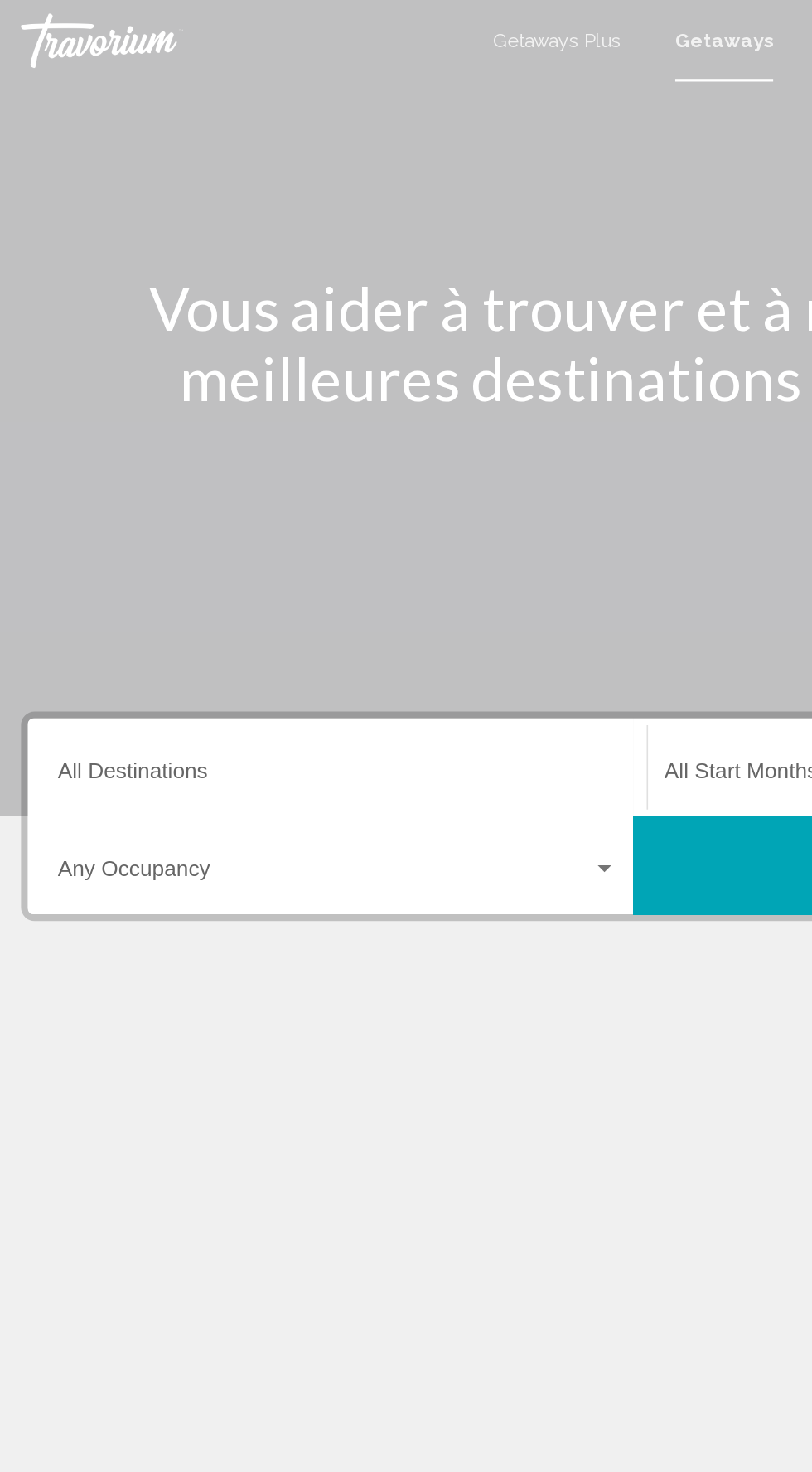
click at [107, 467] on input "Destination All Destinations" at bounding box center [225, 473] width 340 height 15
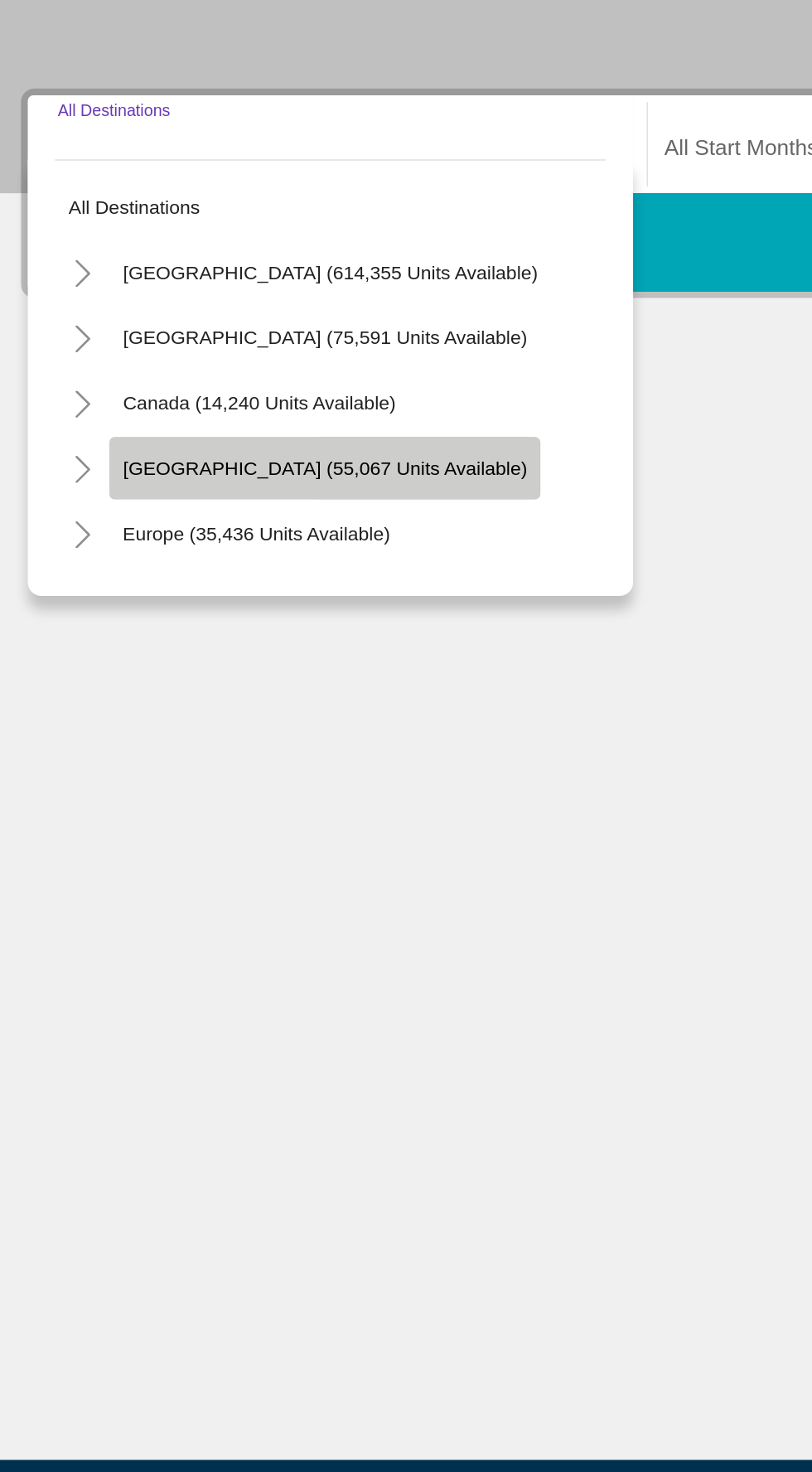
click at [318, 662] on span "[GEOGRAPHIC_DATA] (55,067 units available)" at bounding box center [218, 665] width 246 height 14
type input "**********"
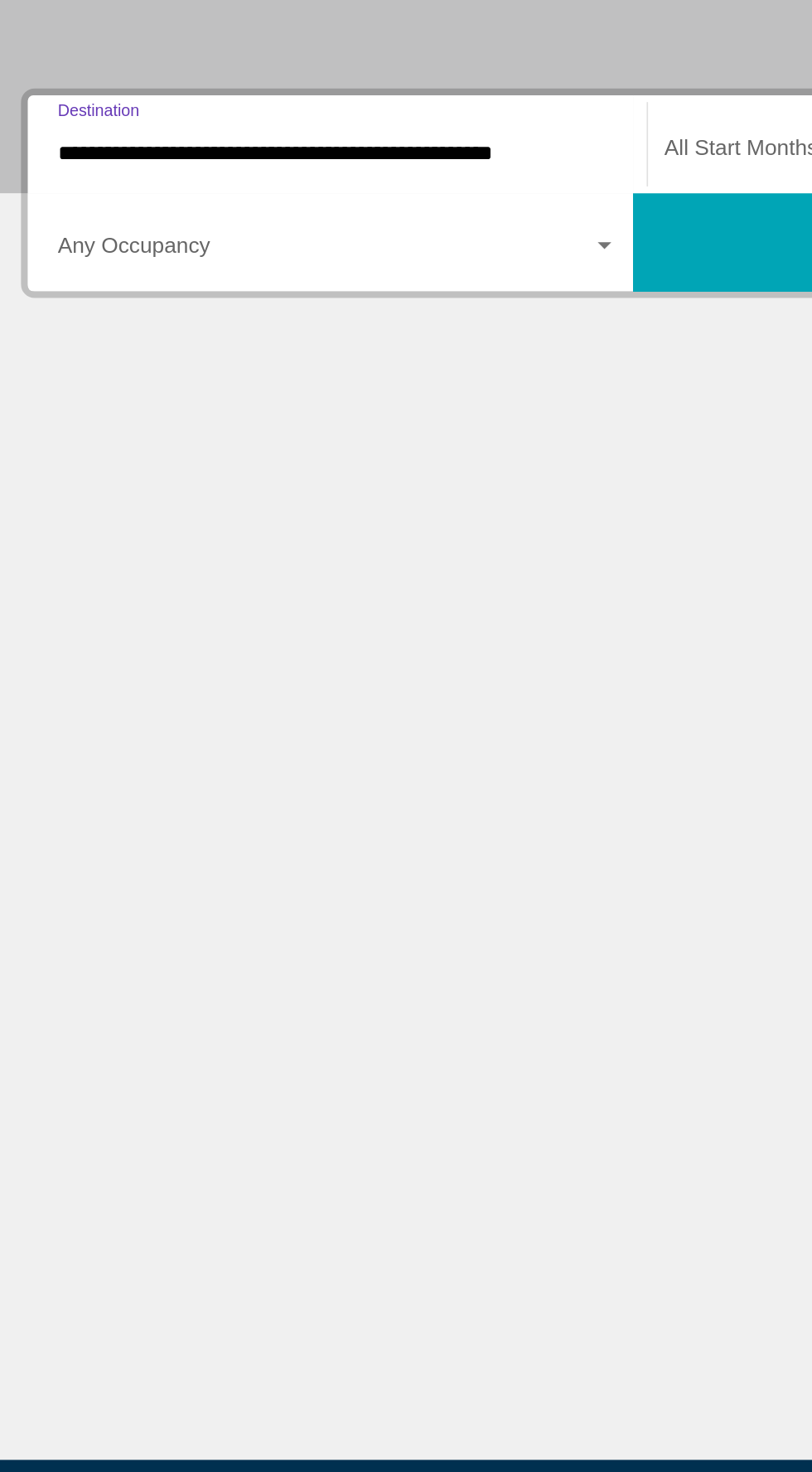
click at [468, 477] on span "Search widget" at bounding box center [588, 473] width 325 height 15
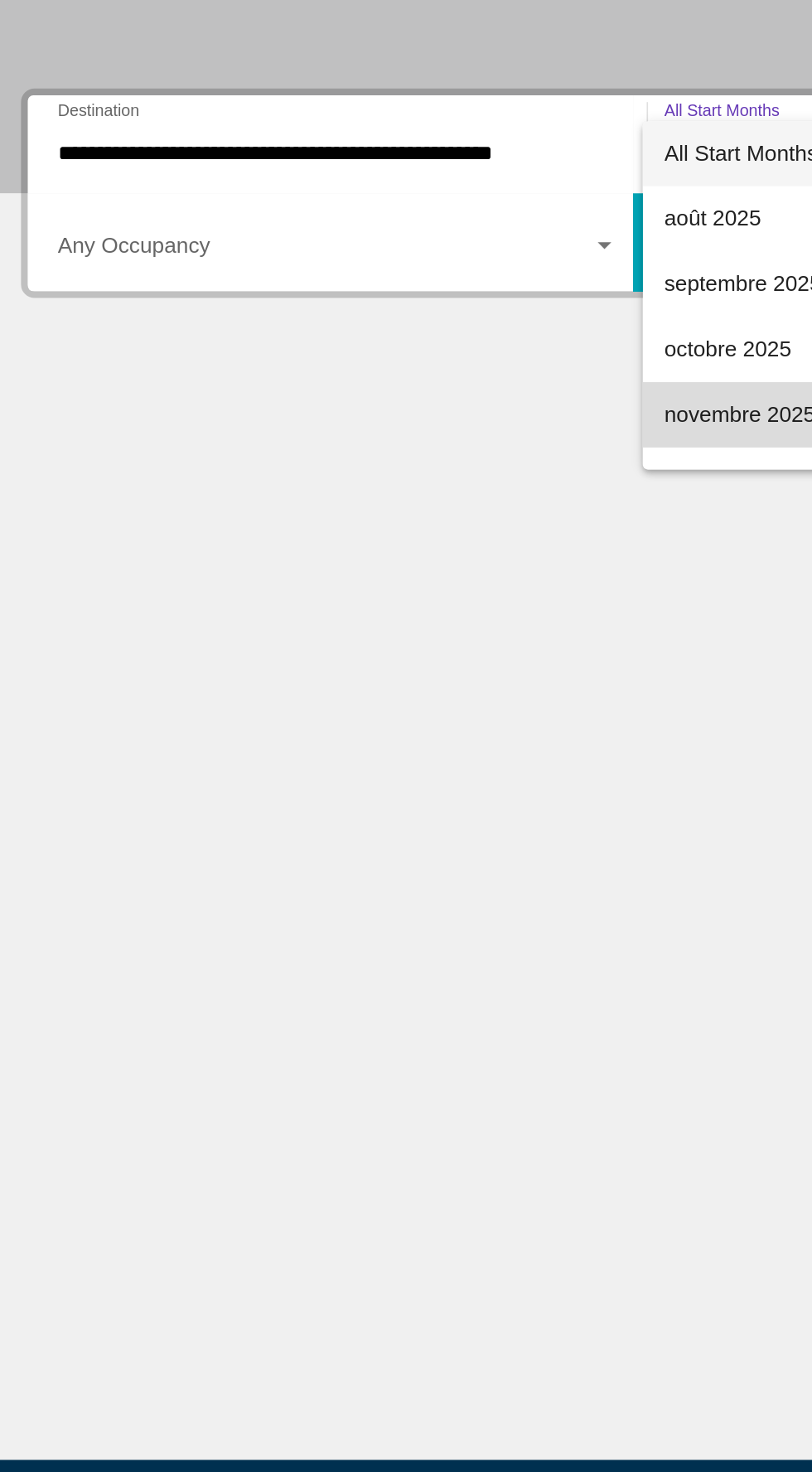
click at [470, 630] on span "novembre 2025" at bounding box center [594, 632] width 339 height 40
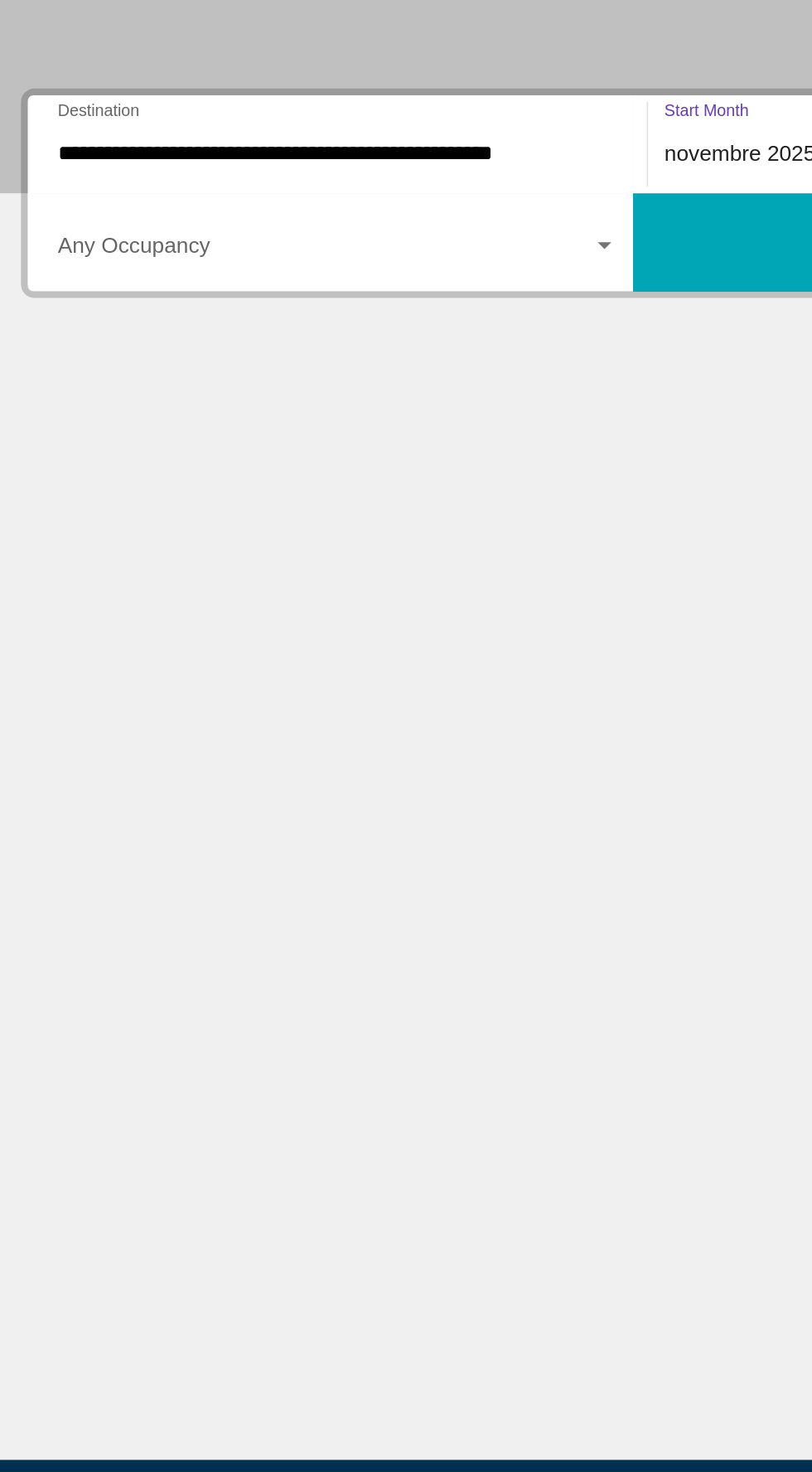
click at [385, 537] on div "Search widget" at bounding box center [225, 532] width 340 height 15
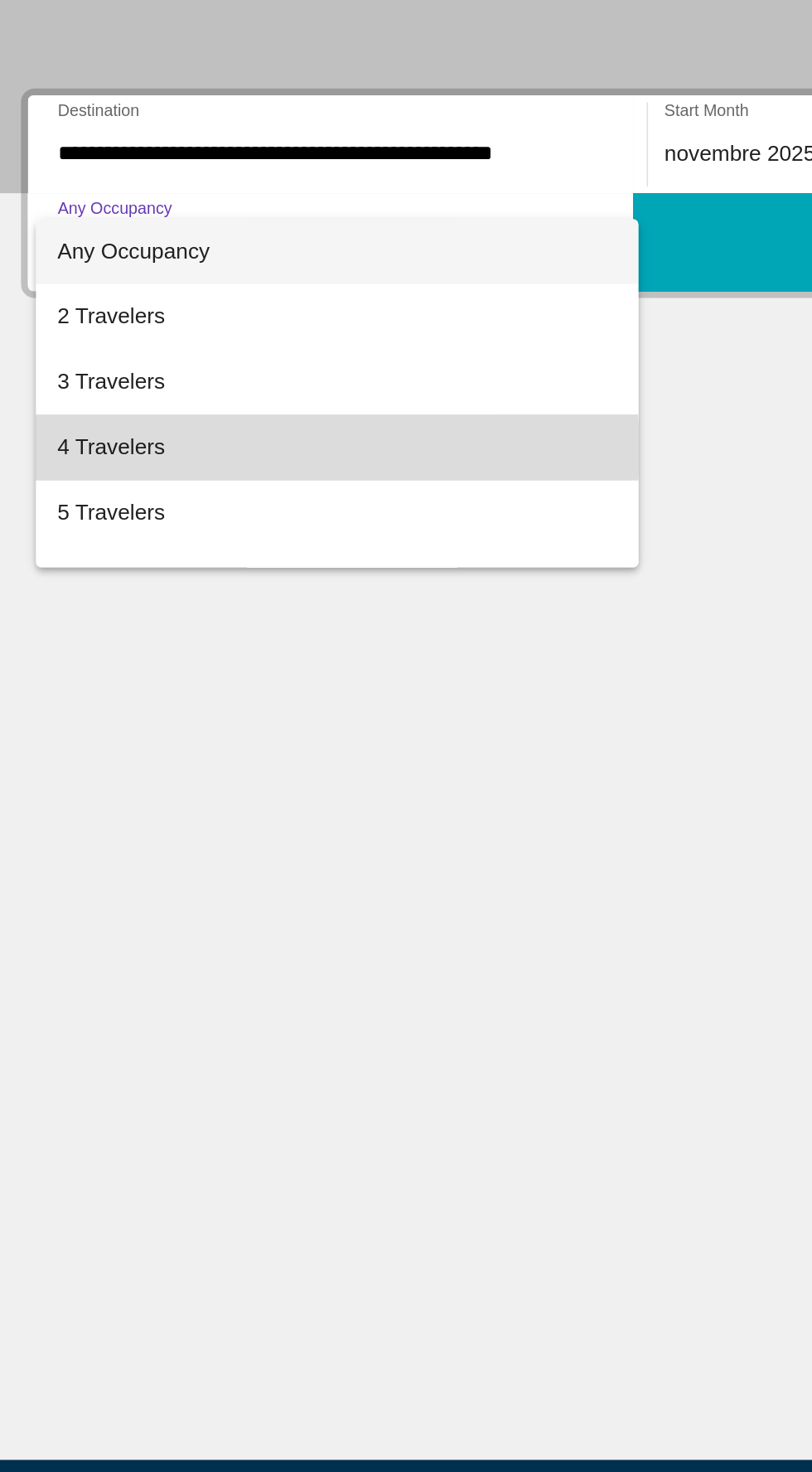
click at [108, 654] on span "4 Travelers" at bounding box center [225, 652] width 340 height 40
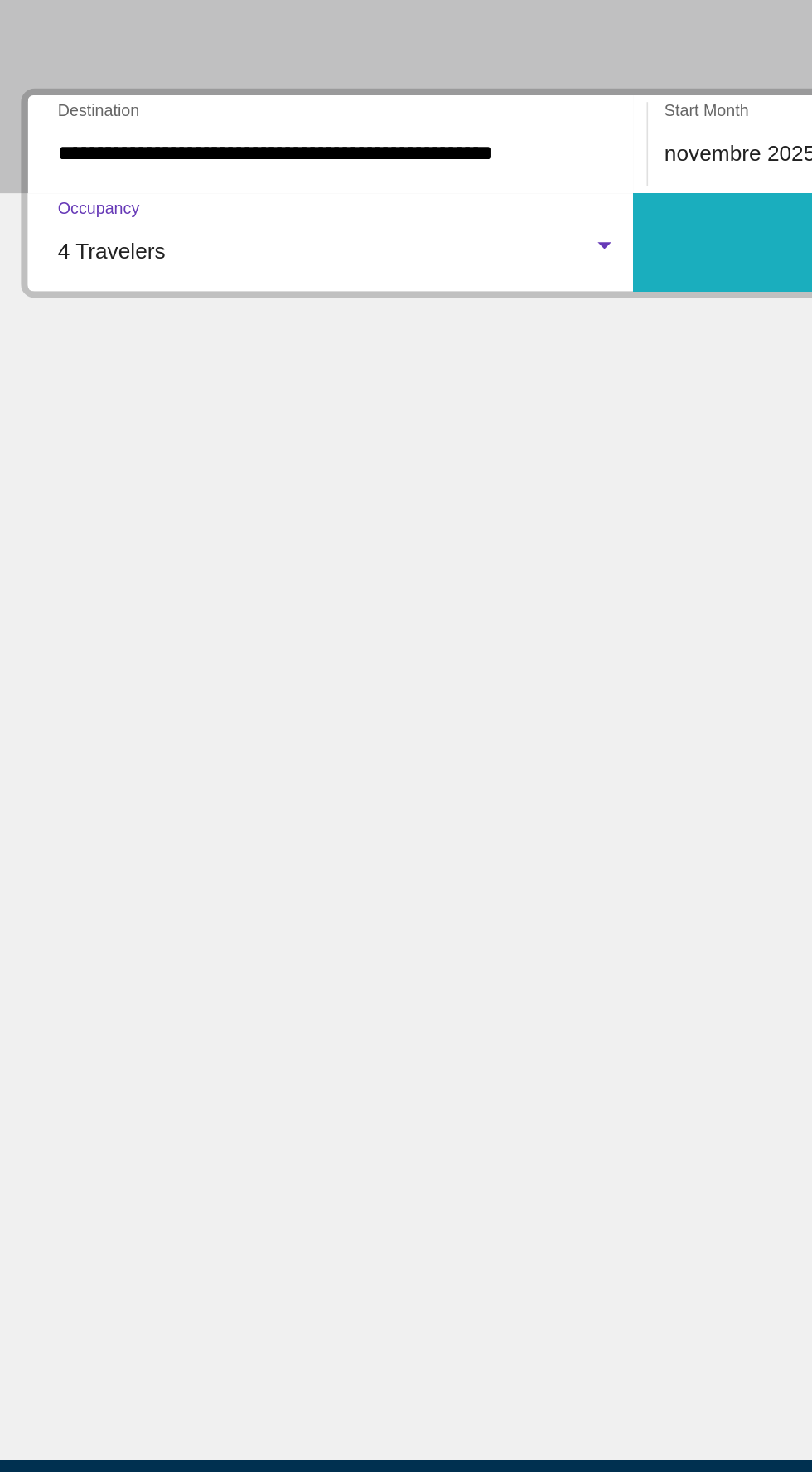
click at [467, 530] on button "Chercher" at bounding box center [590, 527] width 368 height 60
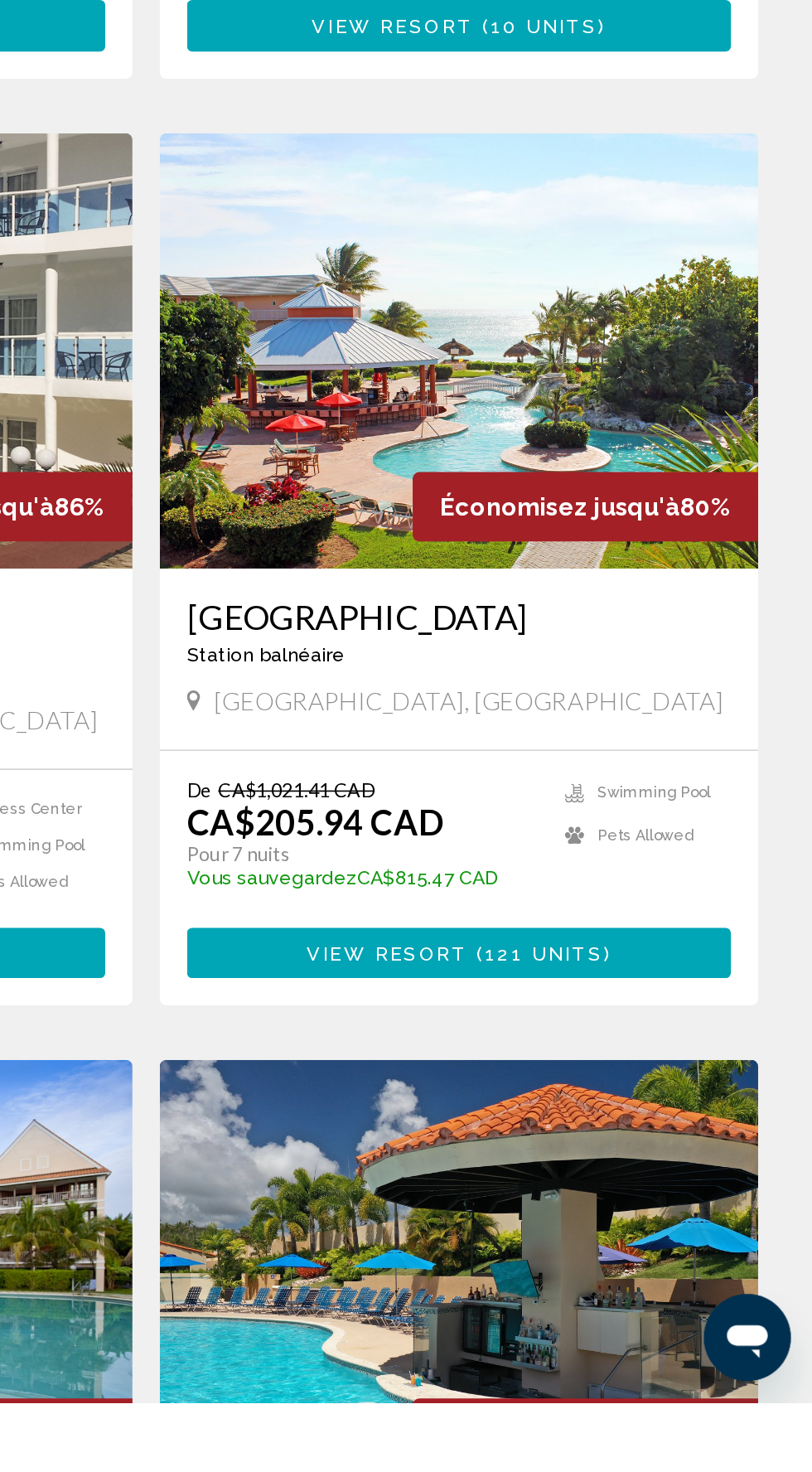
scroll to position [679, 0]
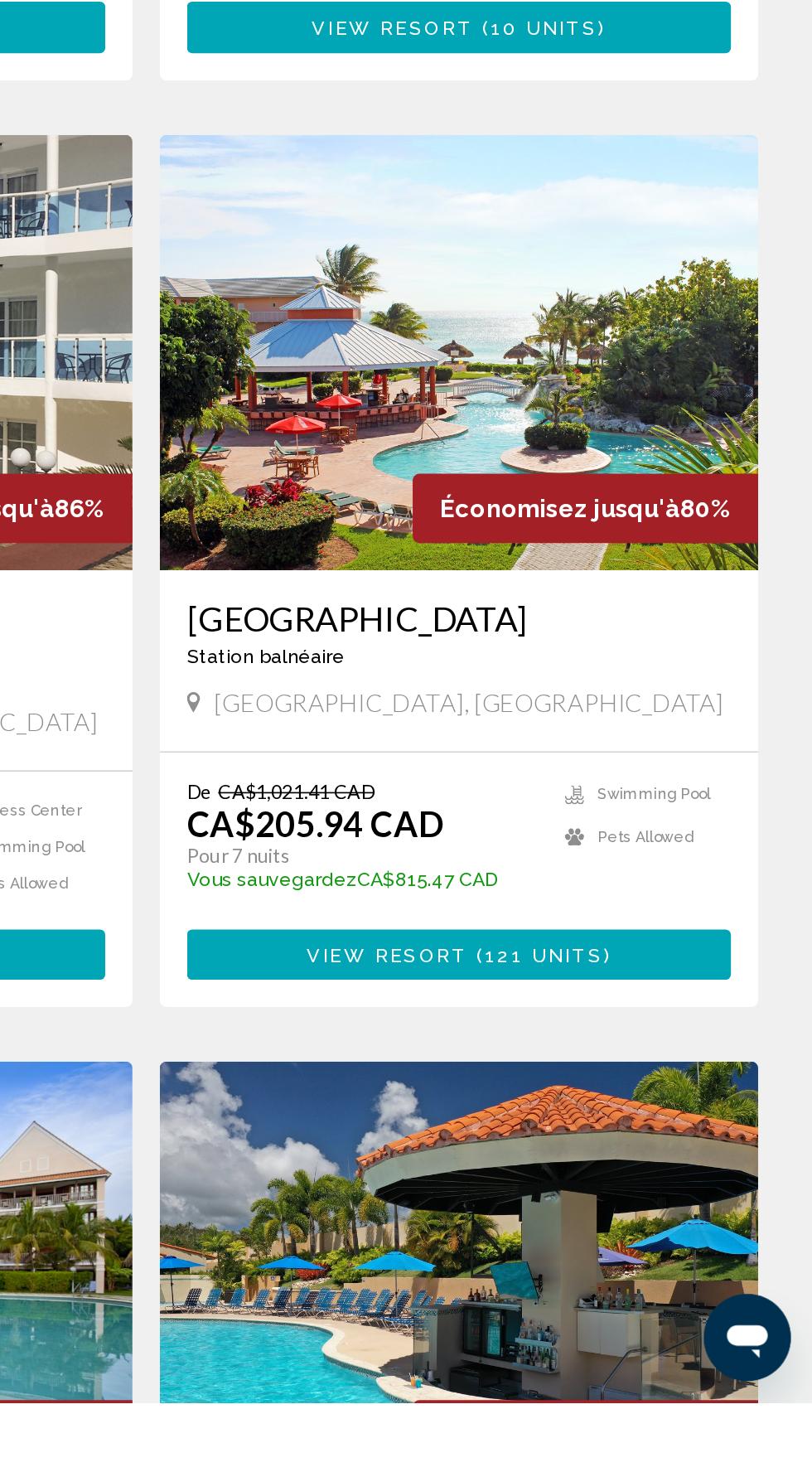
click at [608, 982] on h3 "[GEOGRAPHIC_DATA]" at bounding box center [596, 994] width 332 height 25
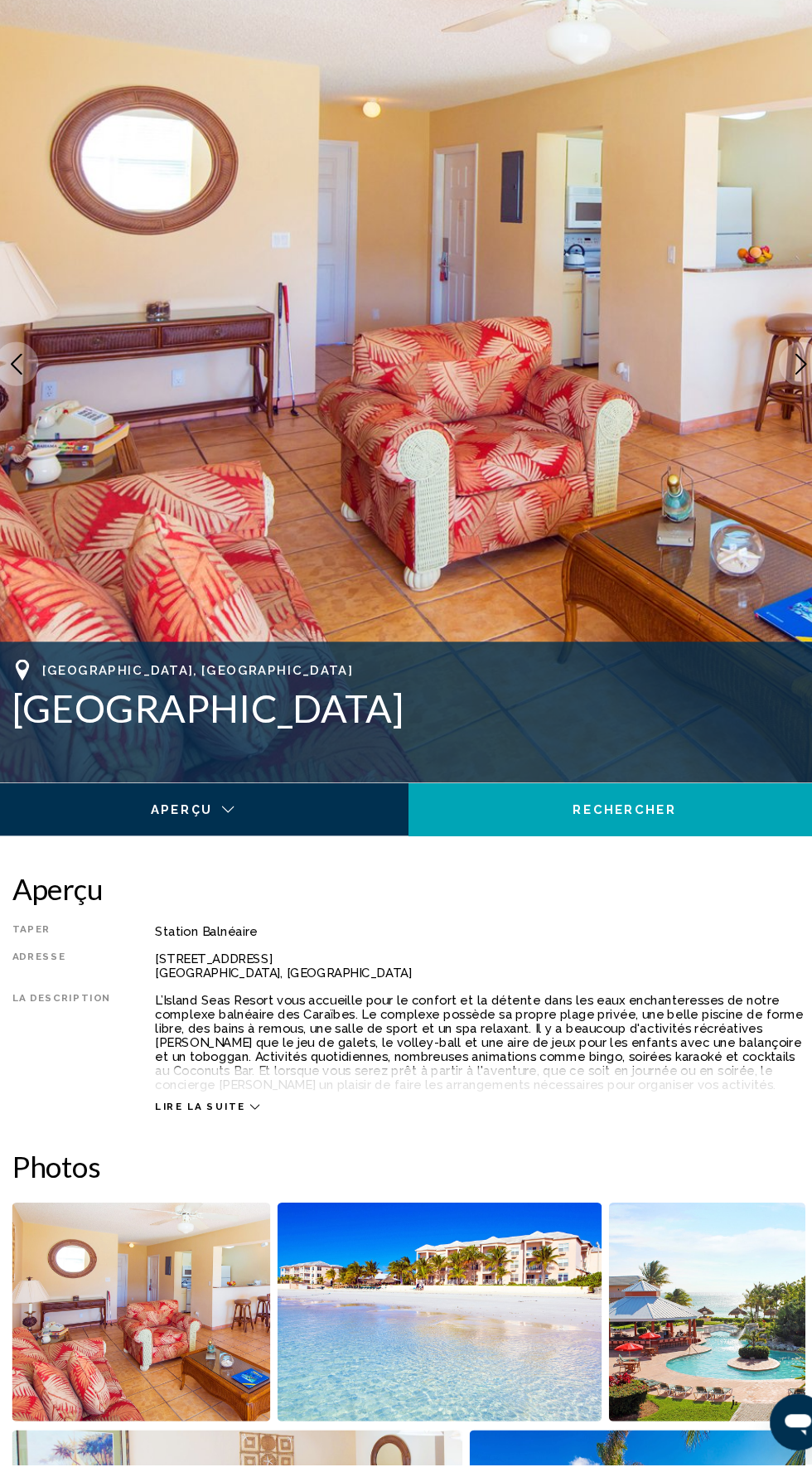
click at [426, 1316] on img "Open full-screen image slider" at bounding box center [434, 1329] width 304 height 206
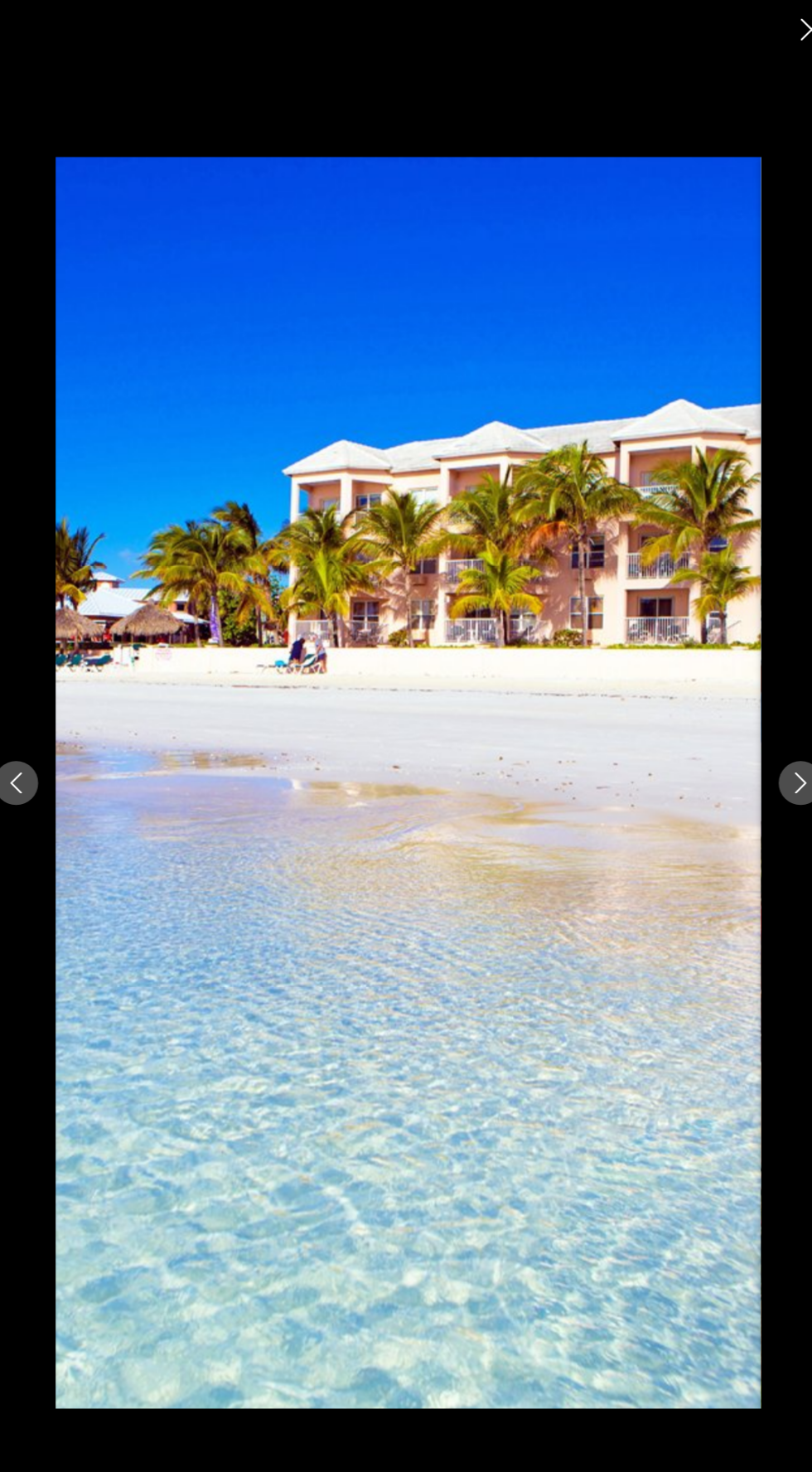
click at [766, 747] on icon "Next image" at bounding box center [774, 736] width 20 height 20
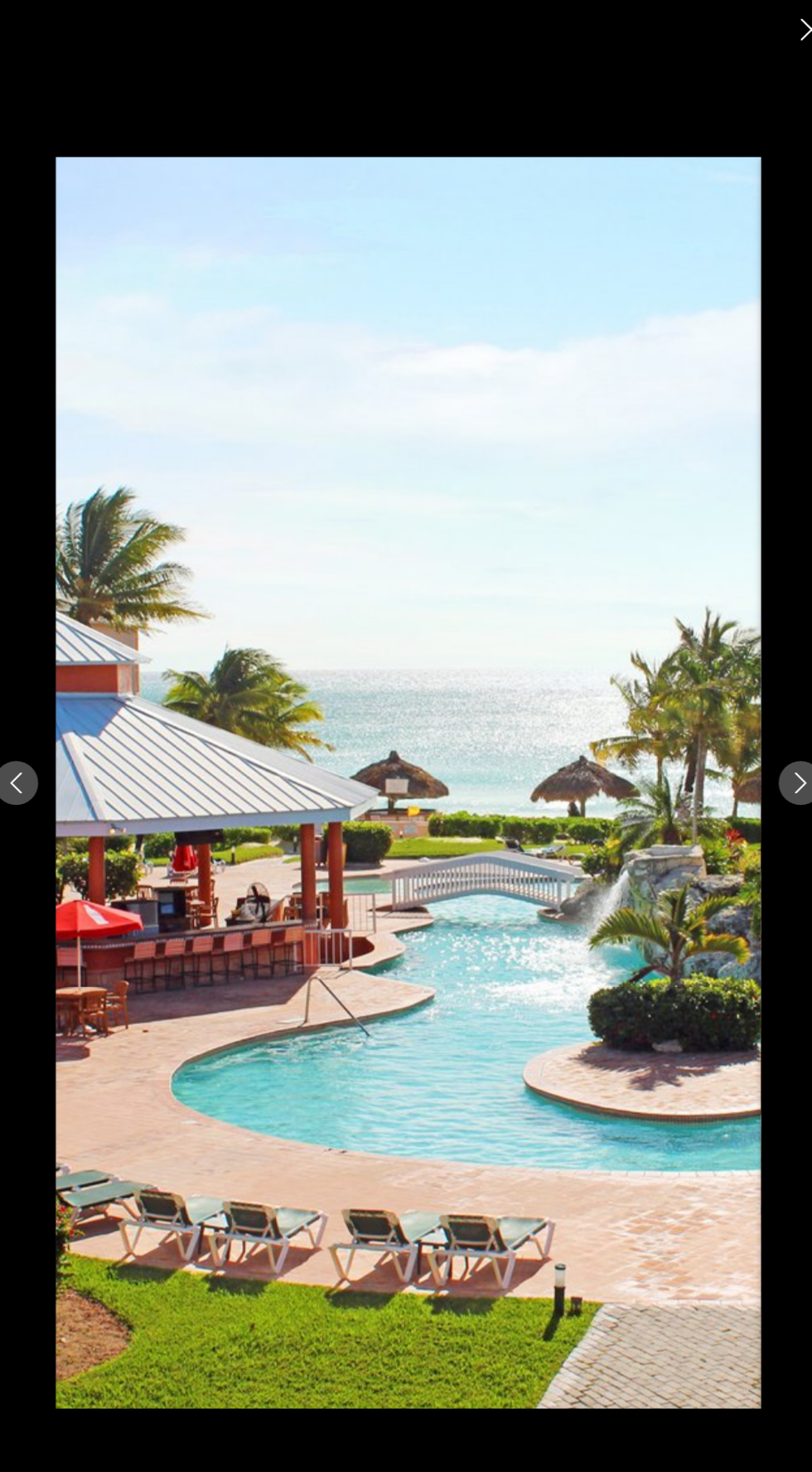
click at [774, 747] on icon "Next image" at bounding box center [774, 736] width 20 height 20
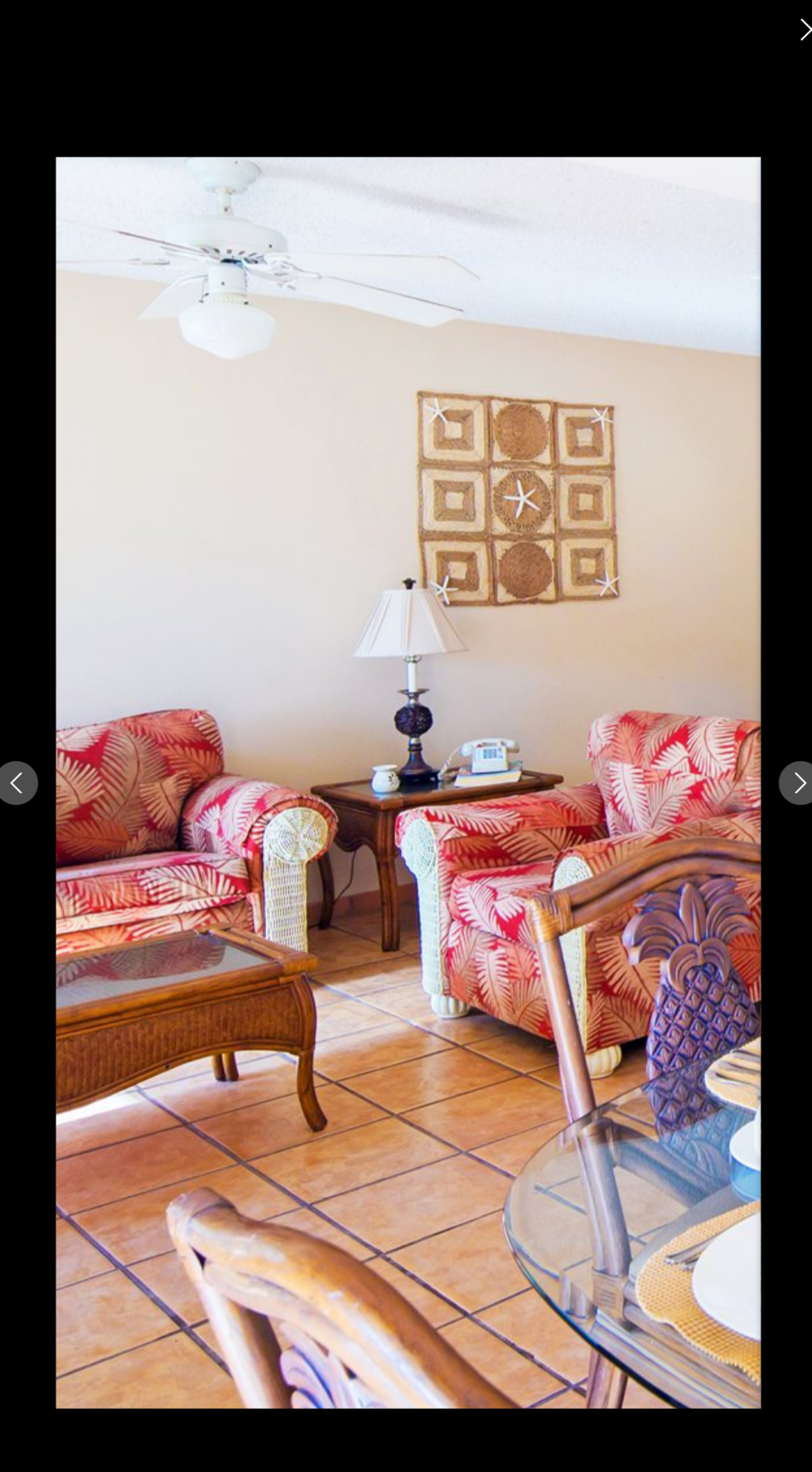
click at [774, 747] on icon "Next image" at bounding box center [774, 736] width 20 height 20
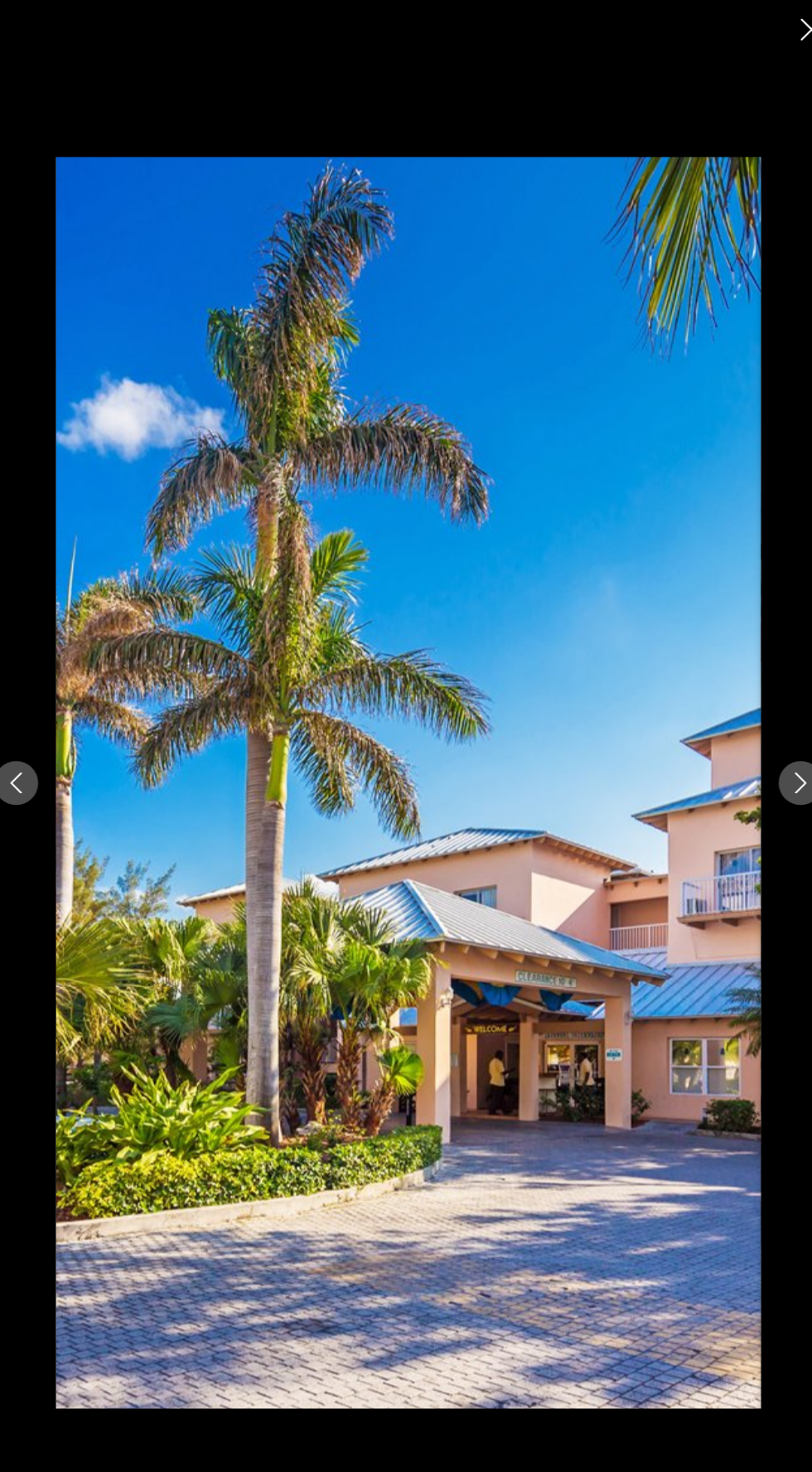
click at [774, 747] on icon "Next image" at bounding box center [774, 736] width 20 height 20
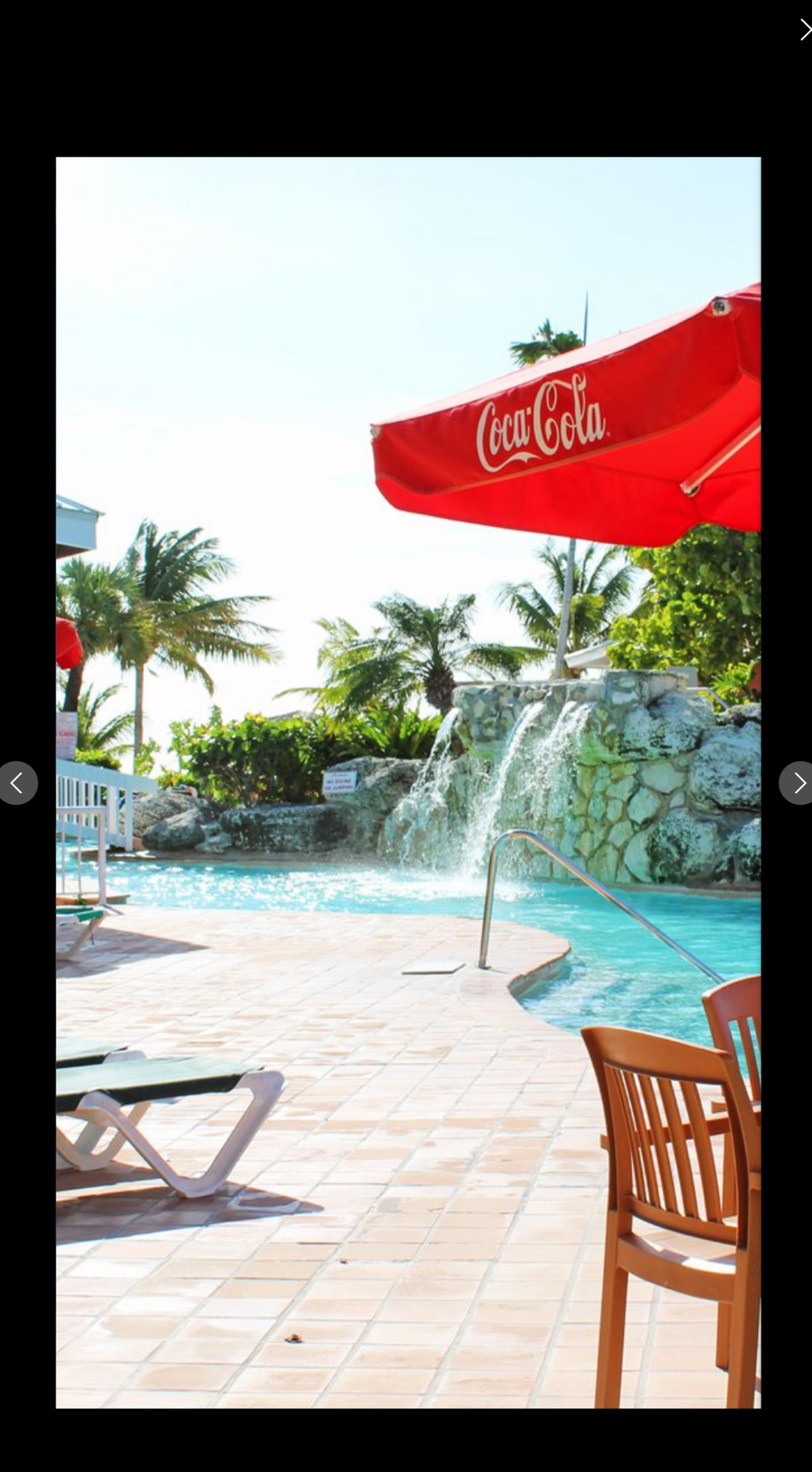
click at [768, 757] on button "Next image" at bounding box center [774, 736] width 42 height 42
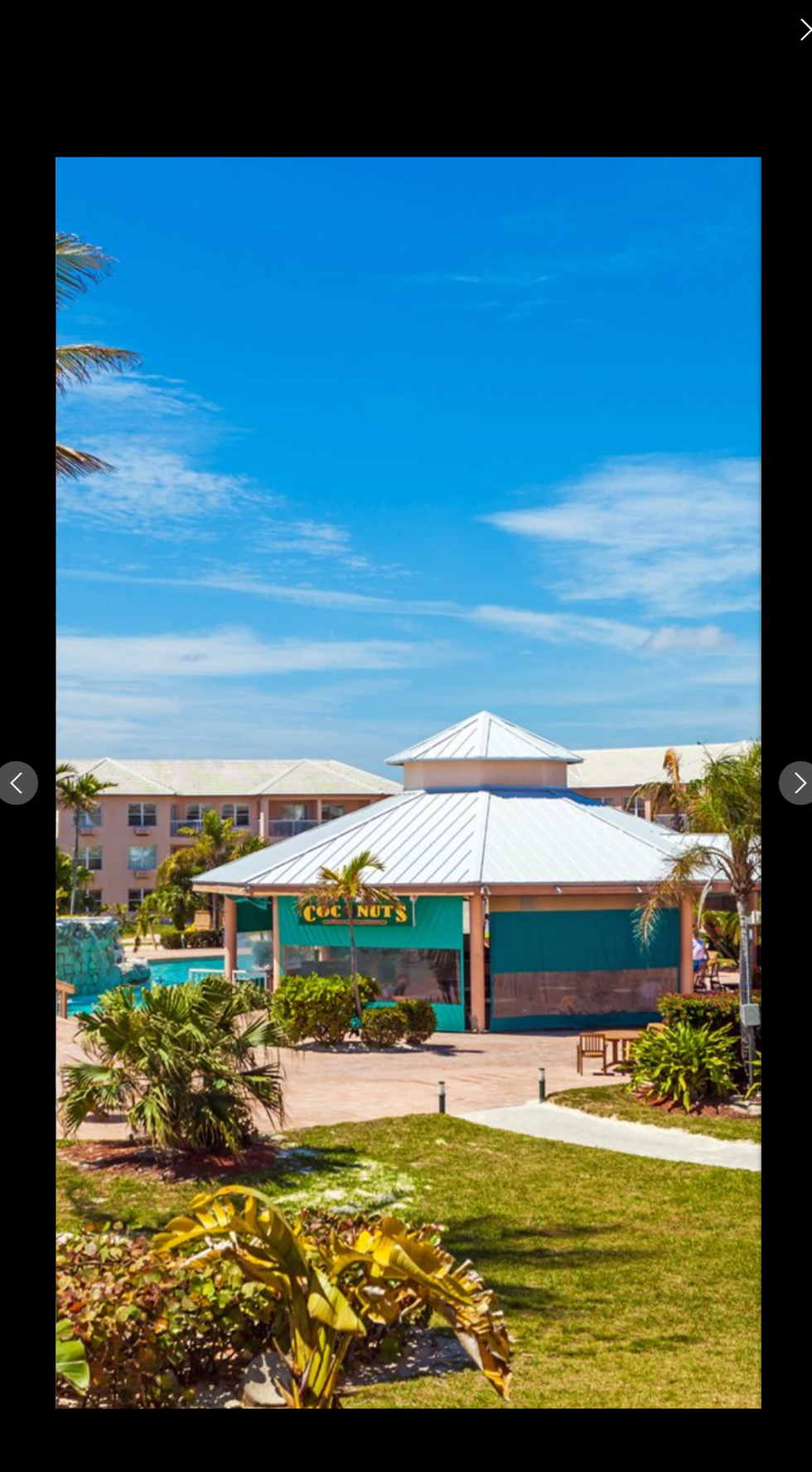
click at [769, 747] on icon "Next image" at bounding box center [774, 736] width 20 height 20
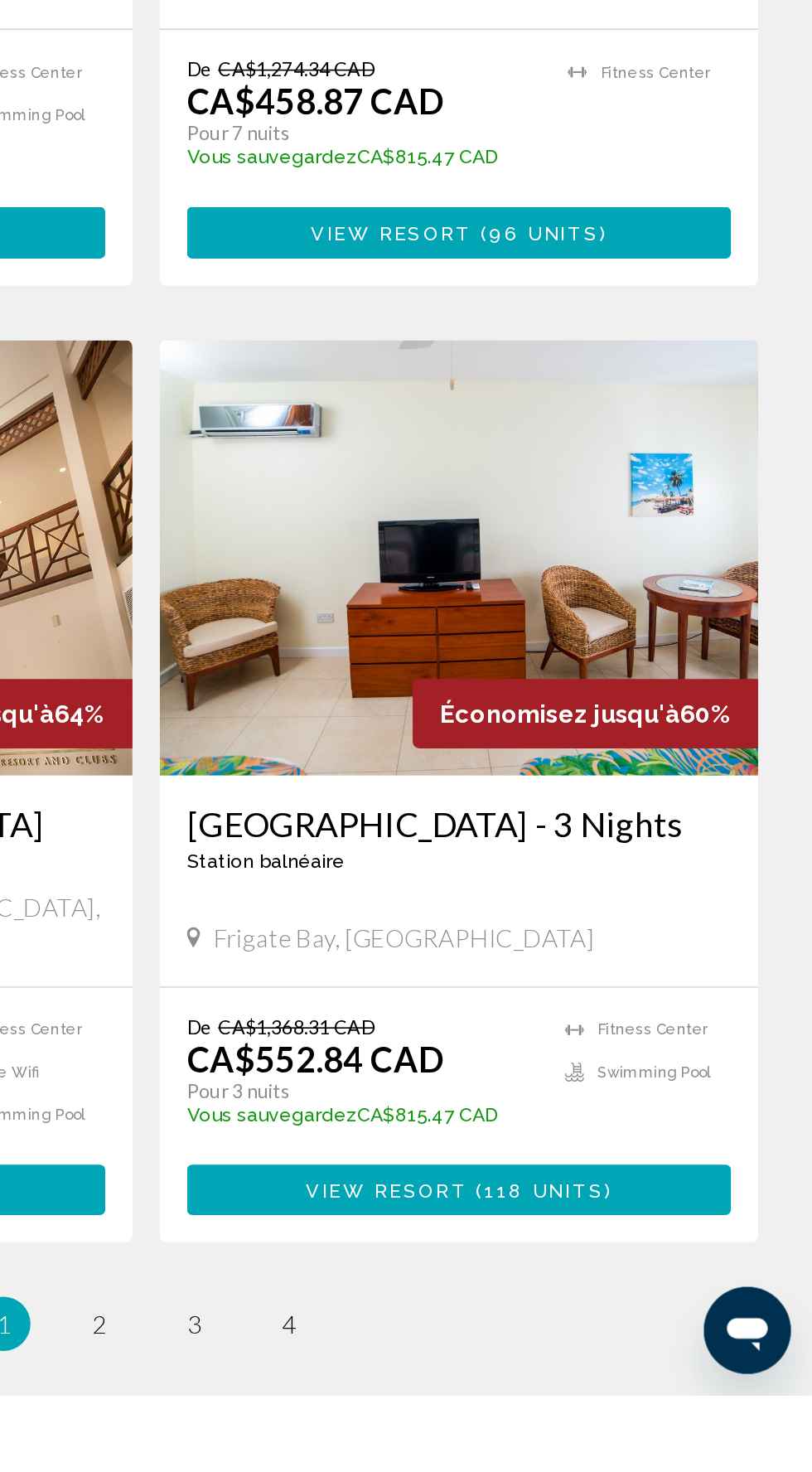
scroll to position [2307, 0]
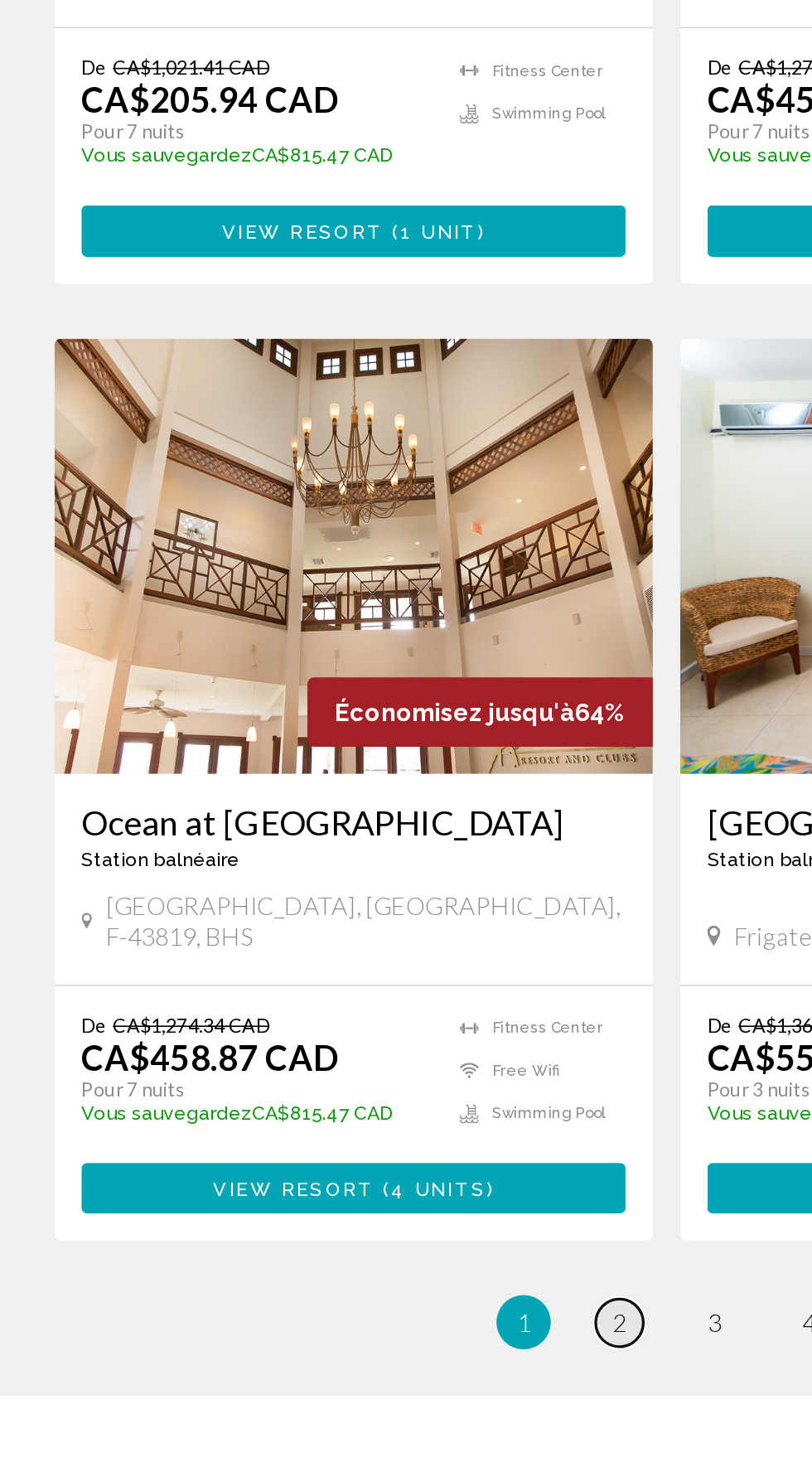
click at [376, 1419] on span "2" at bounding box center [377, 1428] width 9 height 18
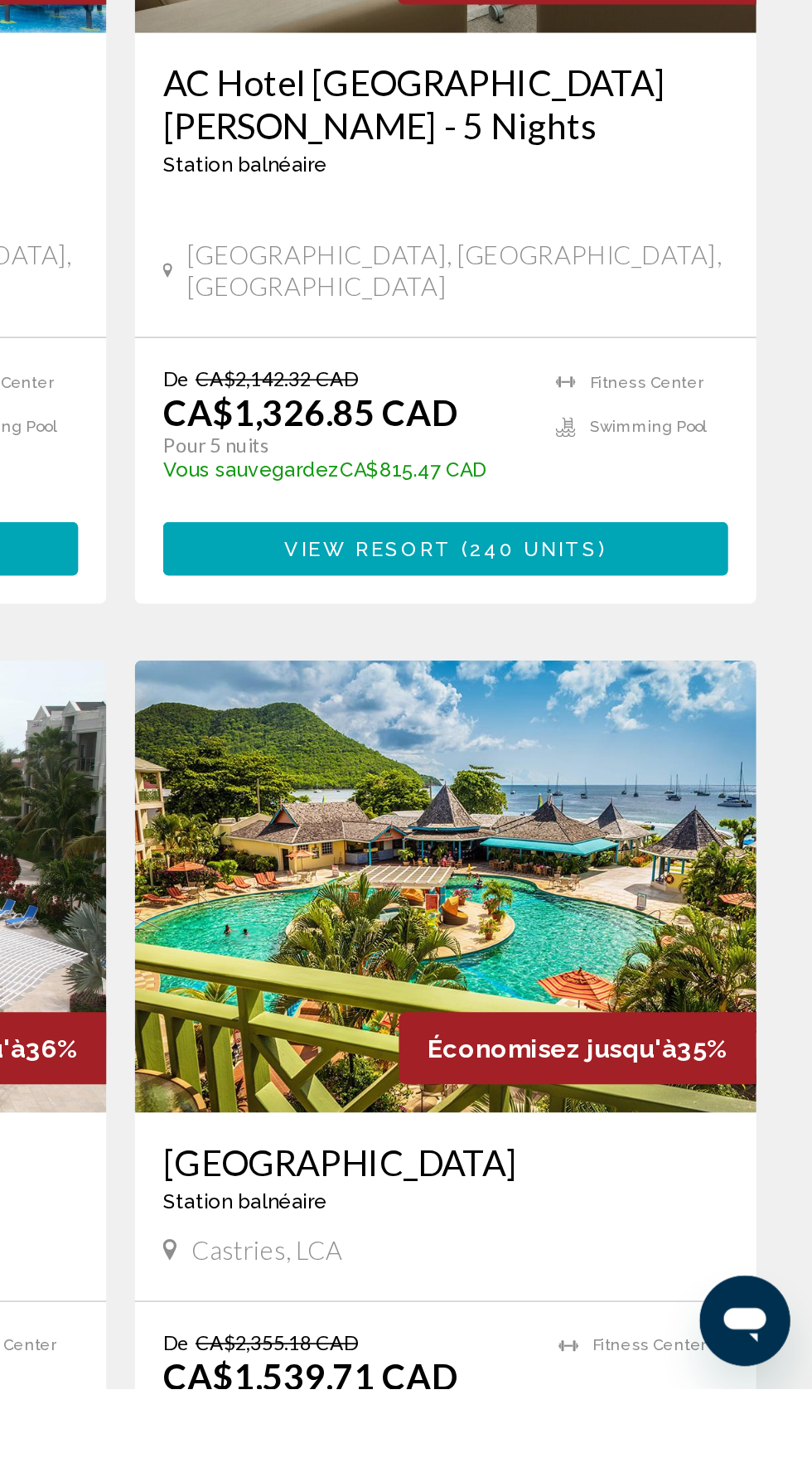
scroll to position [2225, 0]
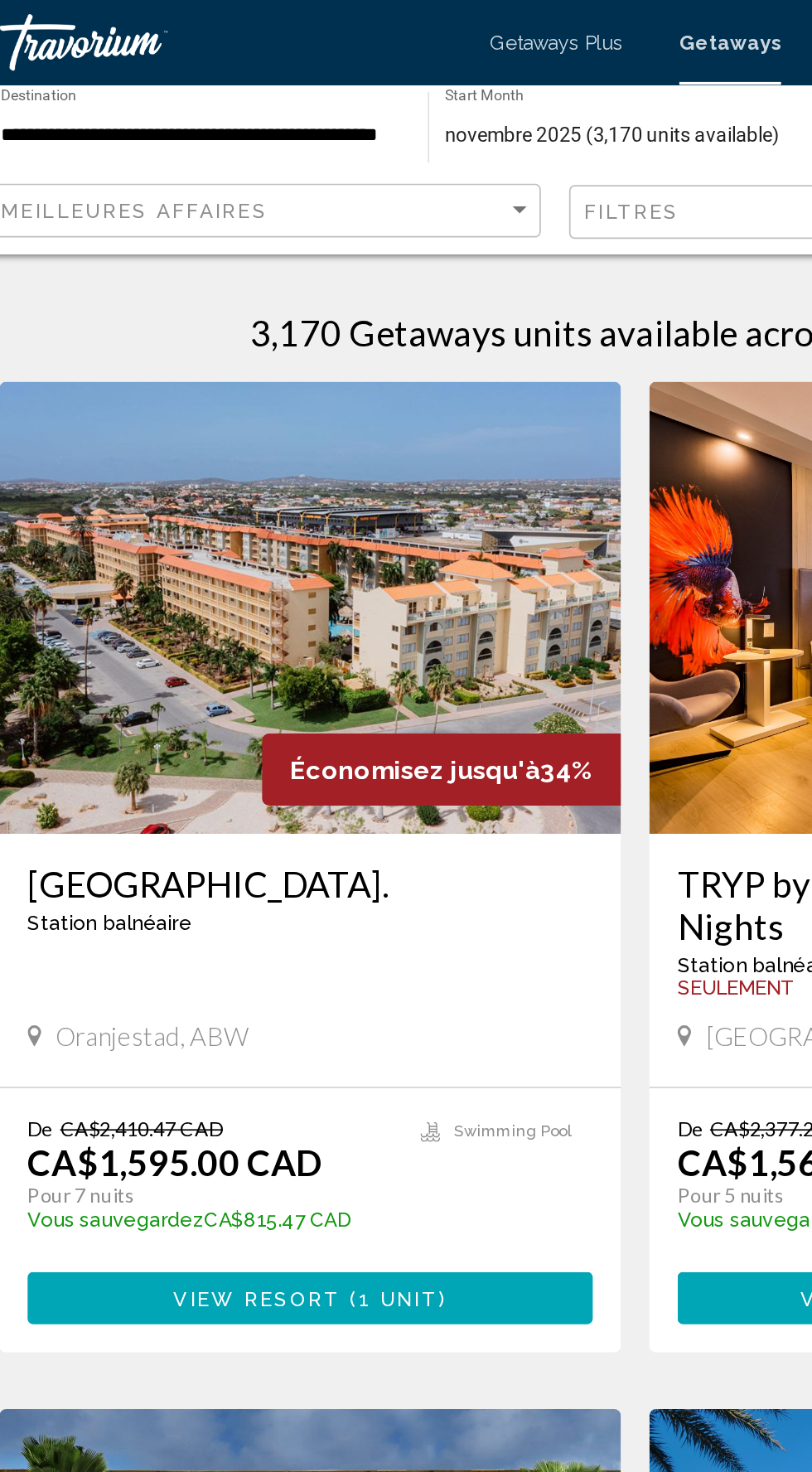
click at [461, 669] on p "CA$1,561.81 CAD" at bounding box center [517, 682] width 173 height 25
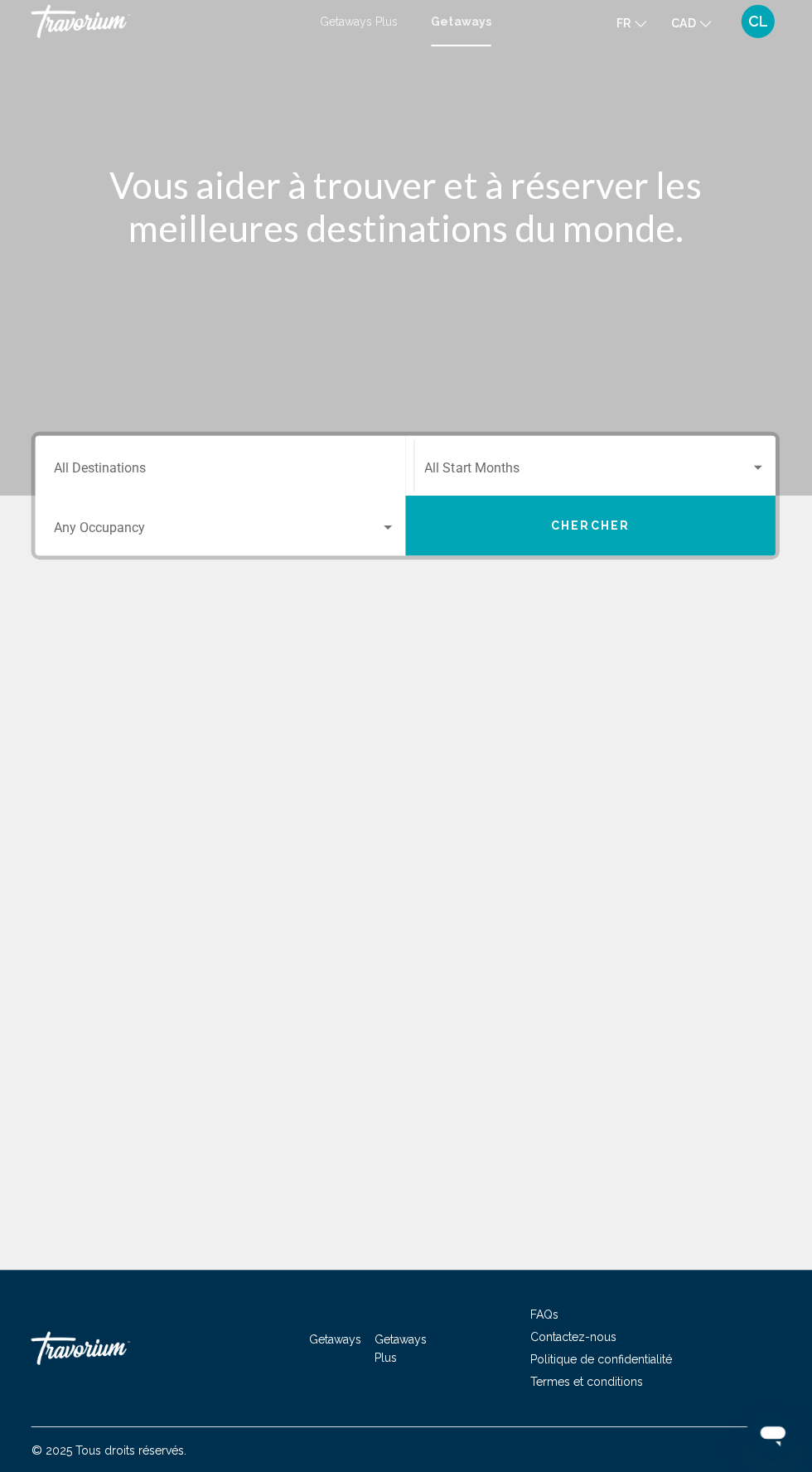
click at [754, 16] on span "CL" at bounding box center [757, 24] width 20 height 16
